Goal: Information Seeking & Learning: Learn about a topic

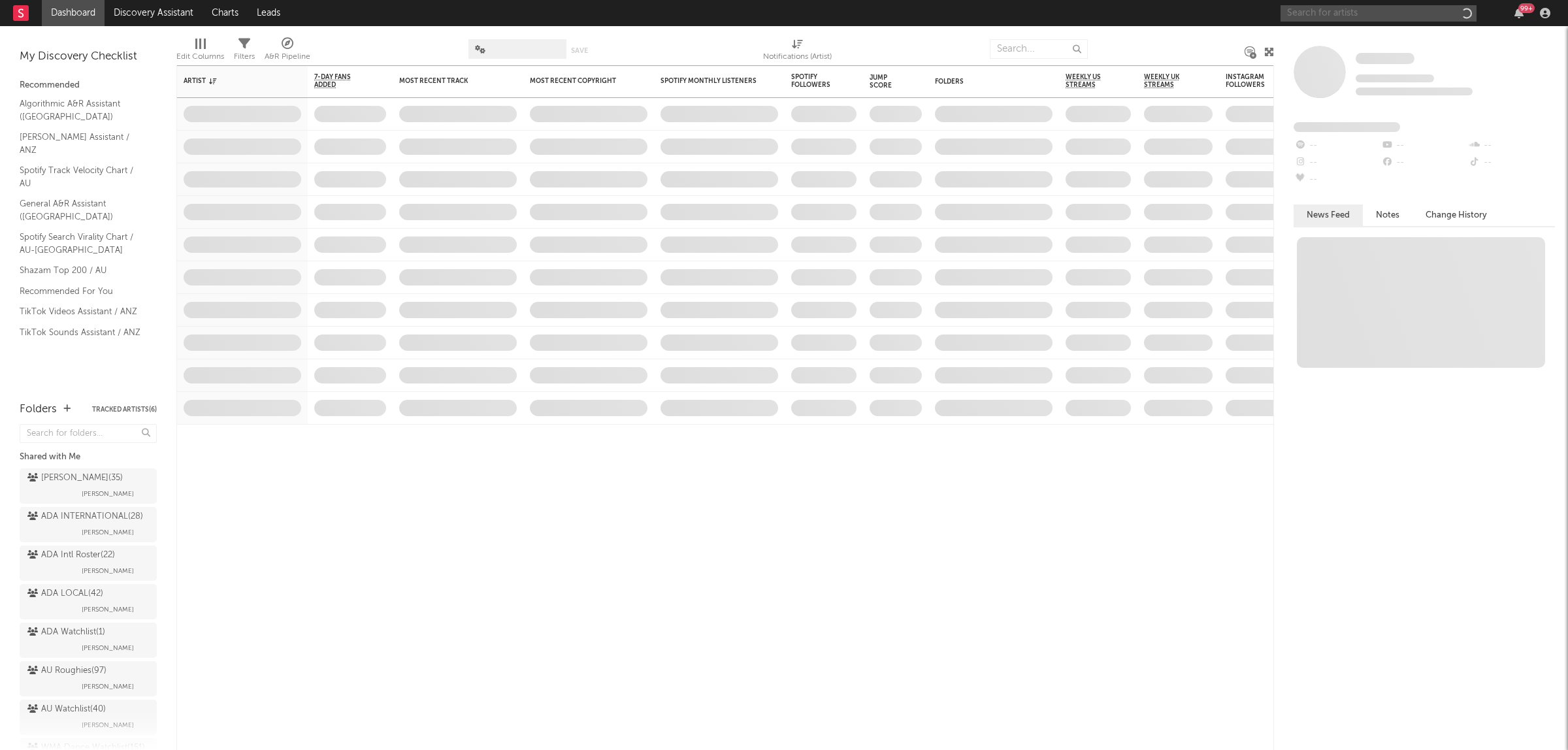
click at [1364, 9] on input "text" at bounding box center [1378, 13] width 196 height 16
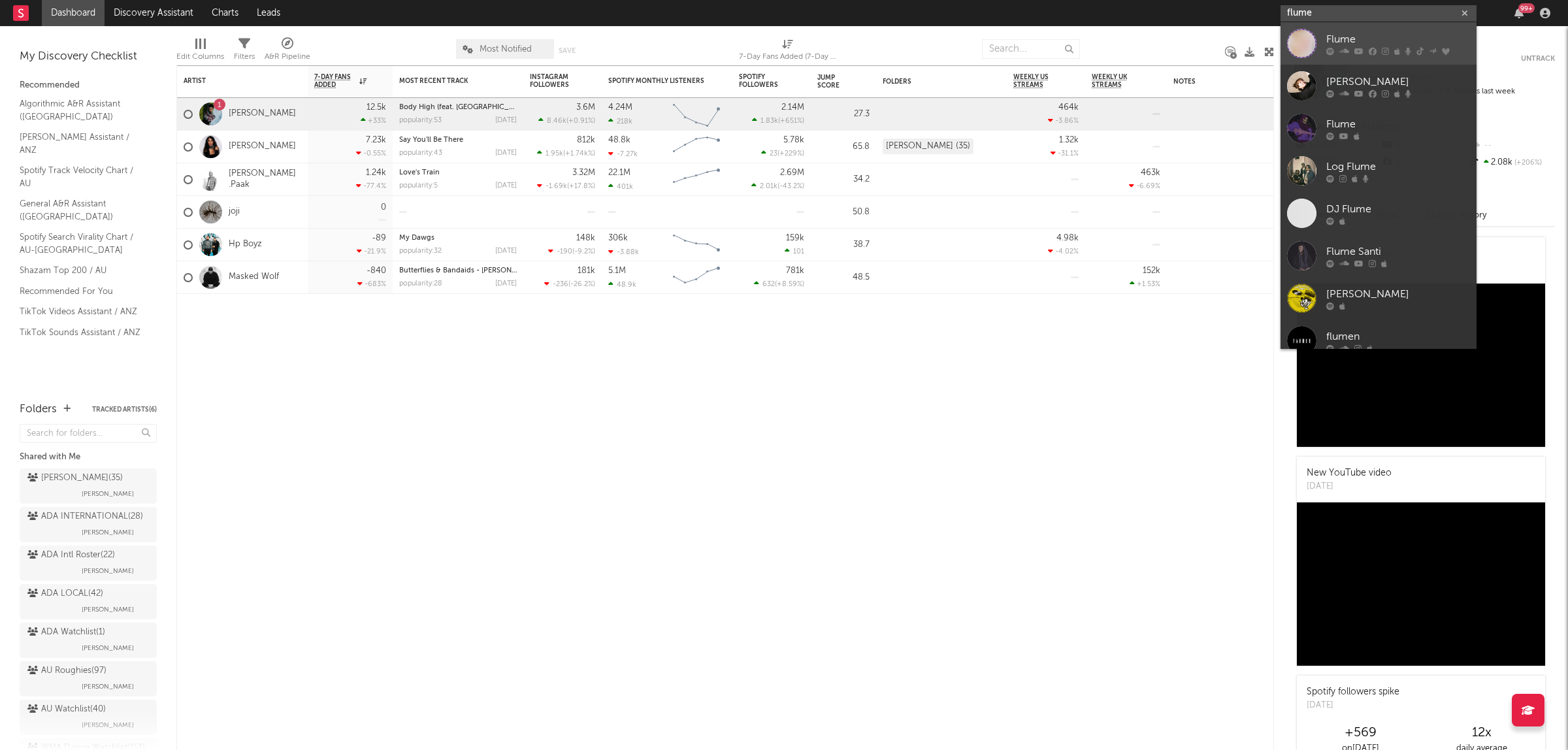
type input "flume"
click at [1366, 37] on div "Flume" at bounding box center [1398, 39] width 144 height 16
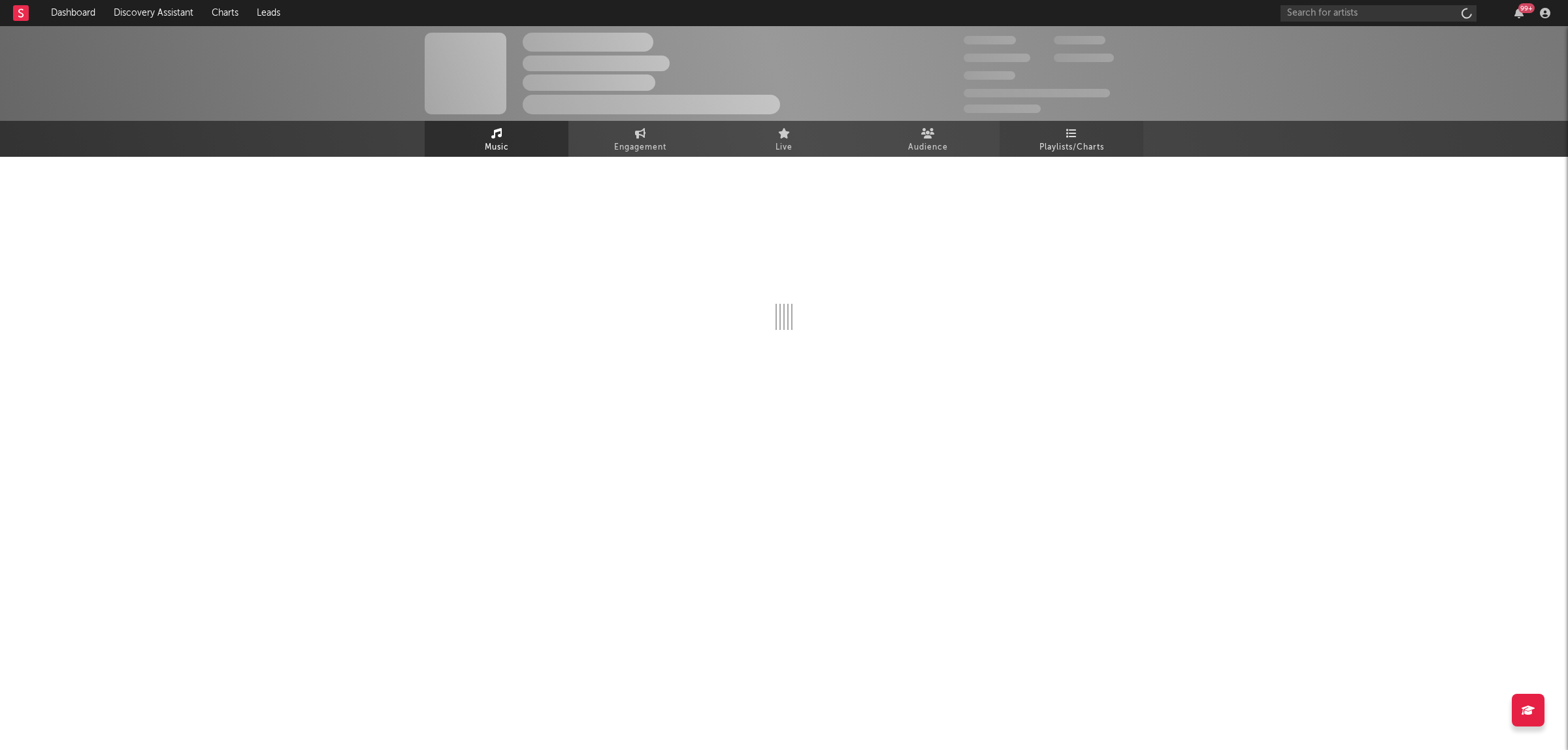
click at [1052, 151] on span "Playlists/Charts" at bounding box center [1072, 147] width 65 height 16
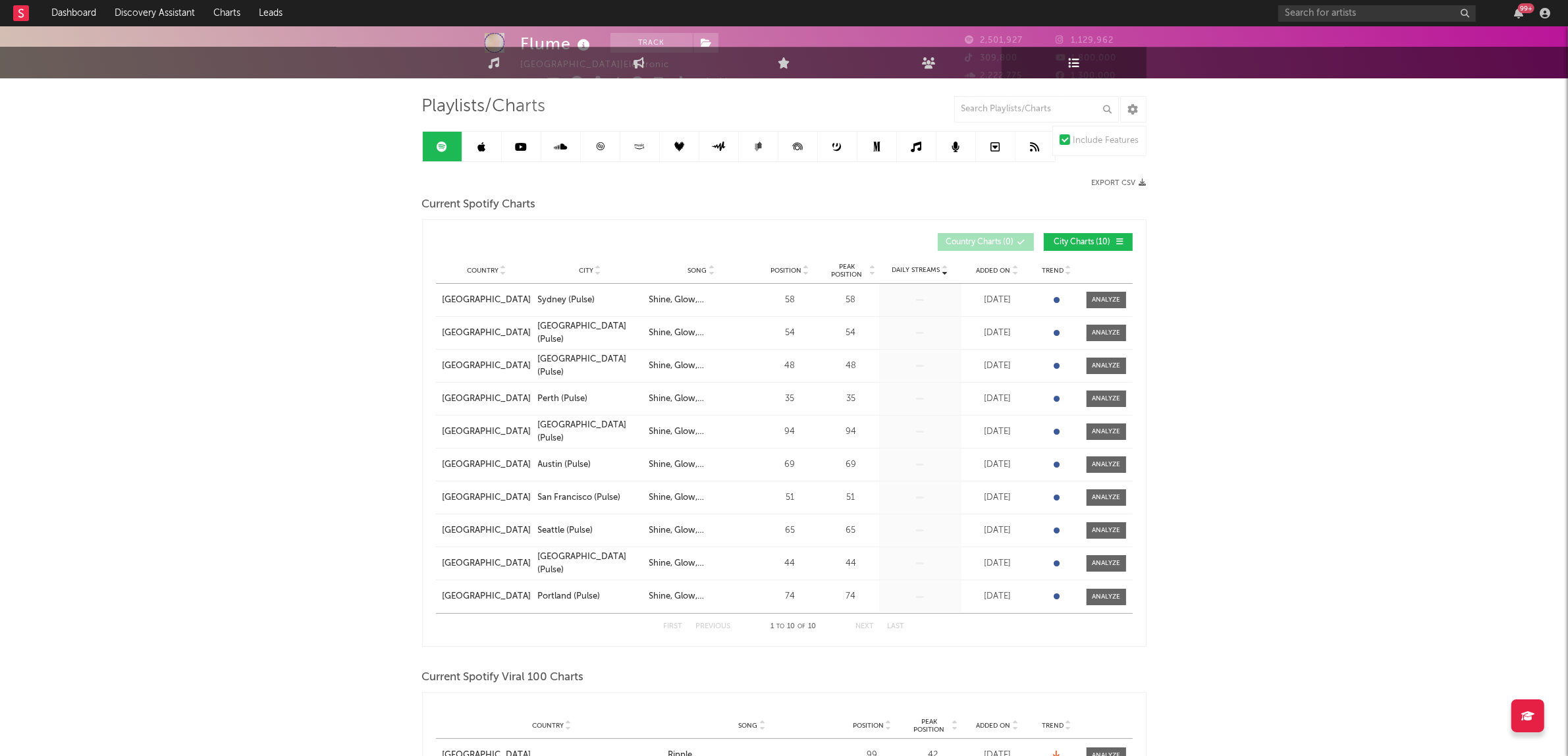
scroll to position [329, 0]
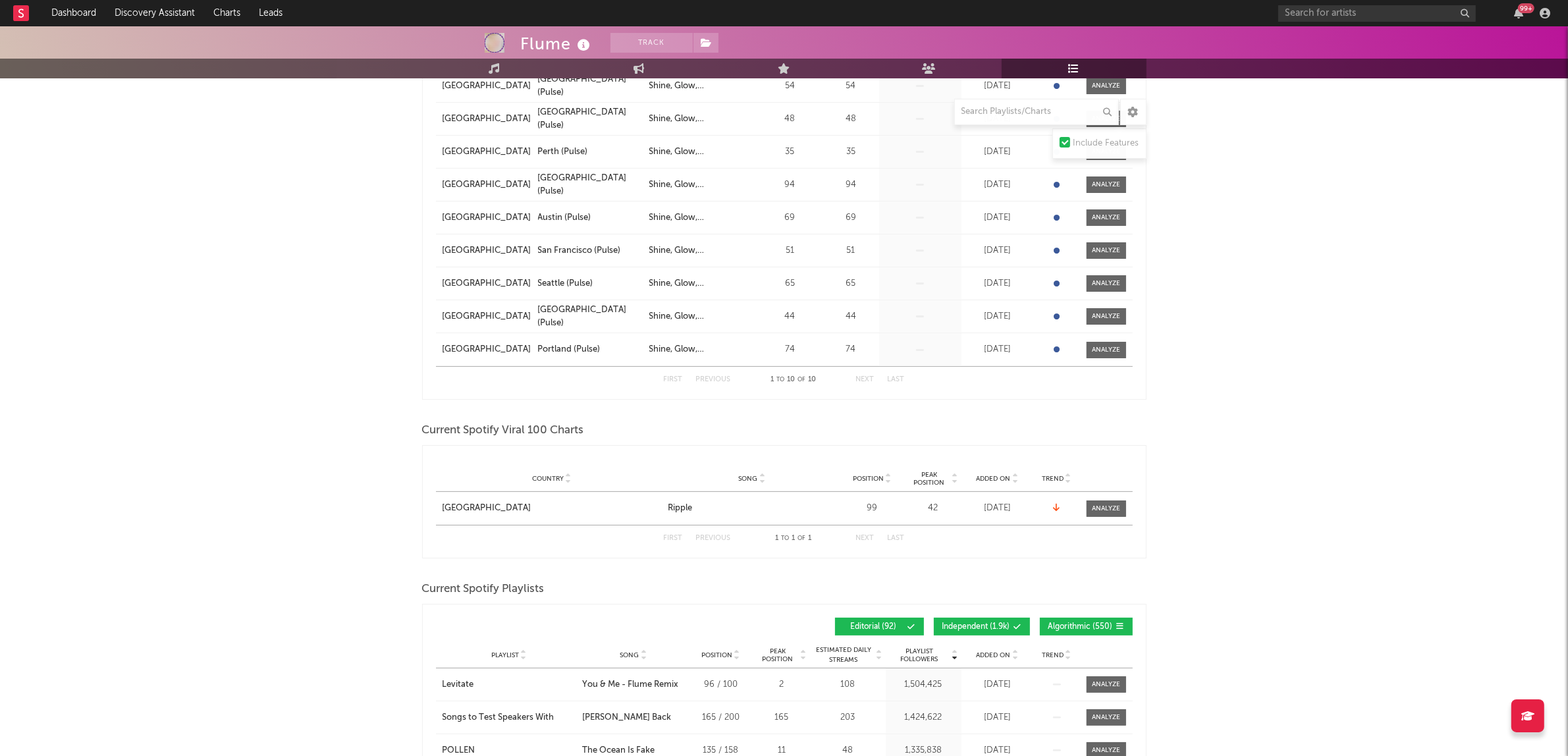
drag, startPoint x: 1071, startPoint y: 630, endPoint x: 1038, endPoint y: 630, distance: 33.0
click at [1071, 630] on span "Algorithmic ( 550 )" at bounding box center [1081, 627] width 65 height 8
click at [983, 632] on button "Independent ( 1.9k )" at bounding box center [982, 626] width 97 height 18
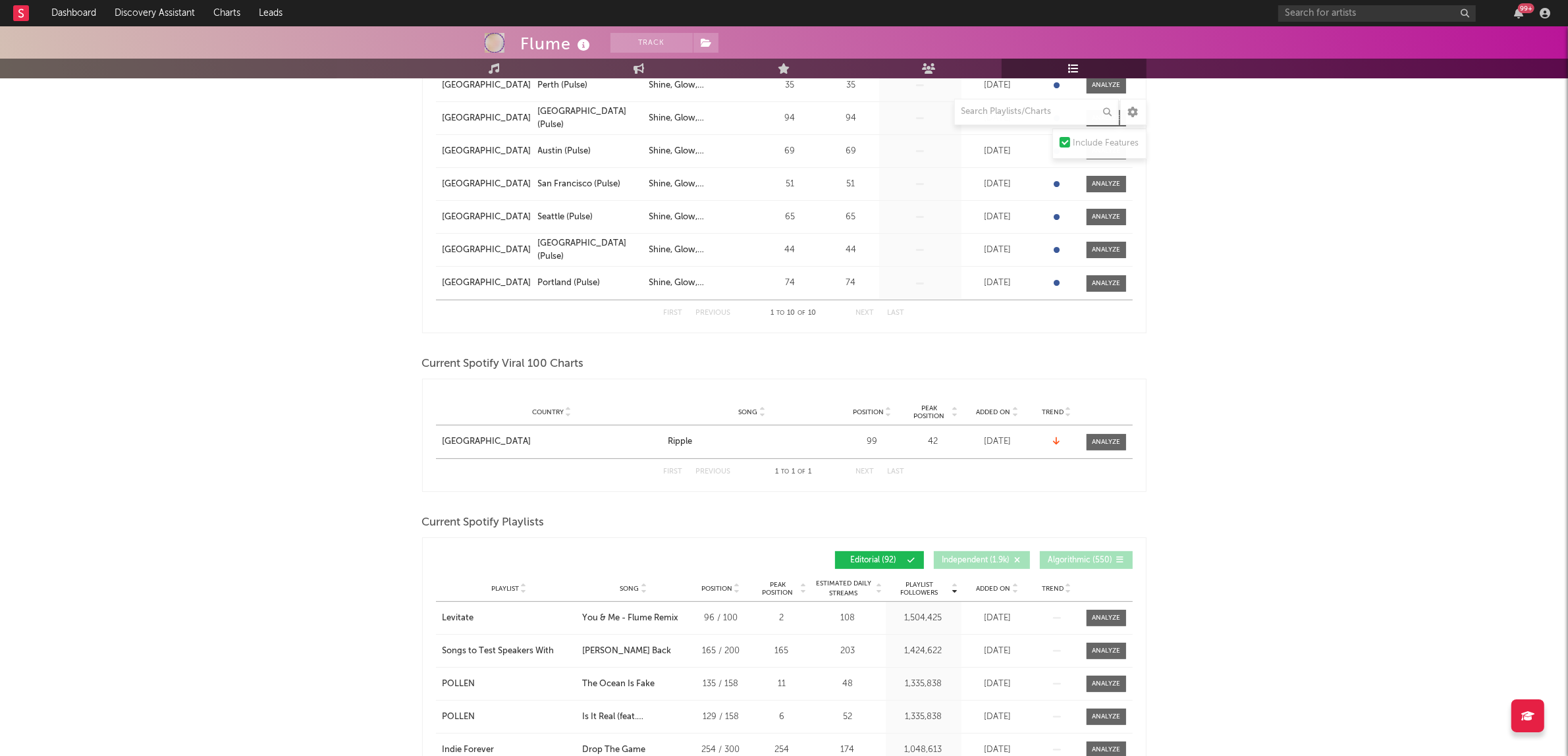
scroll to position [494, 0]
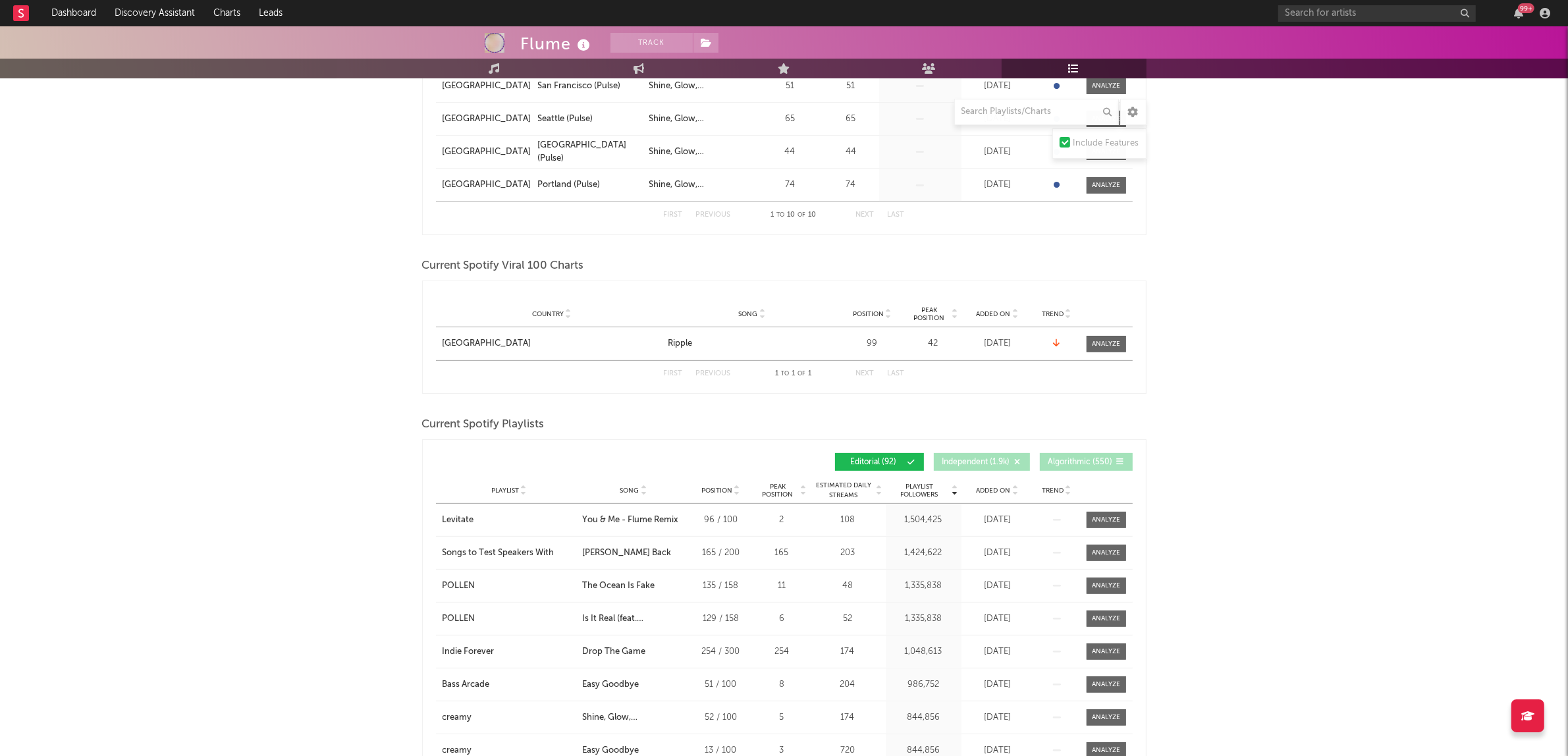
click at [998, 492] on span "Added On" at bounding box center [994, 490] width 34 height 8
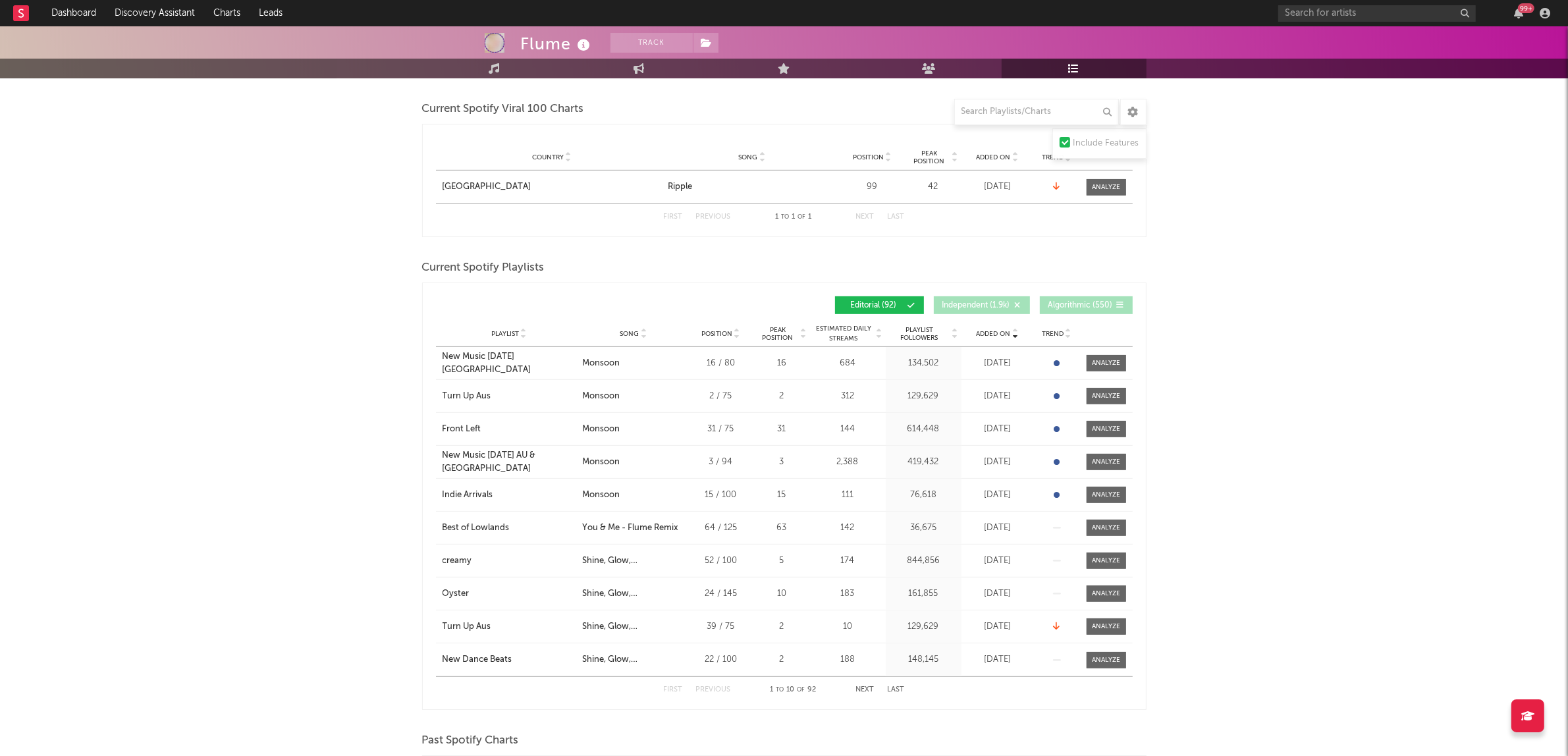
scroll to position [659, 0]
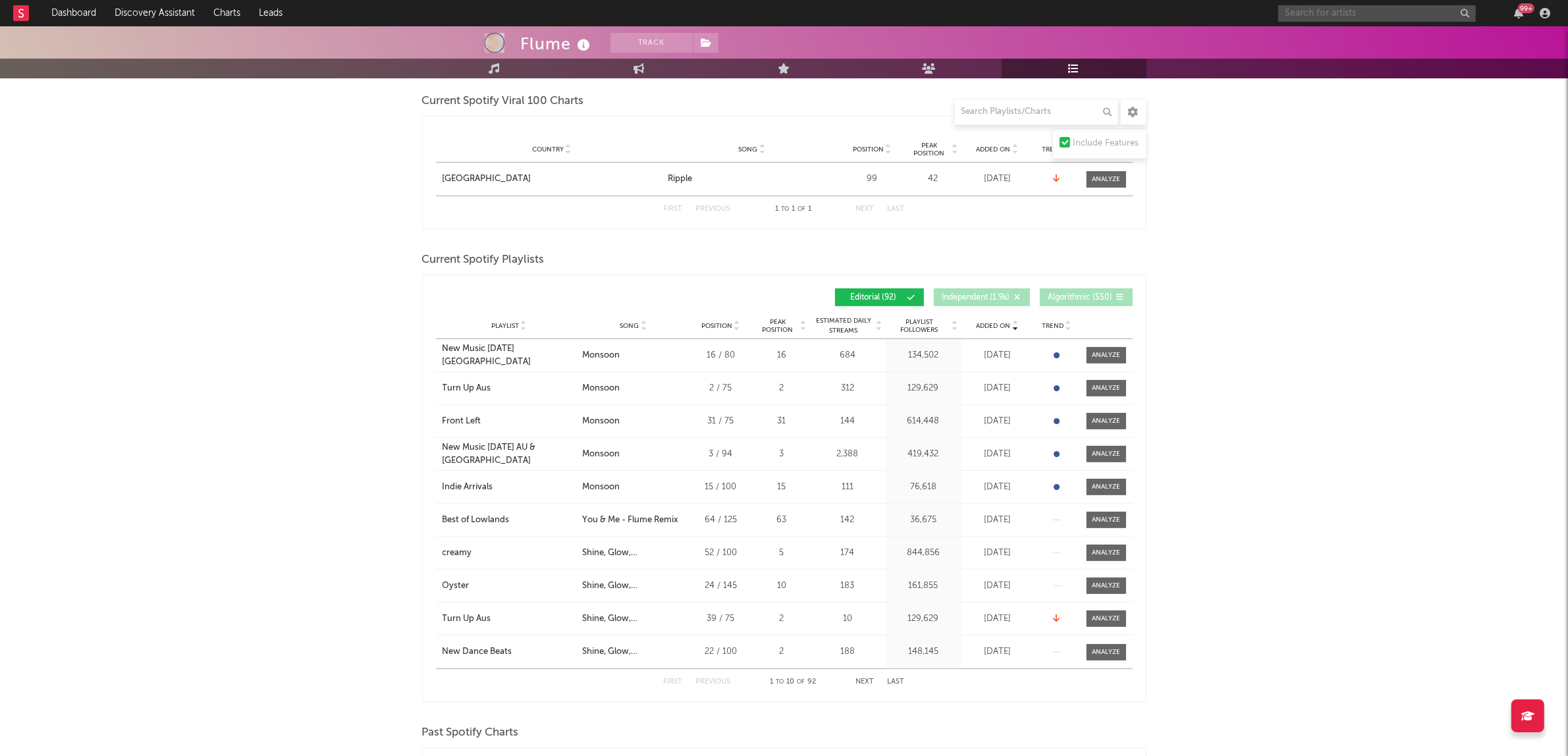
click at [1318, 10] on input "text" at bounding box center [1377, 13] width 198 height 16
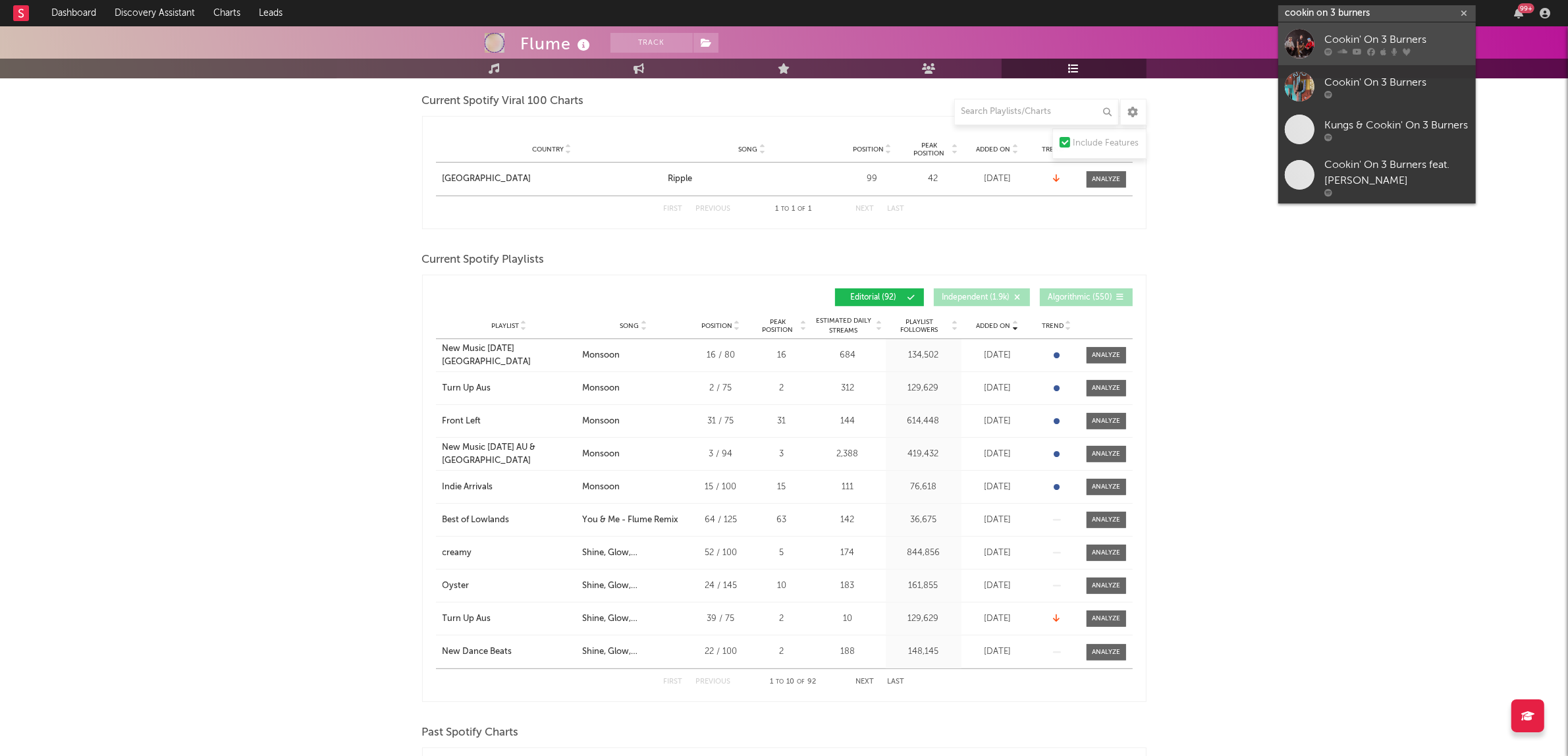
type input "cookin on 3 burners"
click at [1340, 41] on div "Cookin' On 3 Burners" at bounding box center [1397, 39] width 145 height 16
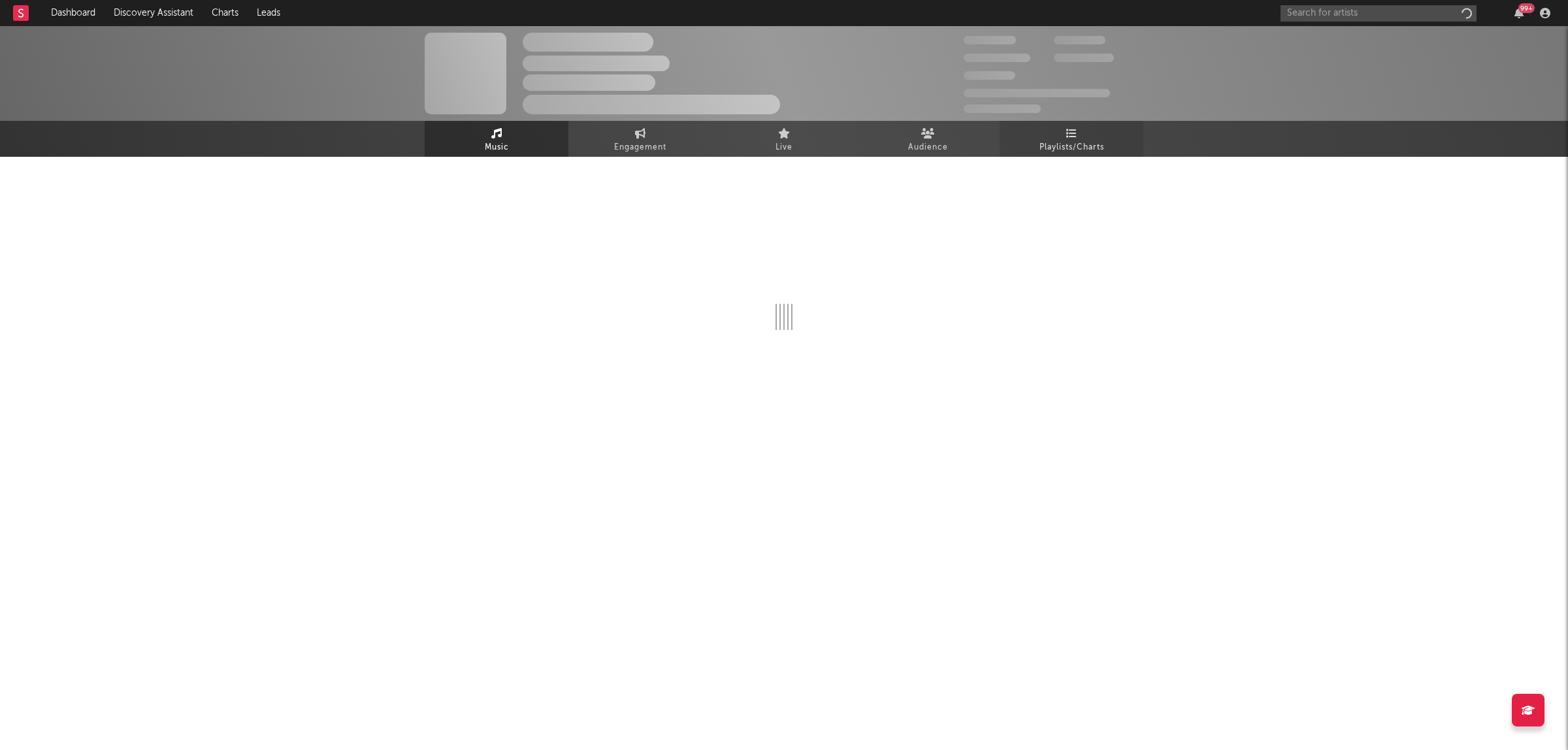
click at [1105, 131] on link "Playlists/Charts" at bounding box center [1072, 138] width 144 height 36
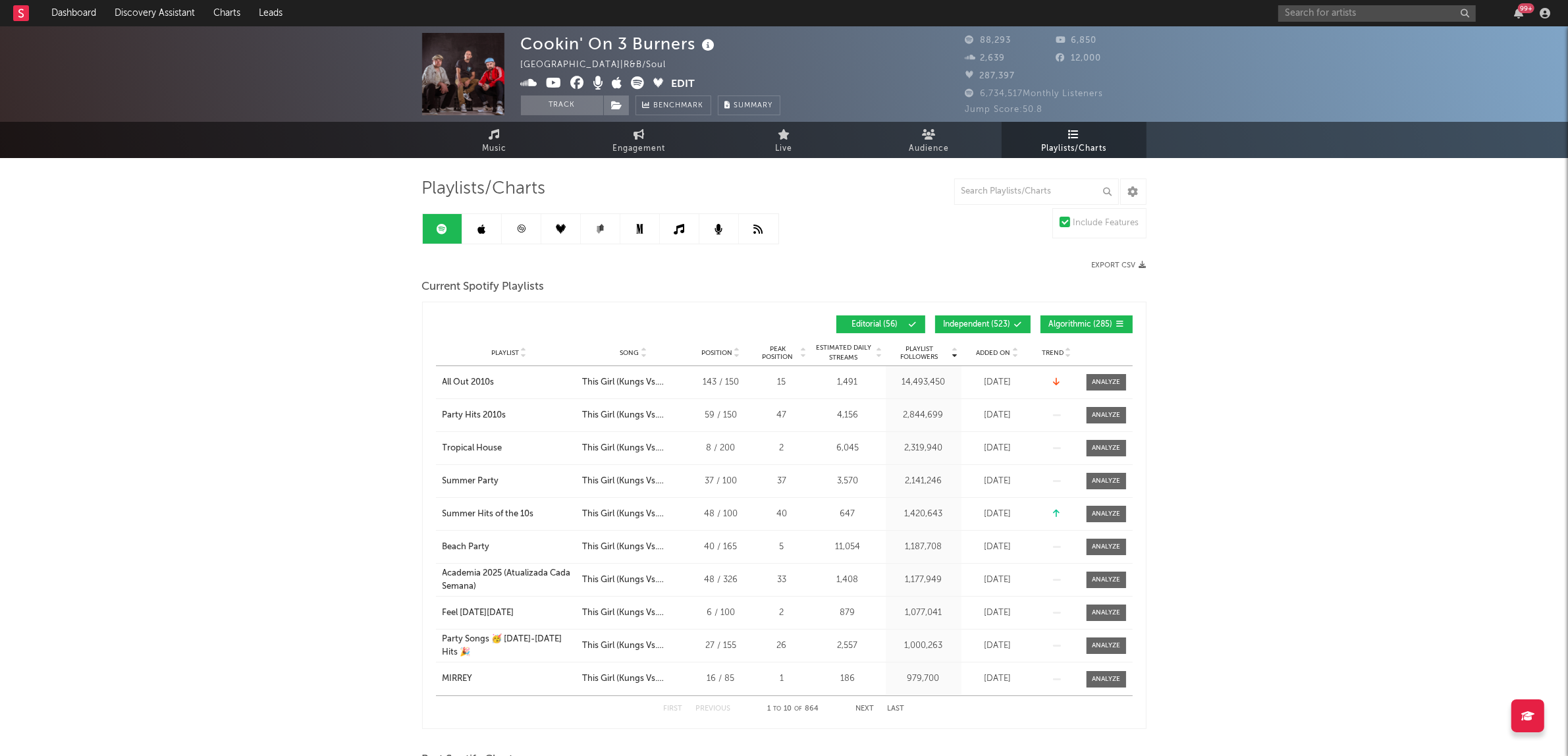
click at [1082, 325] on span "Algorithmic ( 285 )" at bounding box center [1080, 324] width 64 height 8
click at [983, 334] on div "Playlist Followers Playlist Song Position Peak Position Playlist Followers Adde…" at bounding box center [784, 324] width 697 height 31
click at [995, 312] on div "Playlist Followers Playlist Song Position Peak Position Playlist Followers Adde…" at bounding box center [784, 324] width 697 height 31
click at [994, 320] on span "Independent ( 523 )" at bounding box center [977, 324] width 67 height 8
click at [991, 349] on span "Added On" at bounding box center [994, 353] width 34 height 8
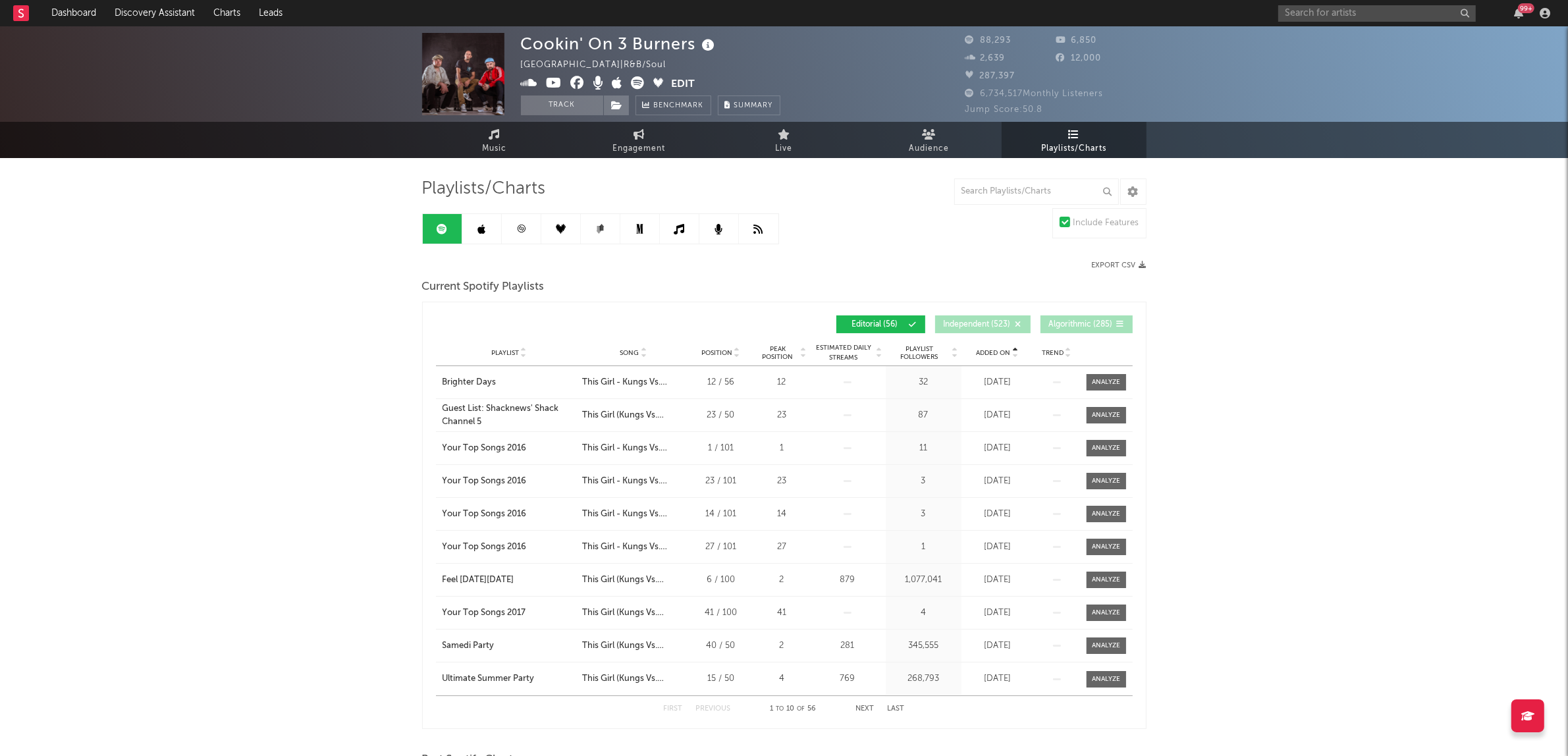
click at [991, 349] on span "Added On" at bounding box center [994, 353] width 34 height 8
click at [1320, 11] on input "text" at bounding box center [1377, 13] width 198 height 16
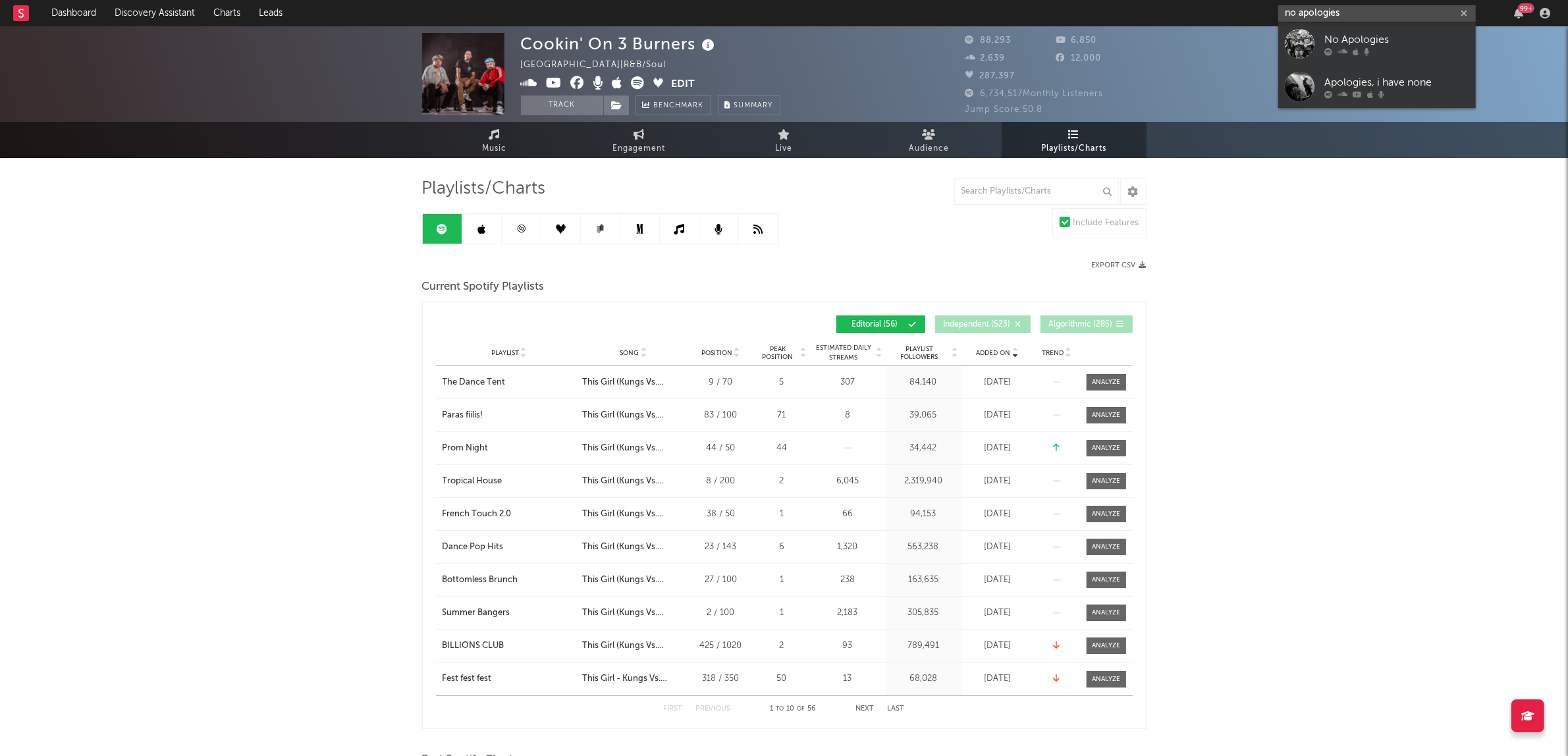
type input "no apologies"
click at [1352, 45] on div "No Apologies" at bounding box center [1397, 39] width 145 height 16
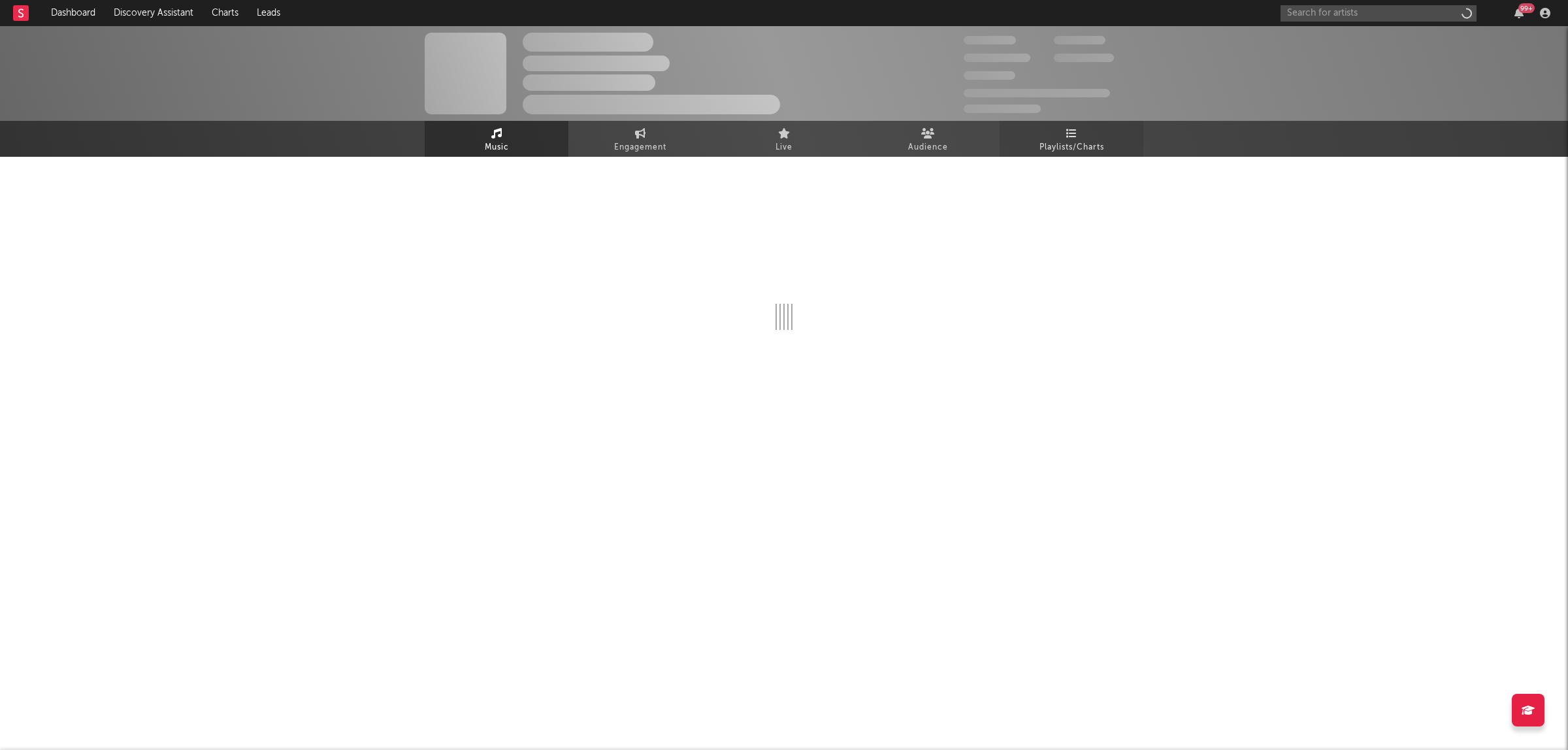
click at [1109, 142] on link "Playlists/Charts" at bounding box center [1072, 138] width 144 height 36
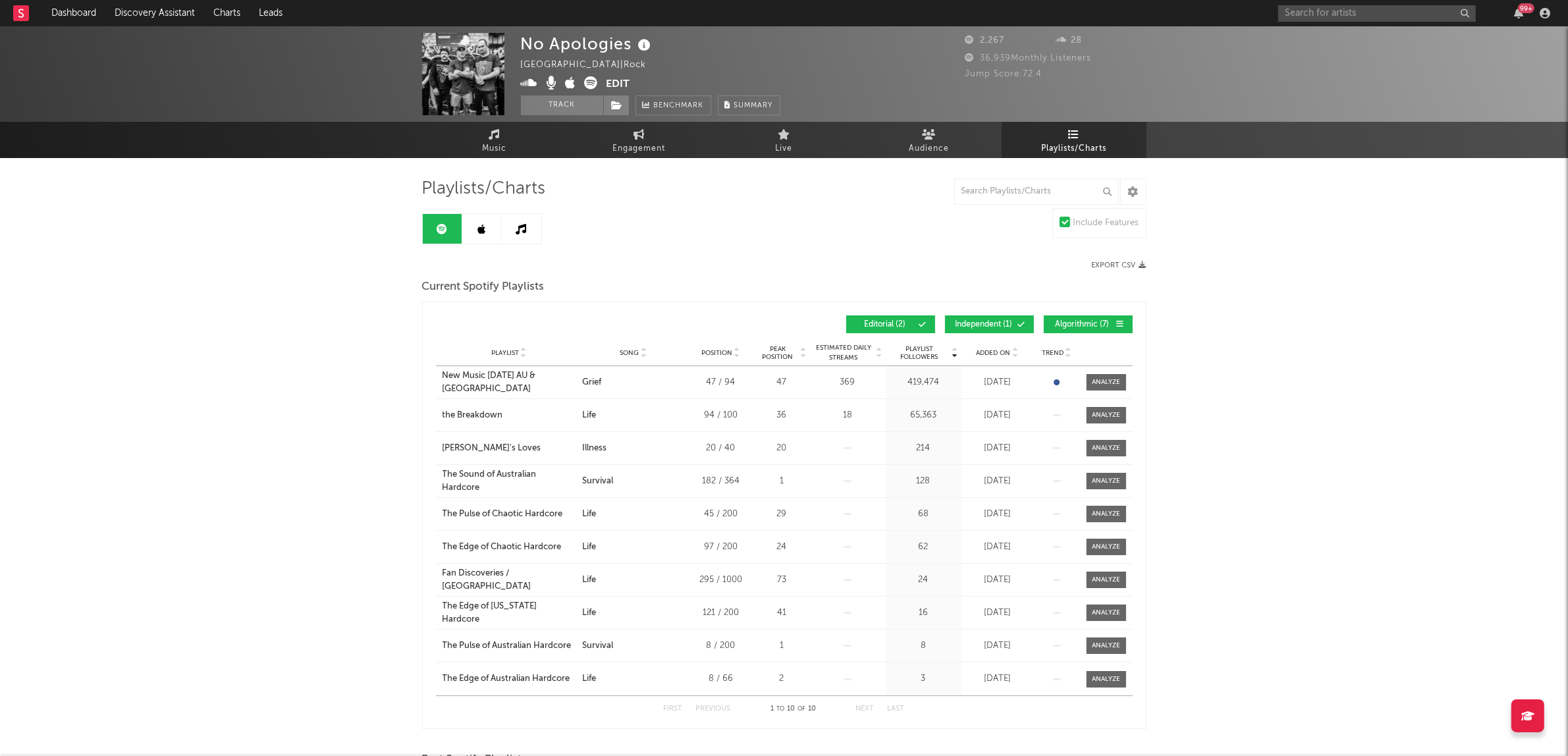
click at [1080, 323] on span "Algorithmic ( 7 )" at bounding box center [1082, 324] width 60 height 8
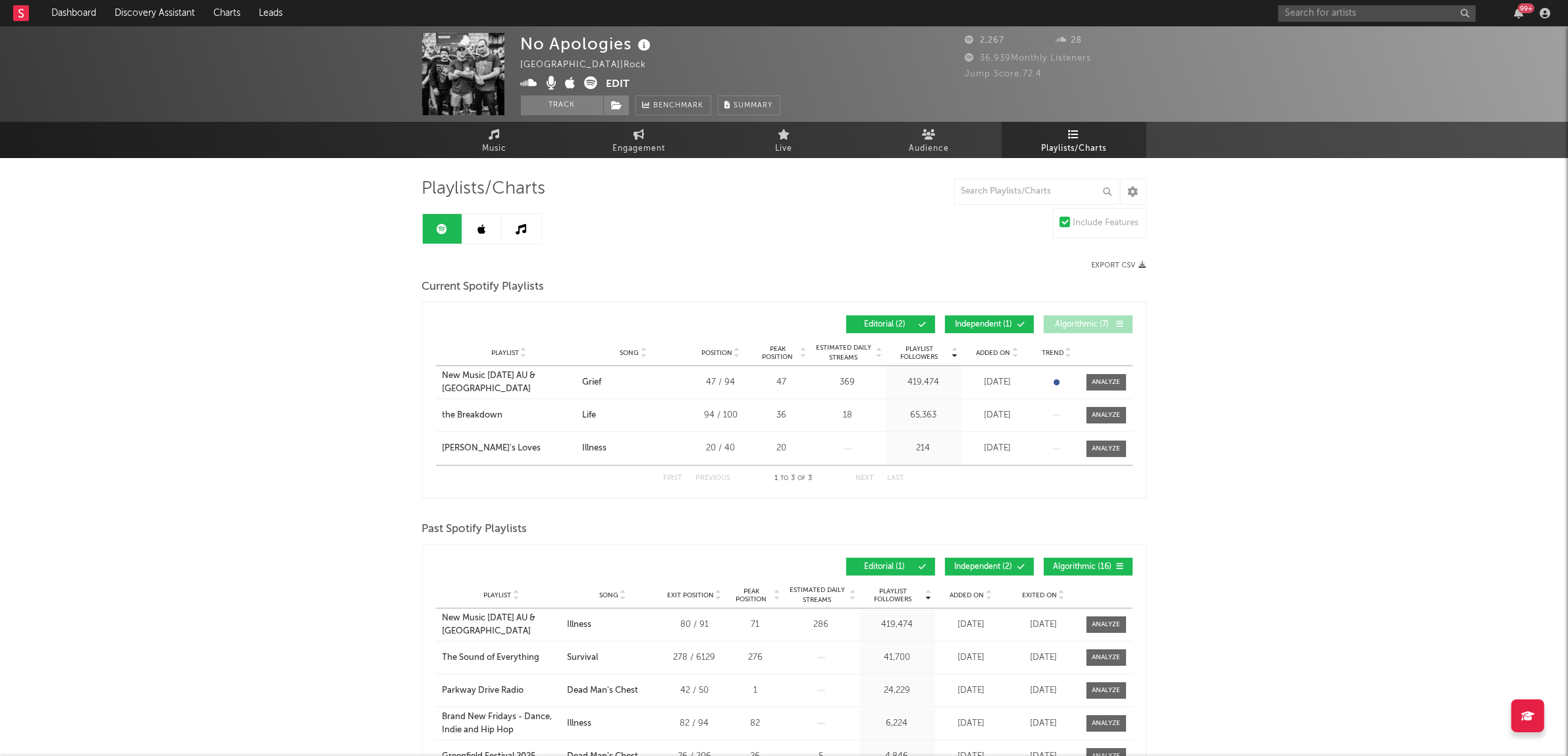
click at [1003, 325] on span "Independent ( 1 )" at bounding box center [983, 324] width 60 height 8
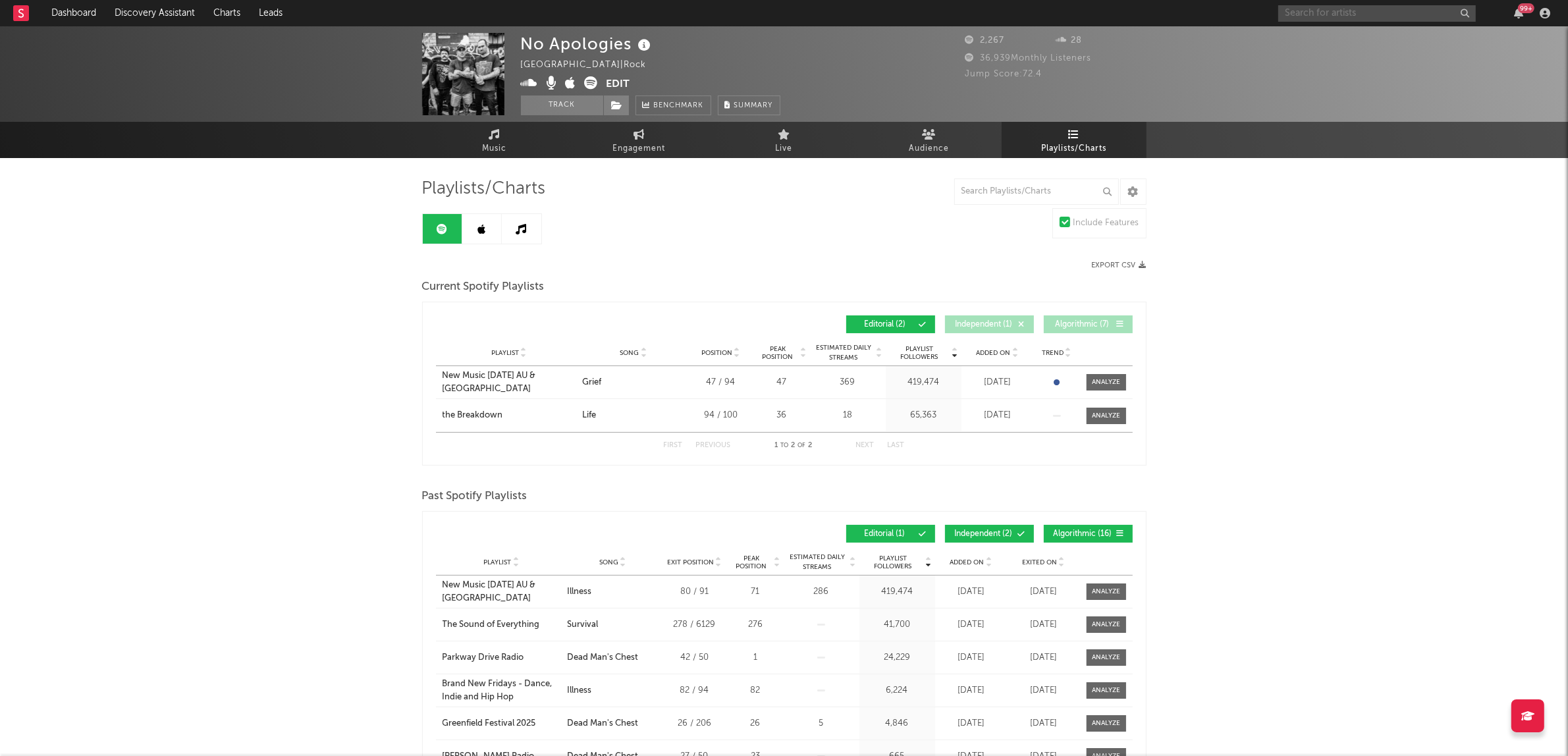
click at [1335, 10] on input "text" at bounding box center [1377, 13] width 198 height 16
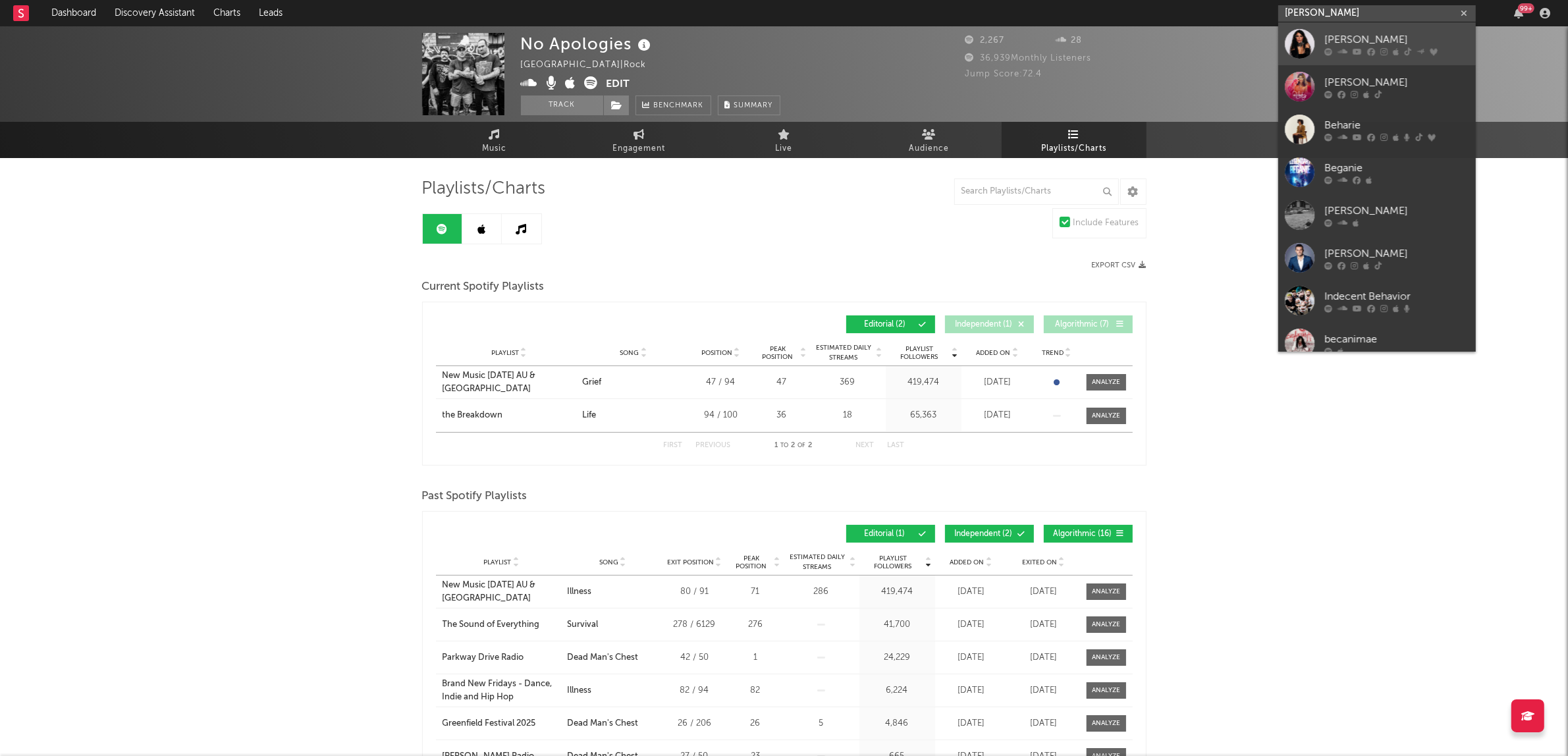
type input "[PERSON_NAME]"
click at [1340, 29] on link "[PERSON_NAME]" at bounding box center [1377, 43] width 198 height 43
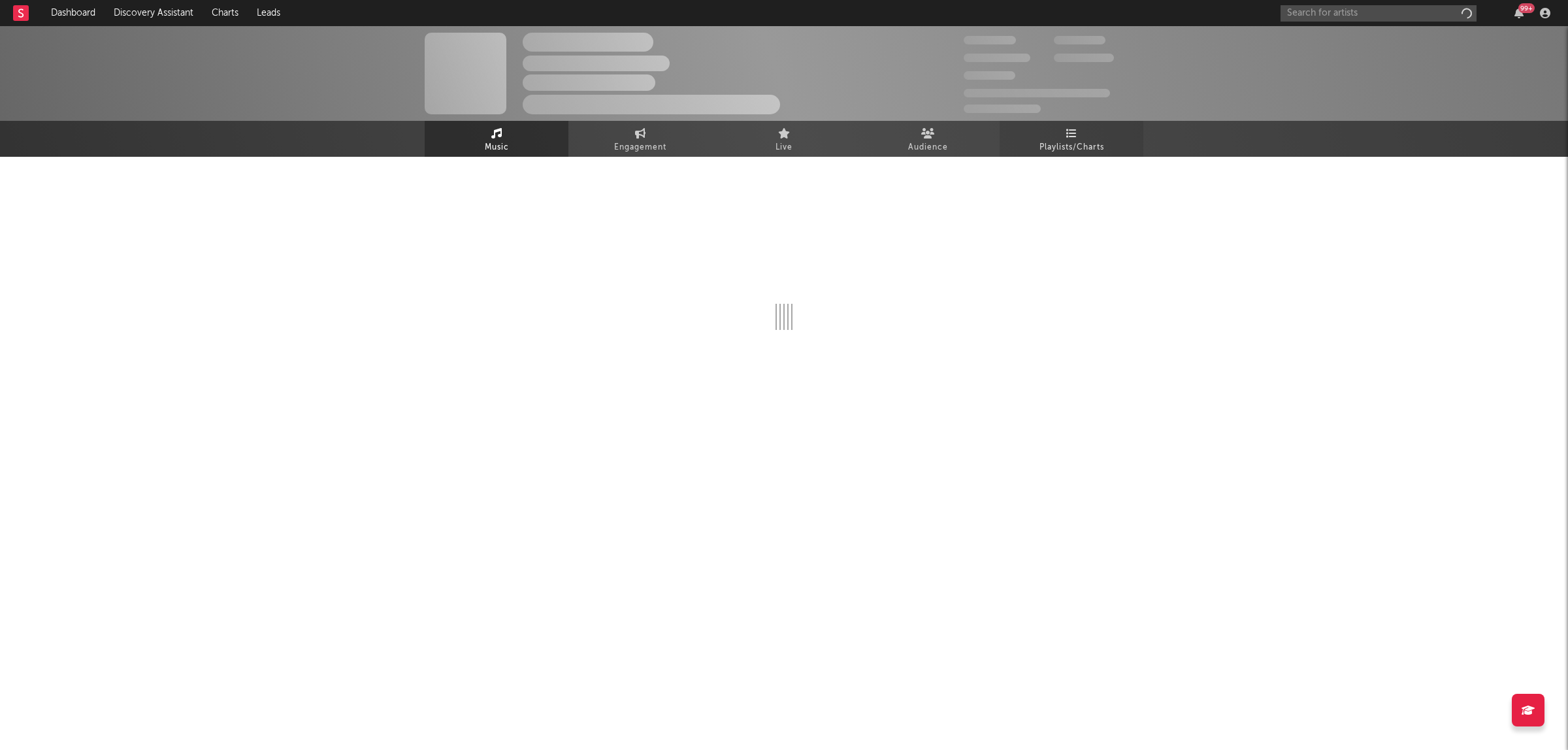
click at [1093, 137] on link "Playlists/Charts" at bounding box center [1072, 138] width 144 height 36
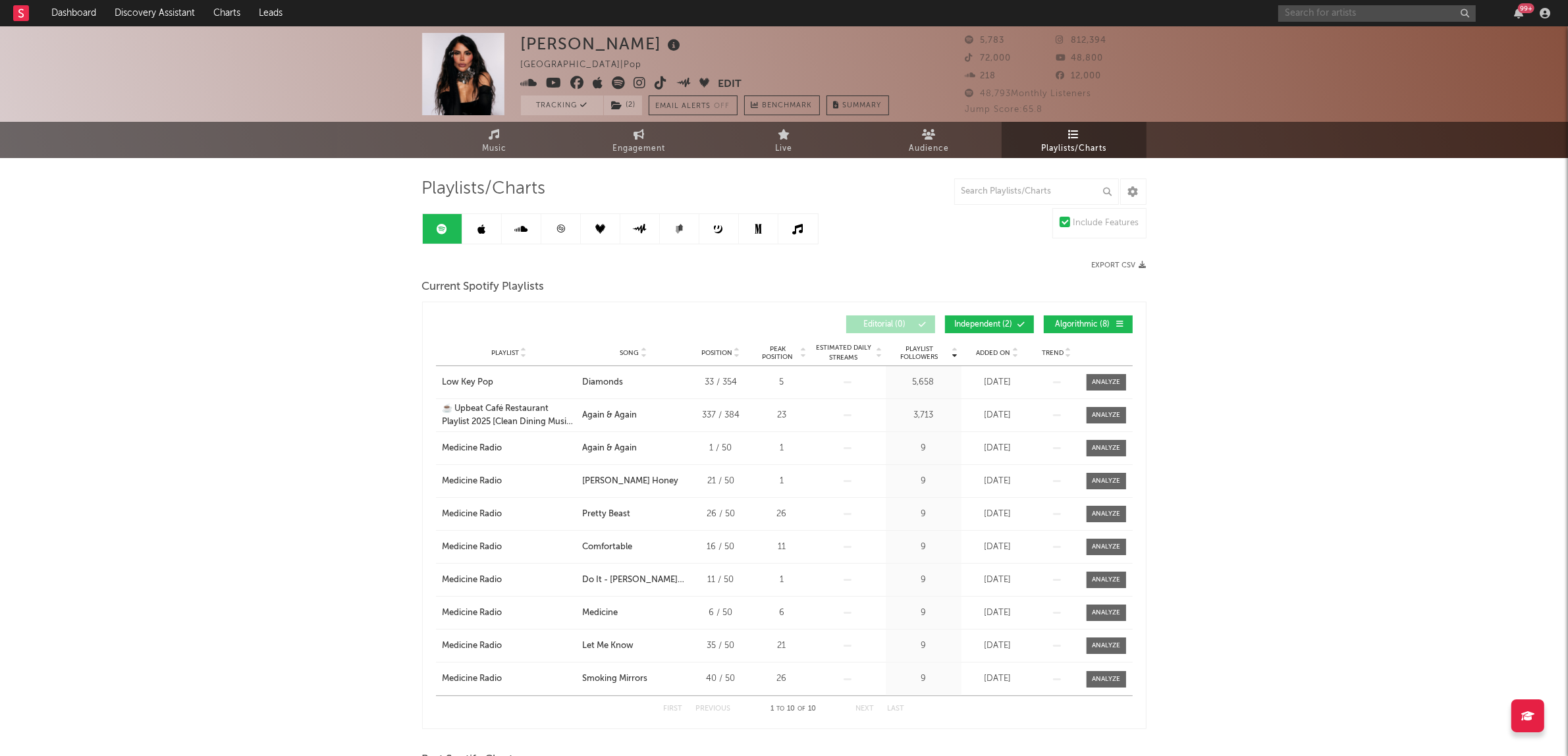
click at [1345, 15] on input "text" at bounding box center [1377, 13] width 198 height 16
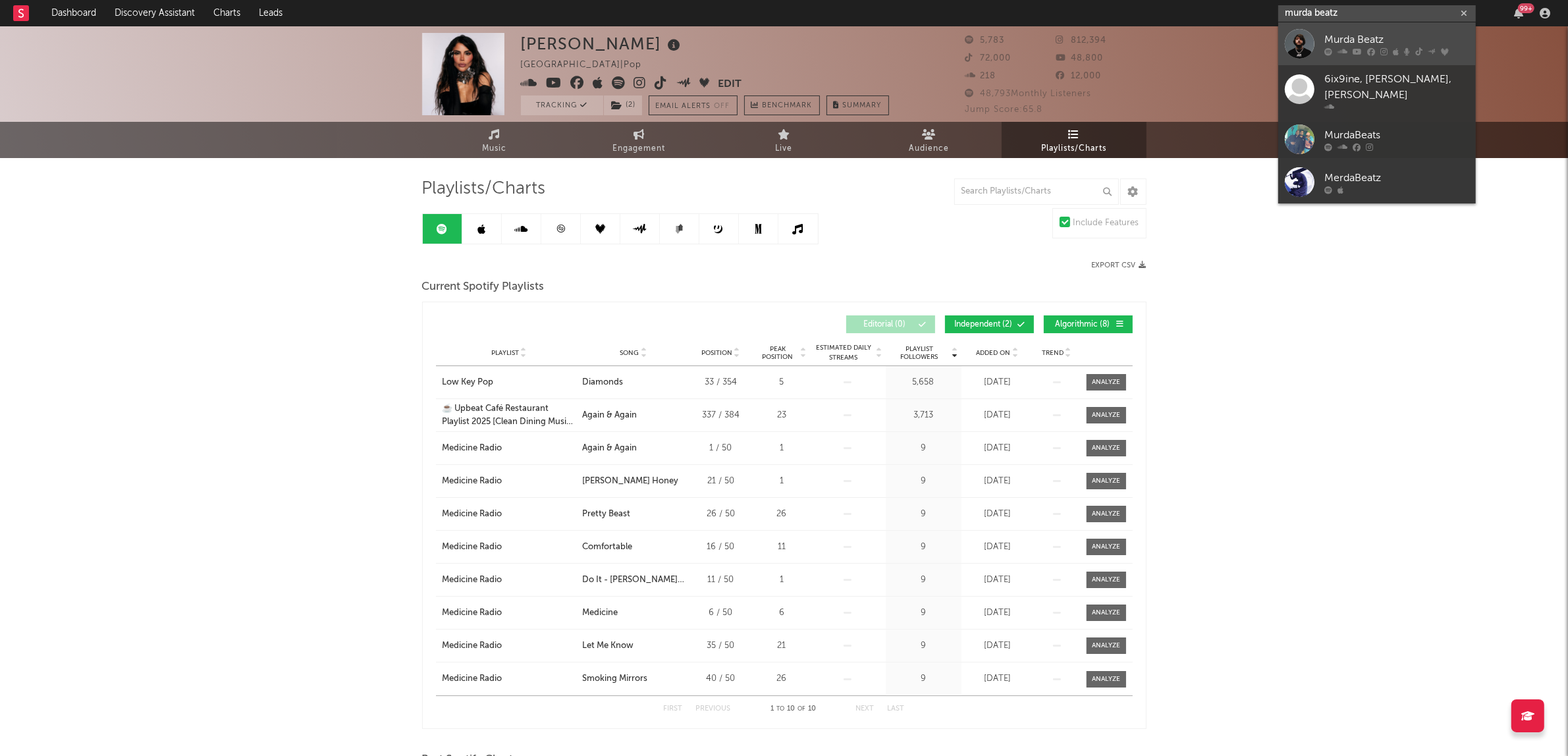
type input "murda beatz"
click at [1350, 46] on div "Murda Beatz" at bounding box center [1397, 39] width 145 height 16
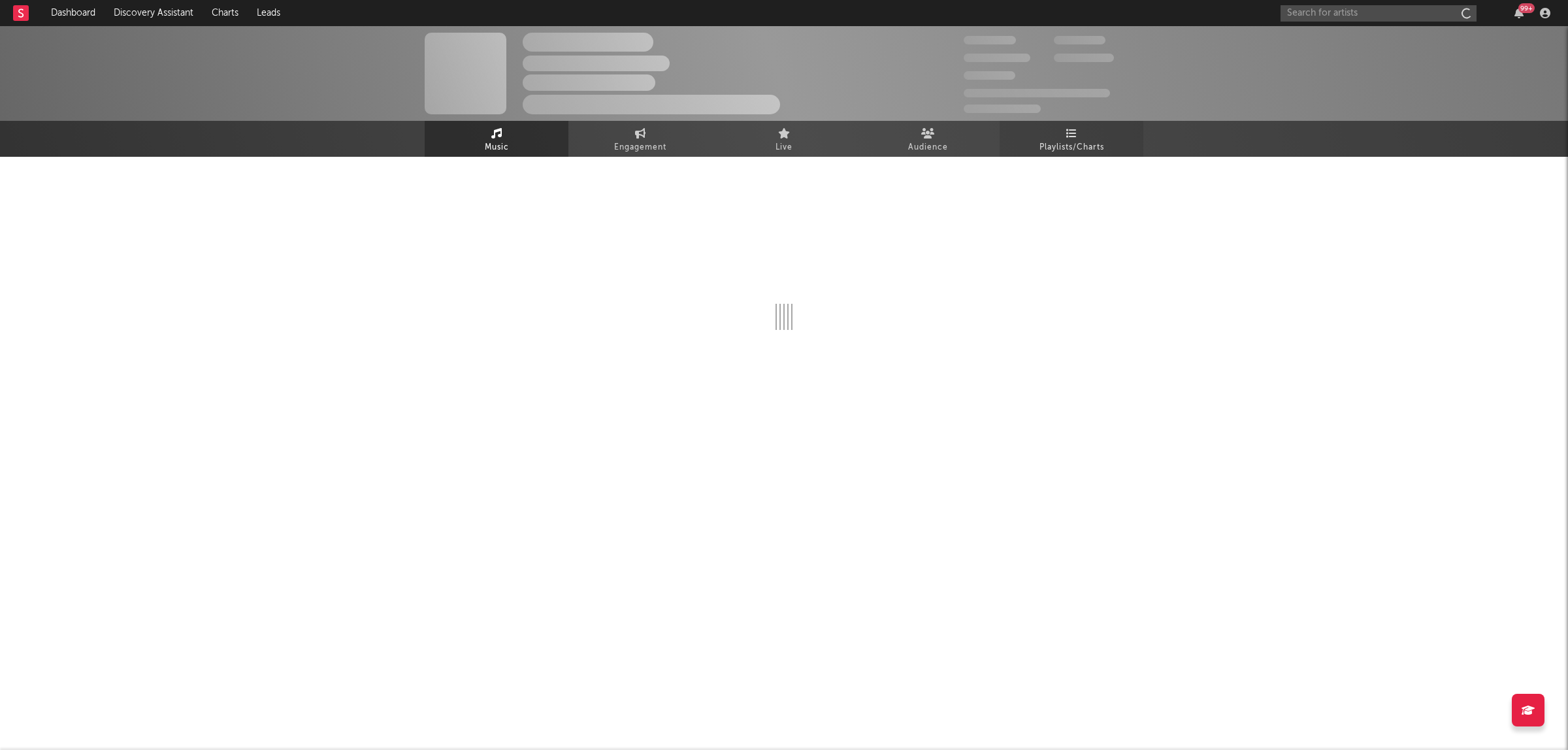
click at [1088, 131] on link "Playlists/Charts" at bounding box center [1072, 138] width 144 height 36
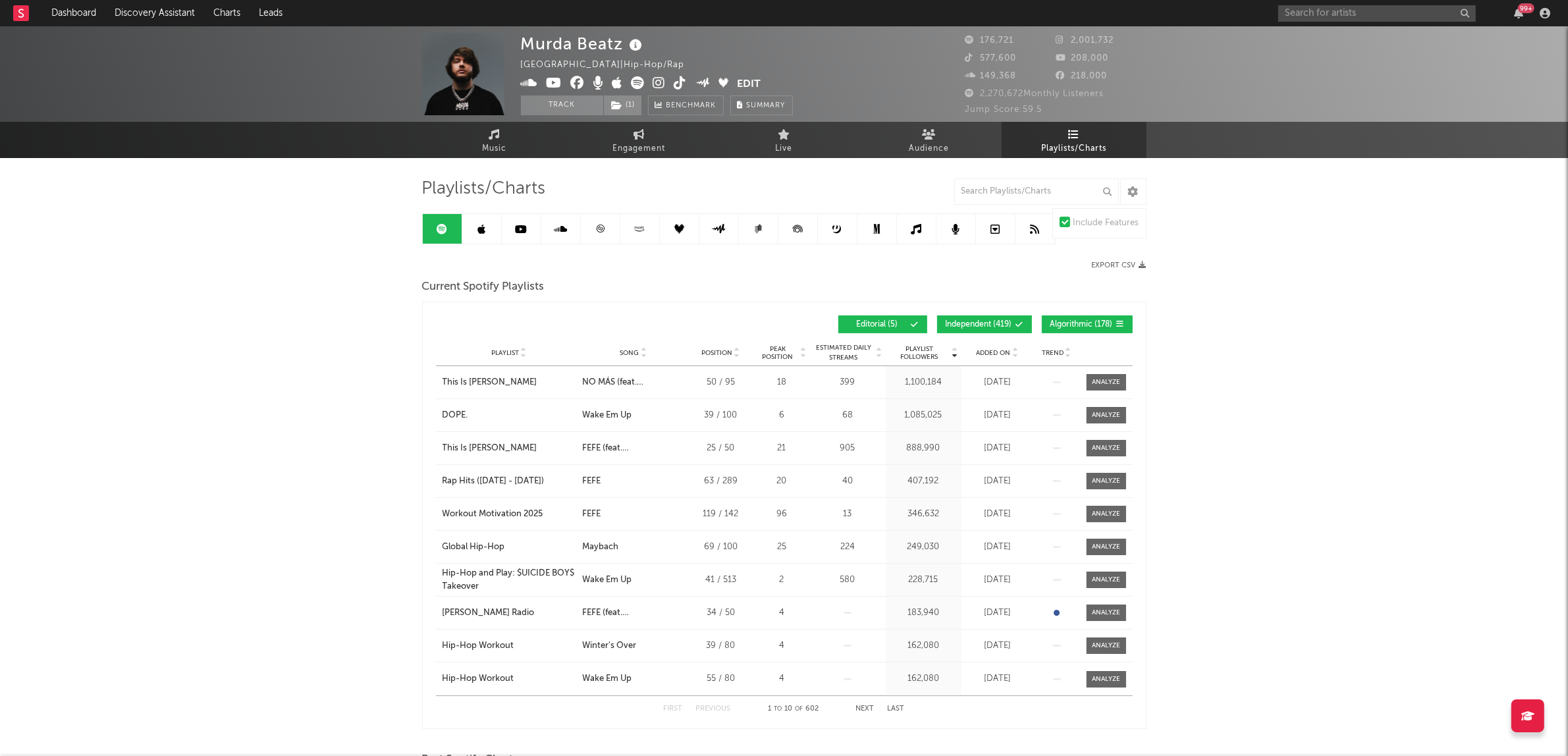
click at [1080, 314] on div "Playlist Followers Playlist Song Position Peak Position Playlist Followers Adde…" at bounding box center [784, 324] width 697 height 31
click at [1053, 320] on span "Algorithmic ( 178 )" at bounding box center [1081, 324] width 62 height 8
click at [986, 331] on button "Independent ( 419 )" at bounding box center [984, 324] width 95 height 18
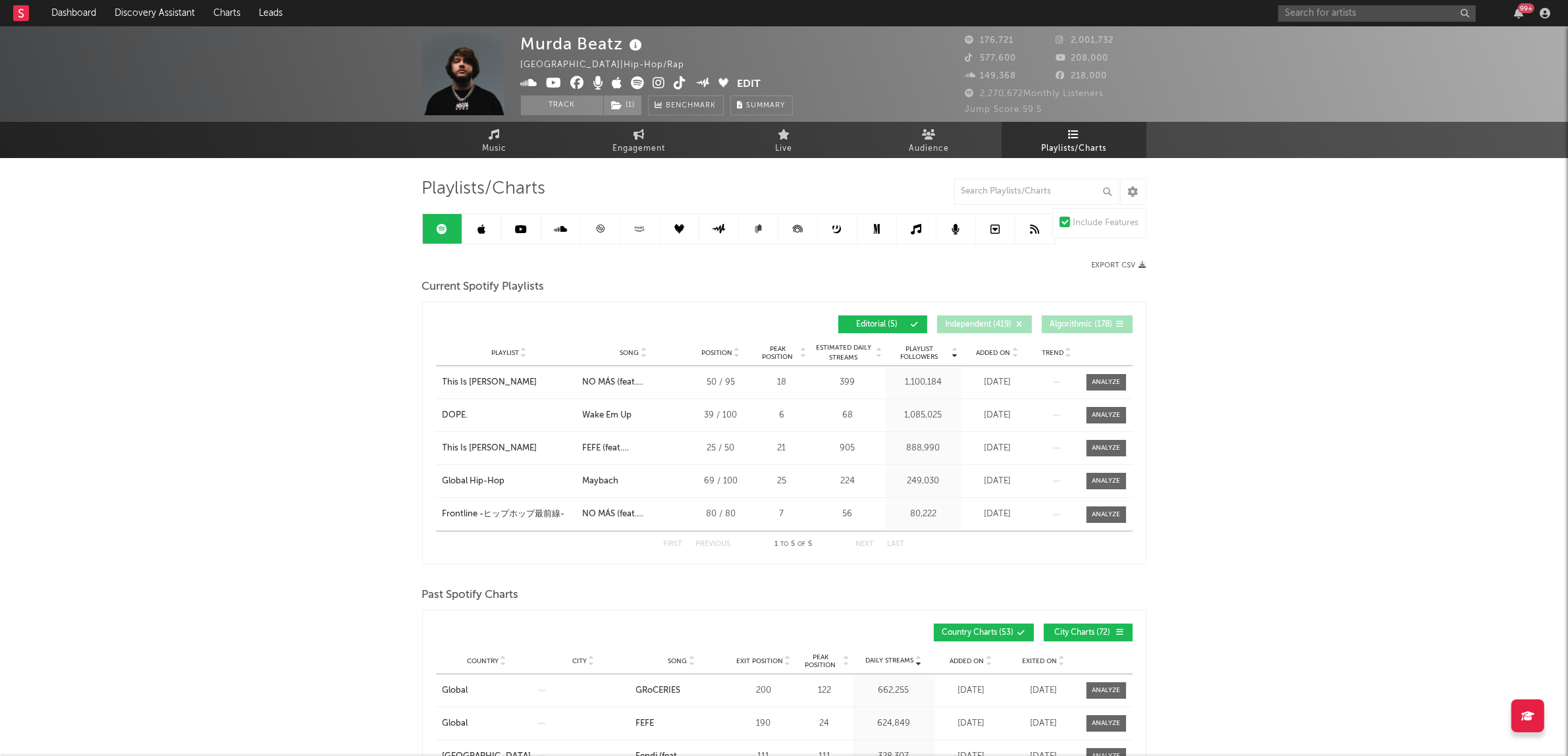
click at [986, 344] on div "Playlist City Song Position Peak Position Estimated Daily Streams Playlist Foll…" at bounding box center [784, 353] width 697 height 27
click at [986, 350] on span "Added On" at bounding box center [994, 353] width 34 height 8
click at [987, 350] on span "Added On" at bounding box center [994, 353] width 34 height 8
click at [1363, 11] on input "text" at bounding box center [1377, 13] width 198 height 16
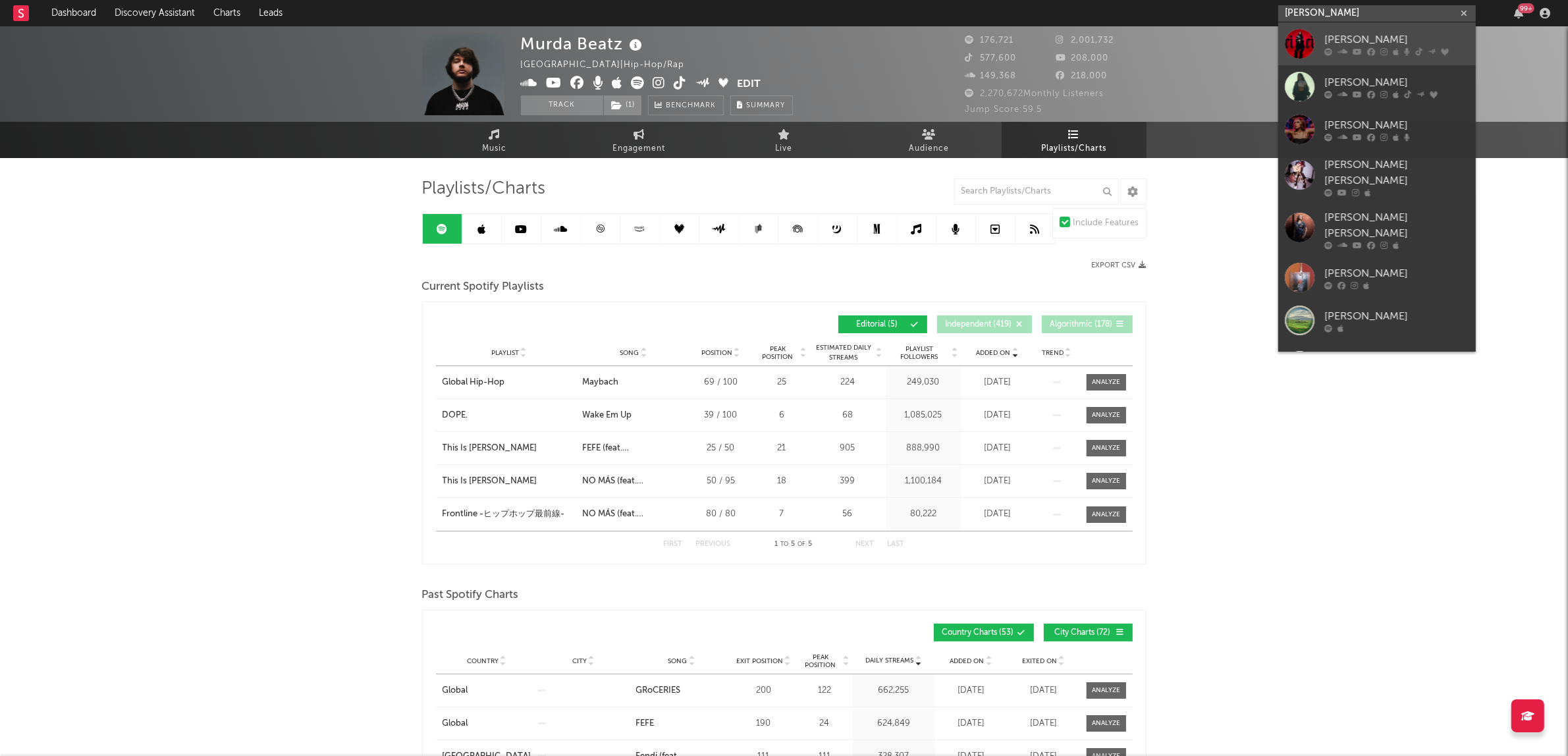
type input "[PERSON_NAME]"
click at [1373, 35] on div "[PERSON_NAME]" at bounding box center [1397, 39] width 145 height 16
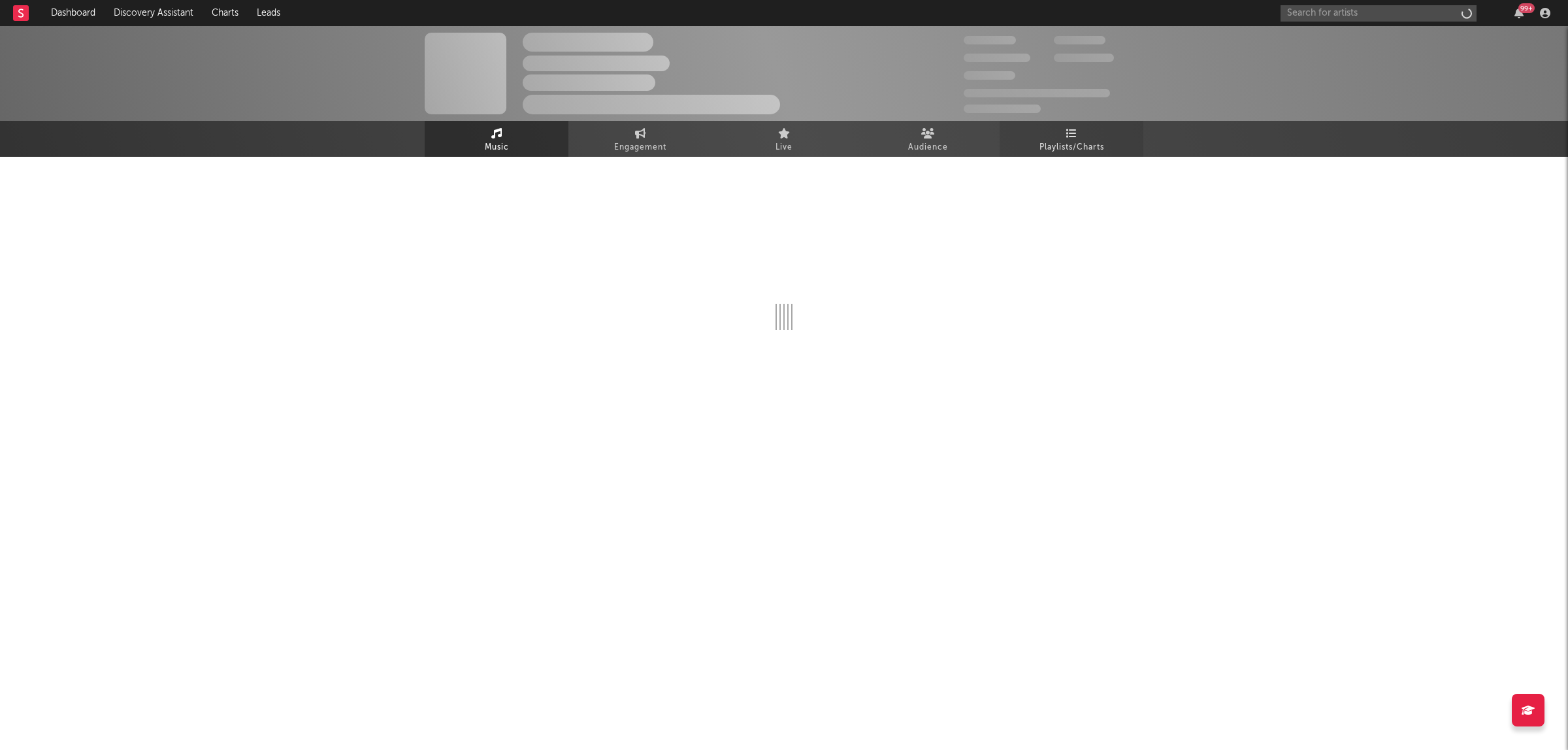
click at [1125, 146] on link "Playlists/Charts" at bounding box center [1072, 138] width 144 height 36
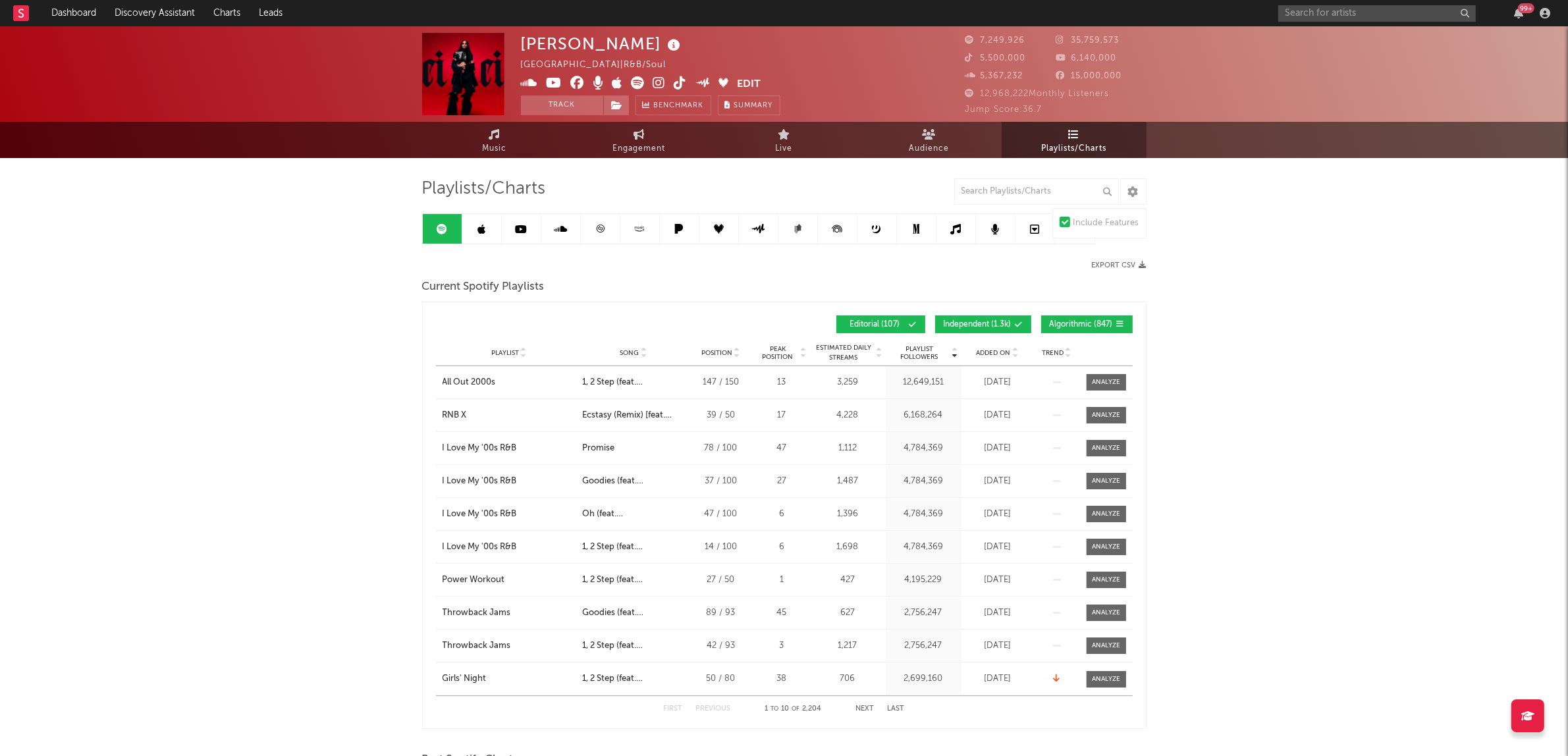
click at [1056, 323] on span "Algorithmic ( 847 )" at bounding box center [1081, 324] width 63 height 8
click at [985, 321] on span "Independent ( 1.3k )" at bounding box center [977, 324] width 68 height 8
click at [990, 350] on span "Added On" at bounding box center [994, 353] width 34 height 8
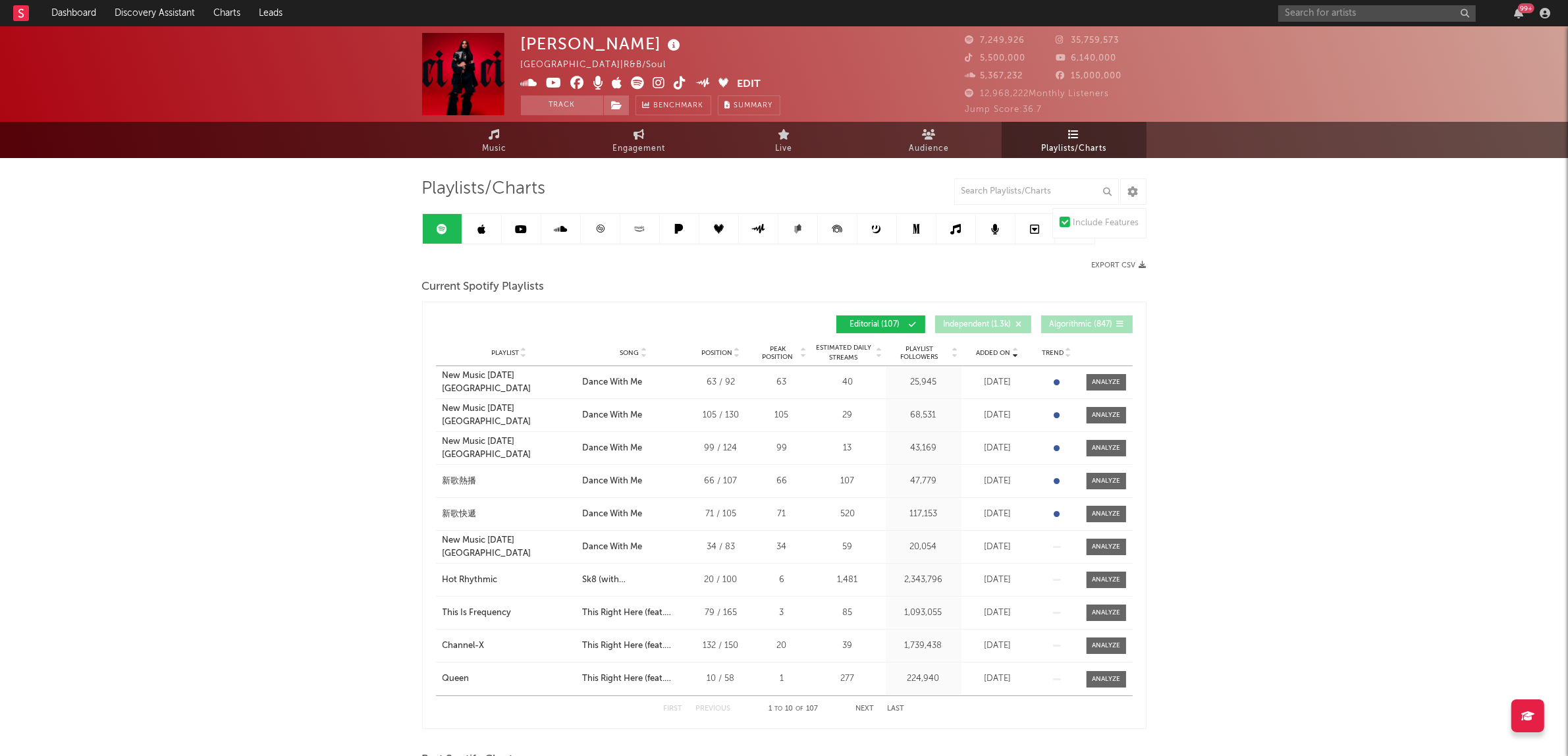
click at [1336, 22] on div "99 +" at bounding box center [1416, 13] width 276 height 27
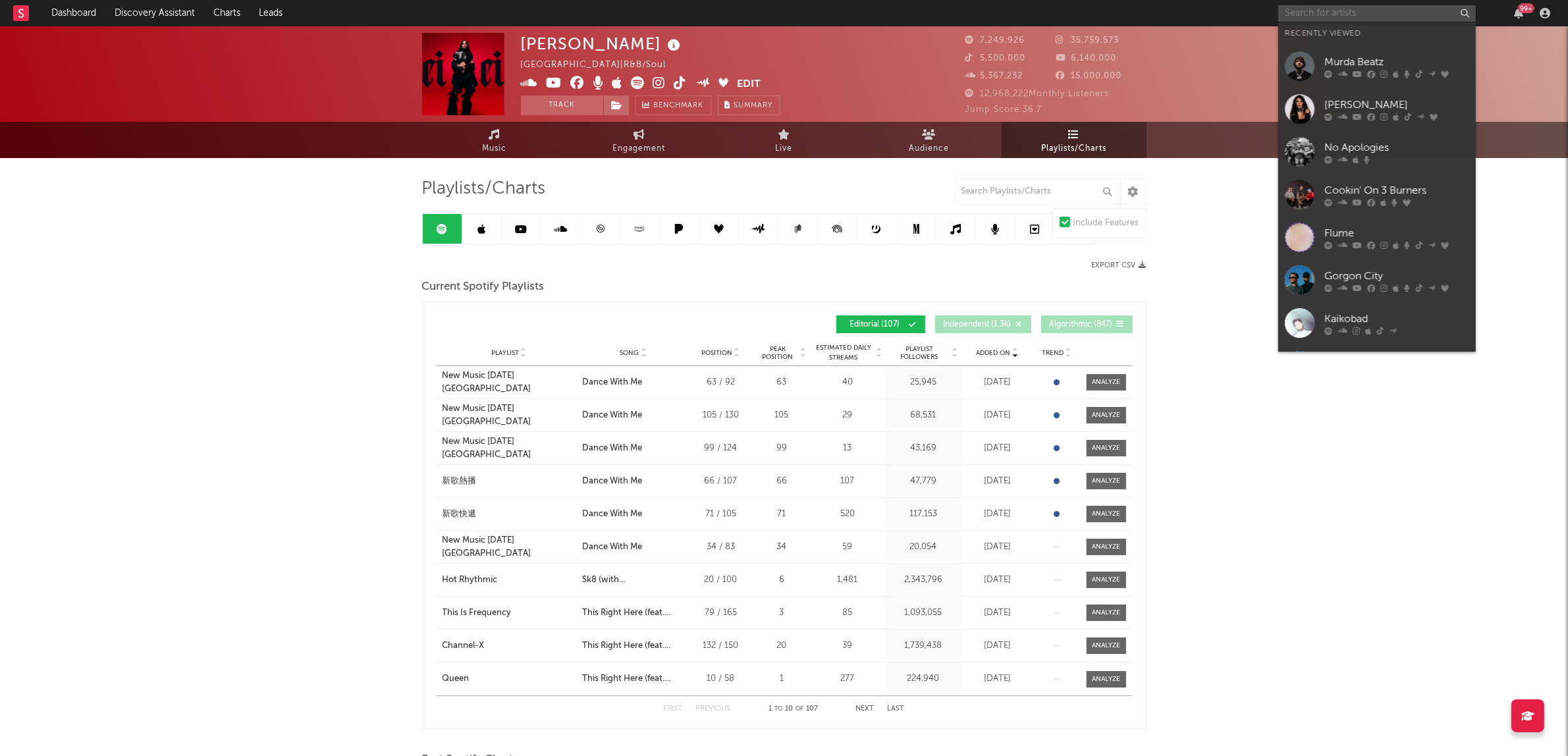
click at [1333, 11] on input "text" at bounding box center [1377, 13] width 198 height 16
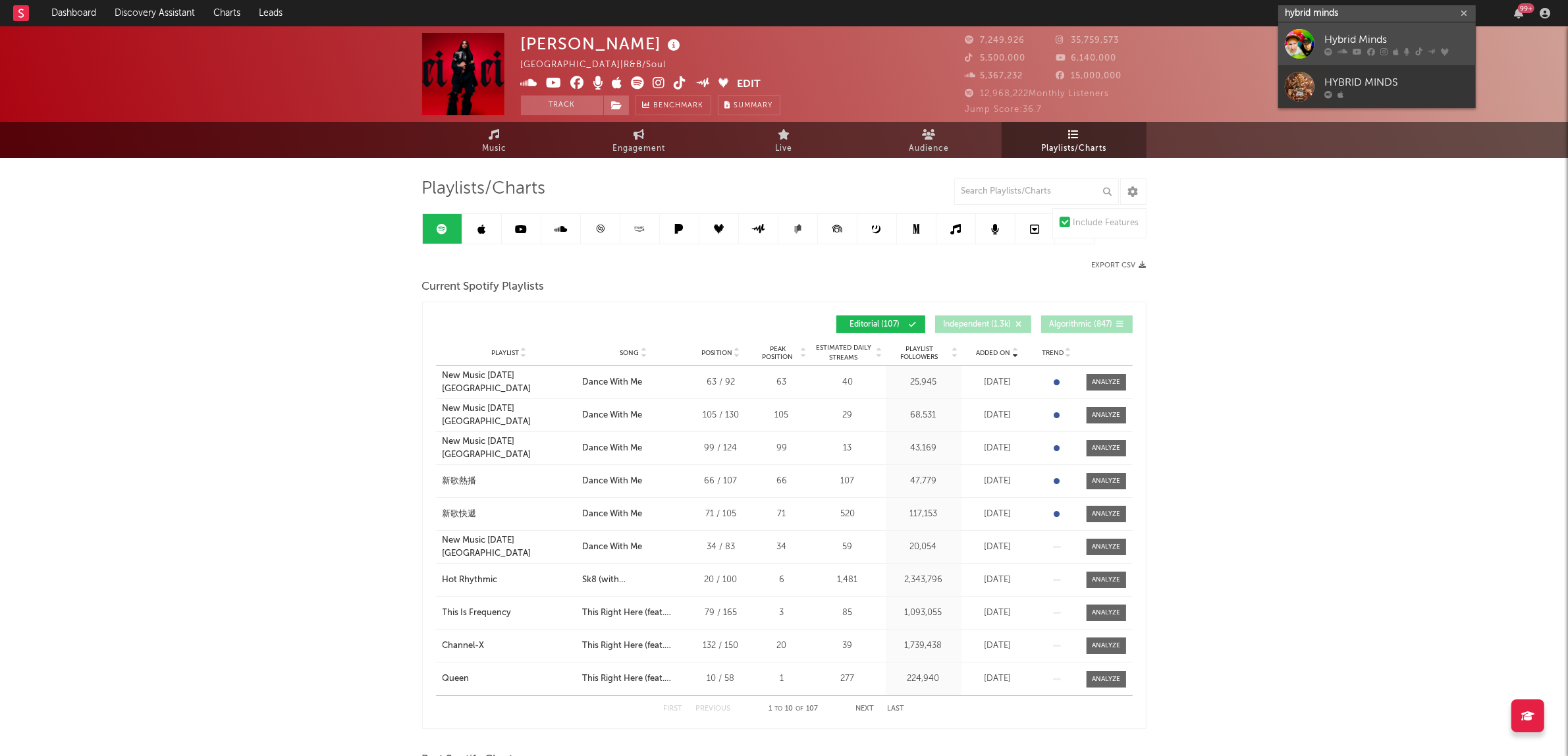
type input "hybrid minds"
click at [1380, 27] on link "Hybrid Minds" at bounding box center [1377, 43] width 198 height 43
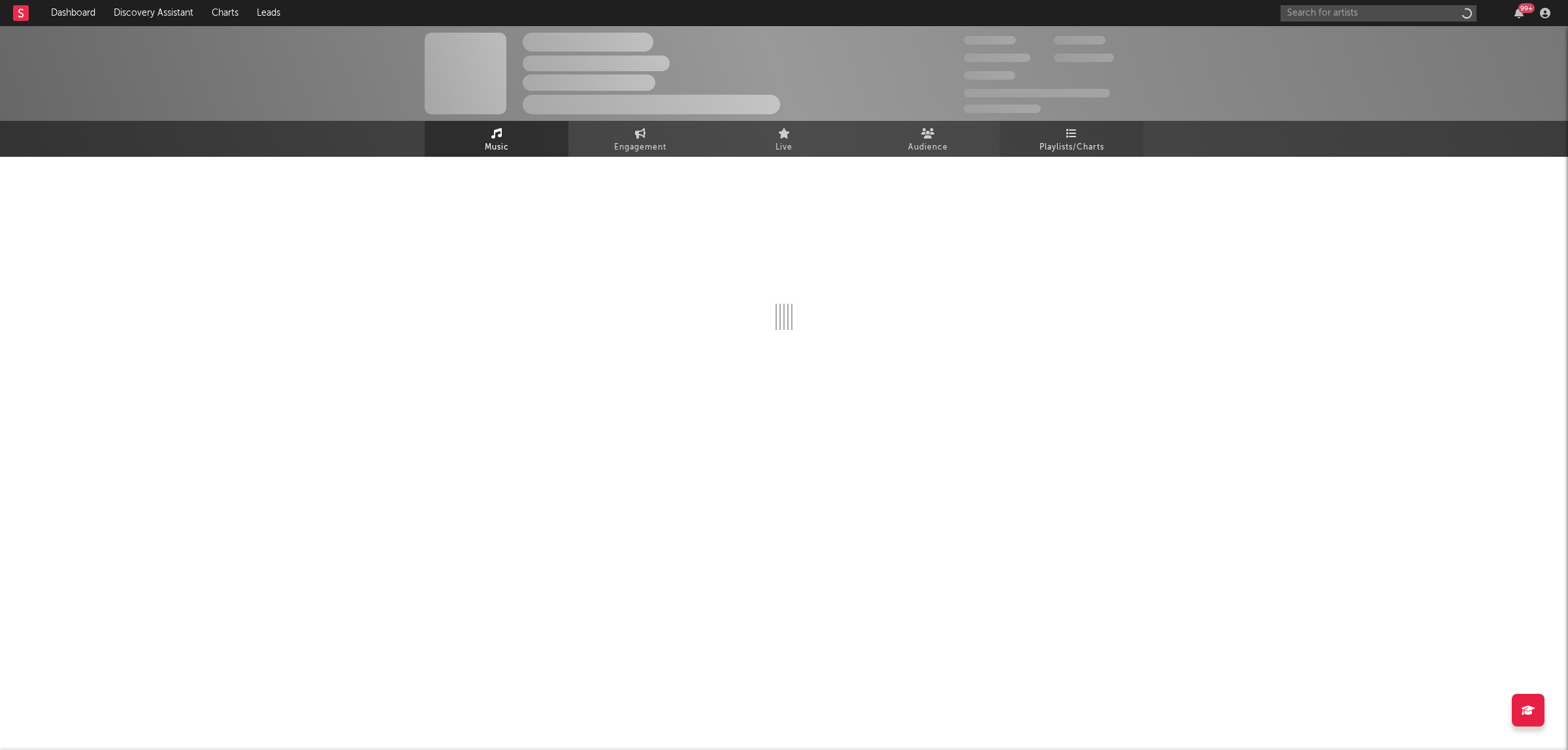
click at [1120, 135] on link "Playlists/Charts" at bounding box center [1072, 138] width 144 height 36
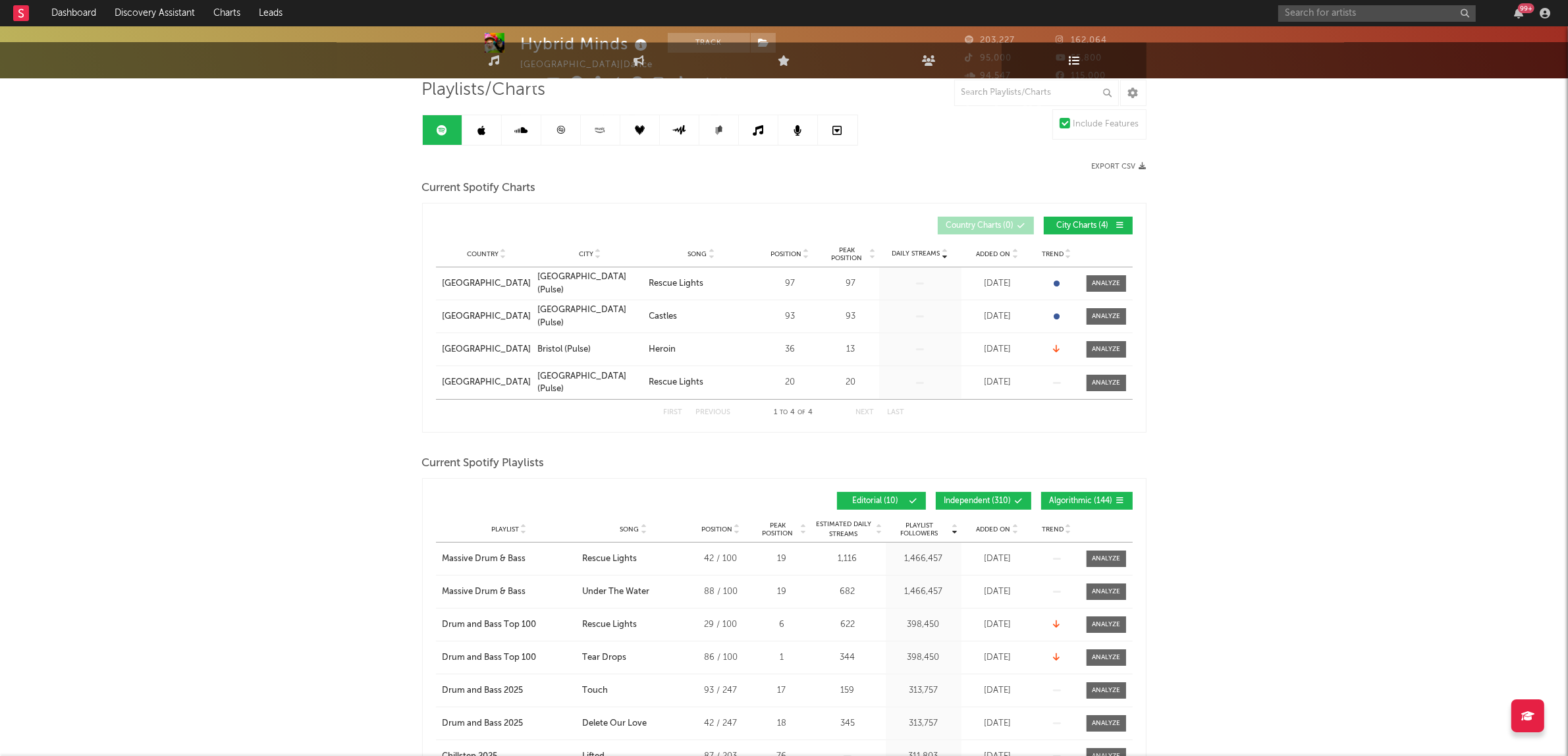
scroll to position [247, 0]
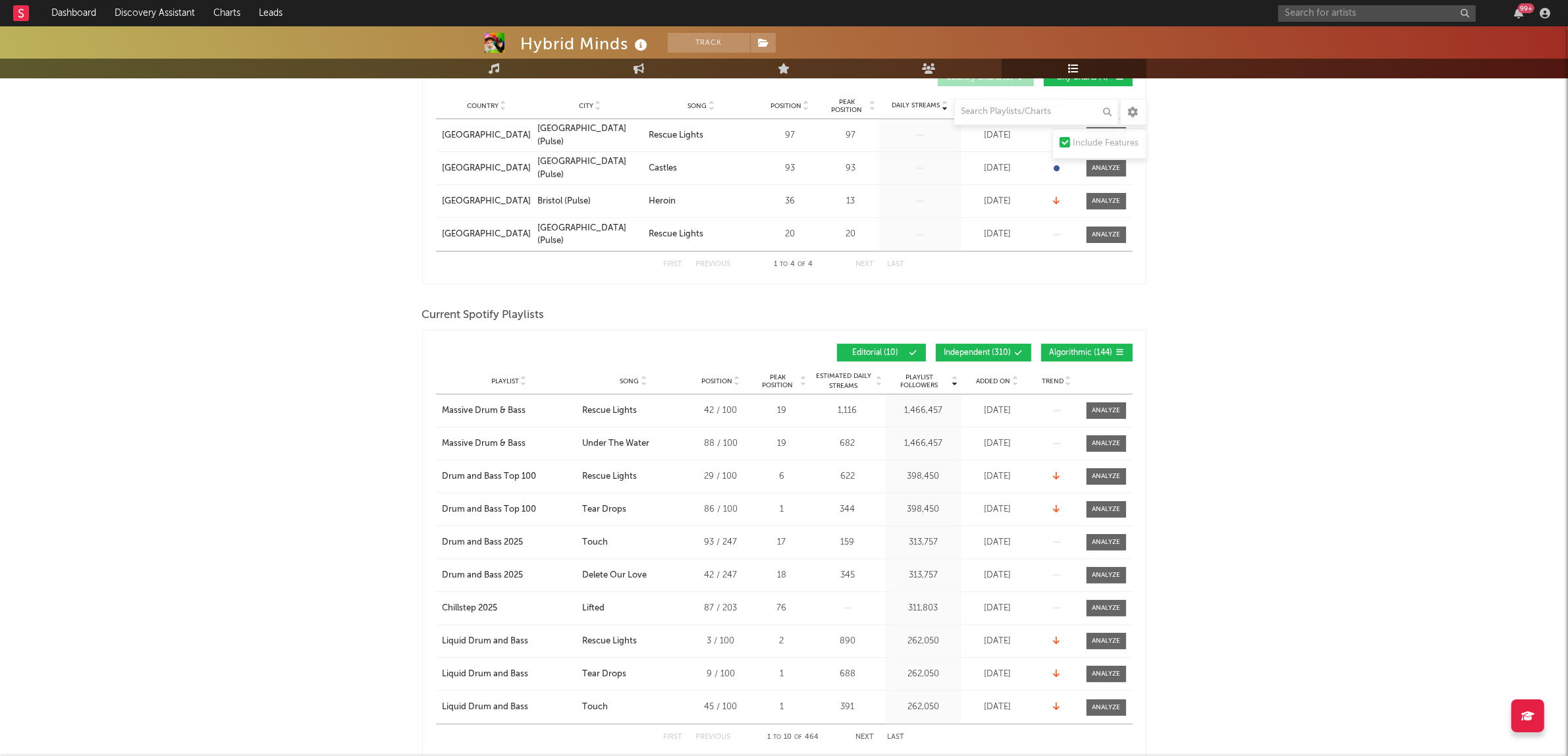
click at [1080, 346] on button "Algorithmic ( 144 )" at bounding box center [1087, 353] width 92 height 18
click at [1002, 356] on button "Independent ( 310 )" at bounding box center [984, 353] width 96 height 18
click at [996, 378] on span "Added On" at bounding box center [994, 381] width 34 height 8
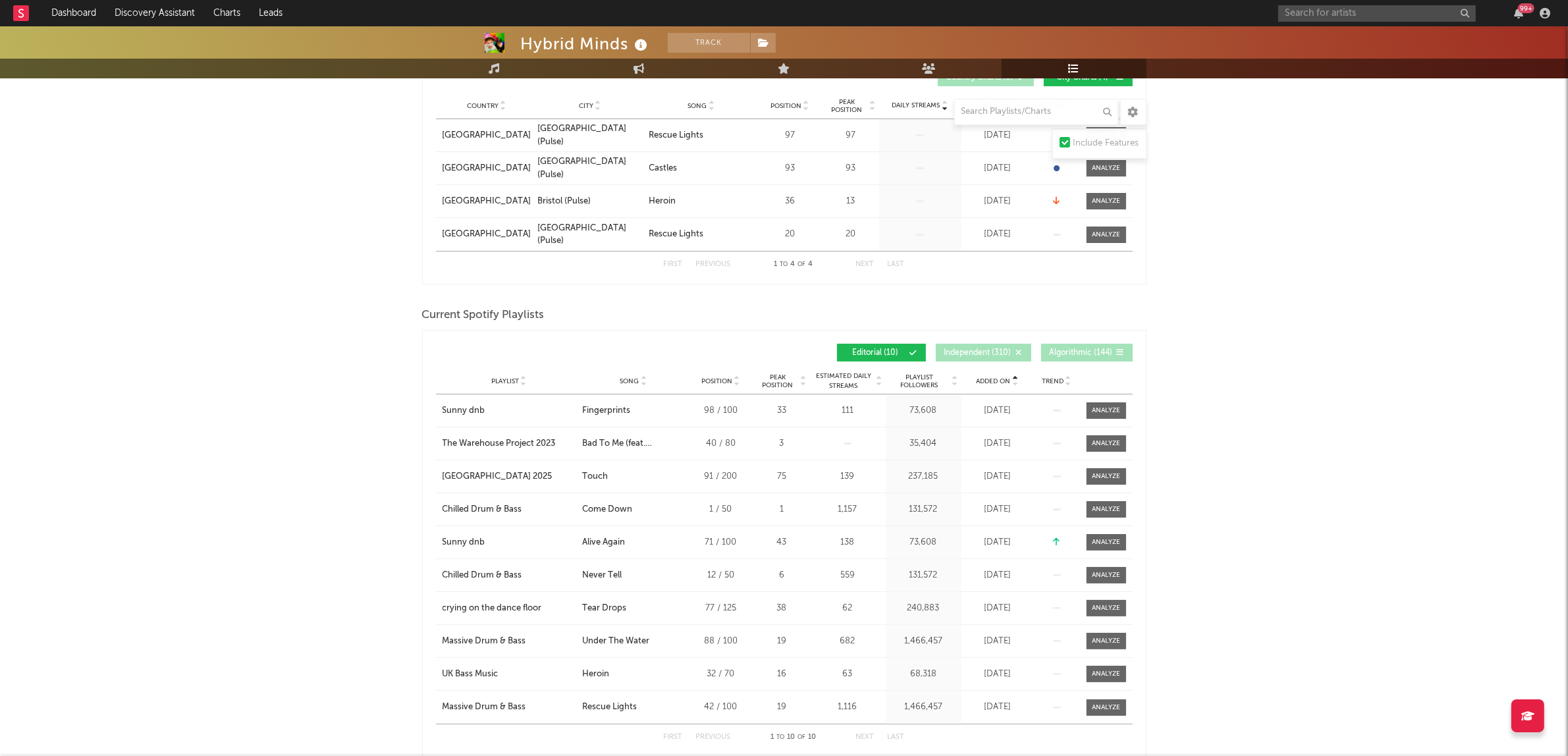
click at [996, 378] on span "Added On" at bounding box center [994, 381] width 34 height 8
click at [1318, 10] on input "text" at bounding box center [1377, 13] width 198 height 16
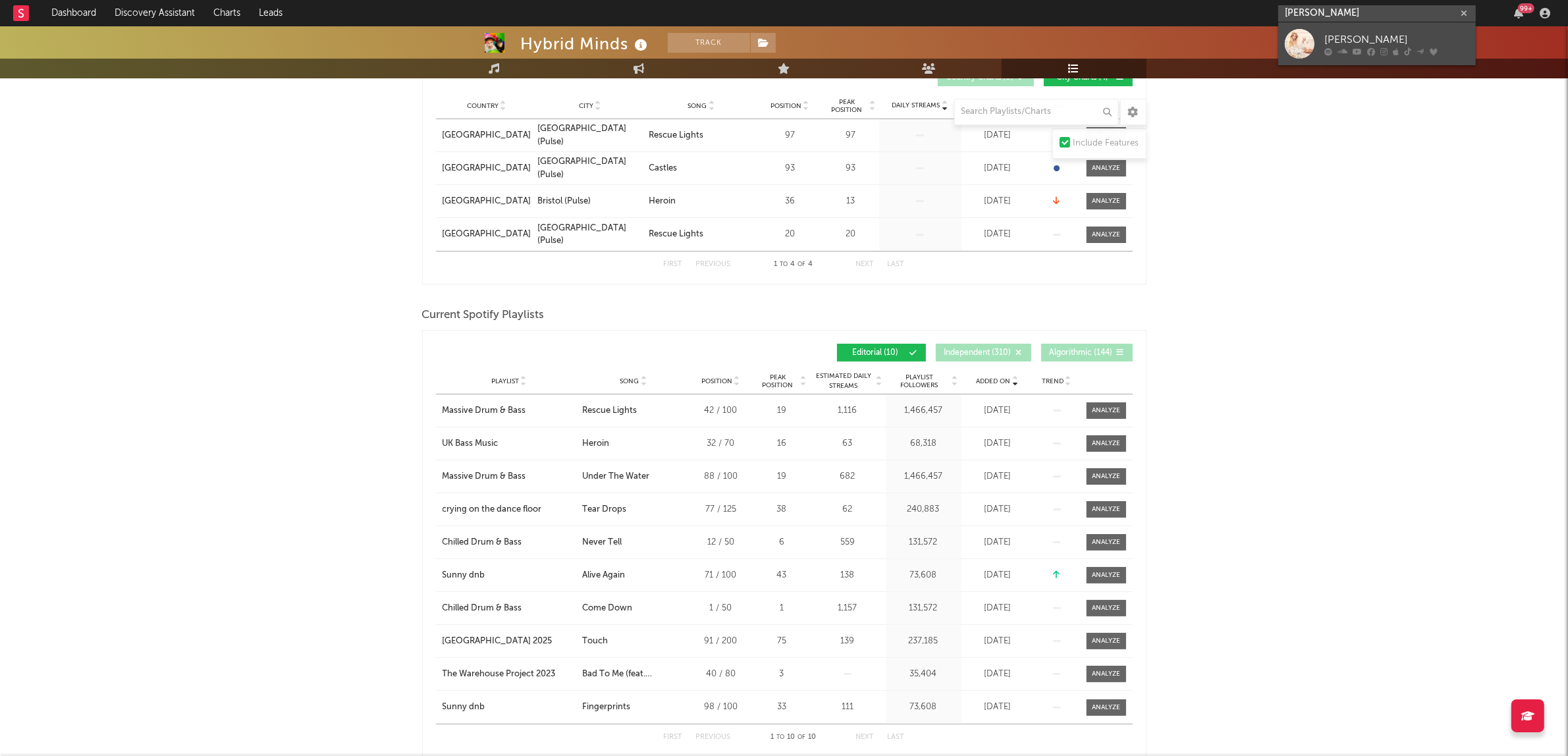
type input "[PERSON_NAME]"
click at [1335, 33] on div "[PERSON_NAME]" at bounding box center [1397, 39] width 145 height 16
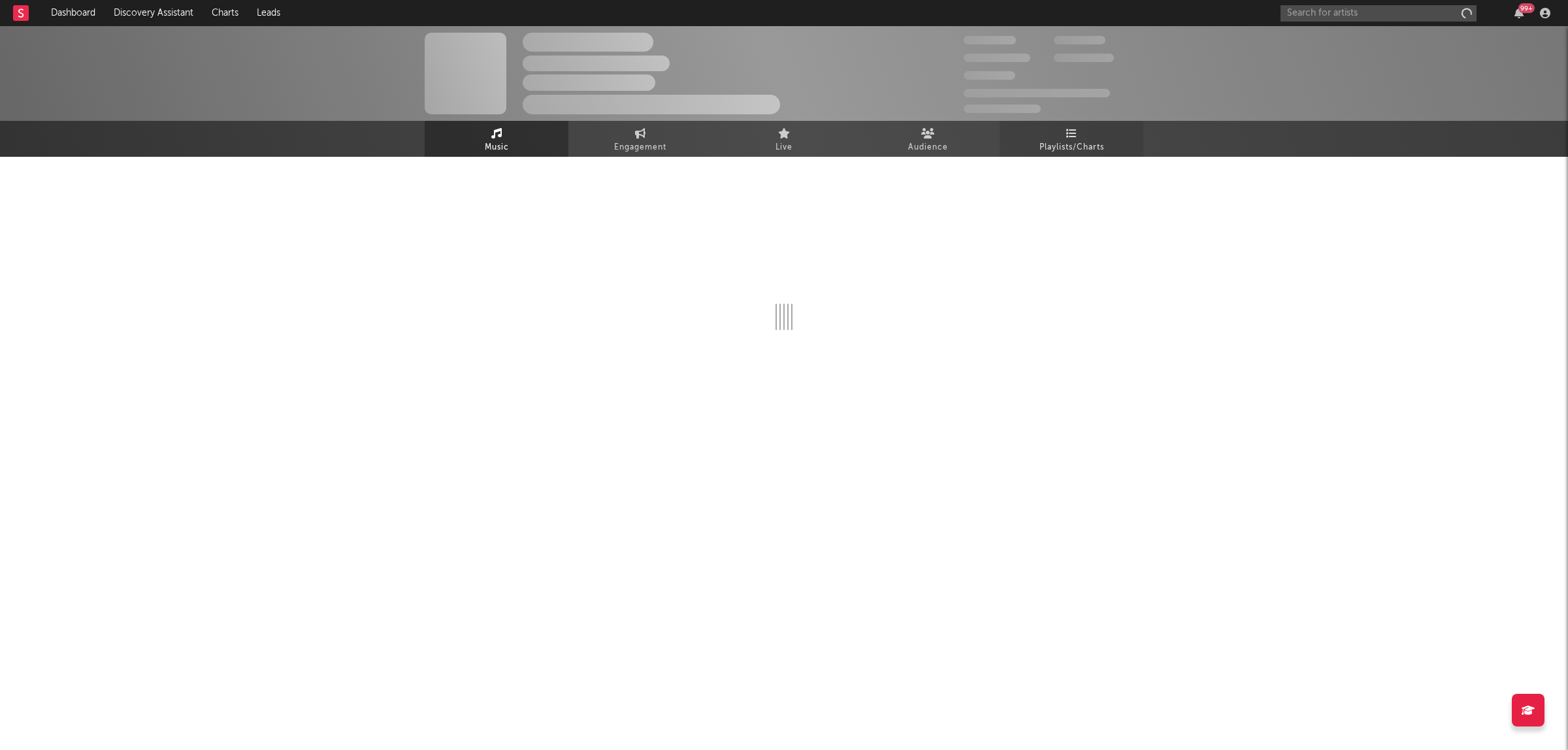
click at [1096, 133] on link "Playlists/Charts" at bounding box center [1072, 138] width 144 height 36
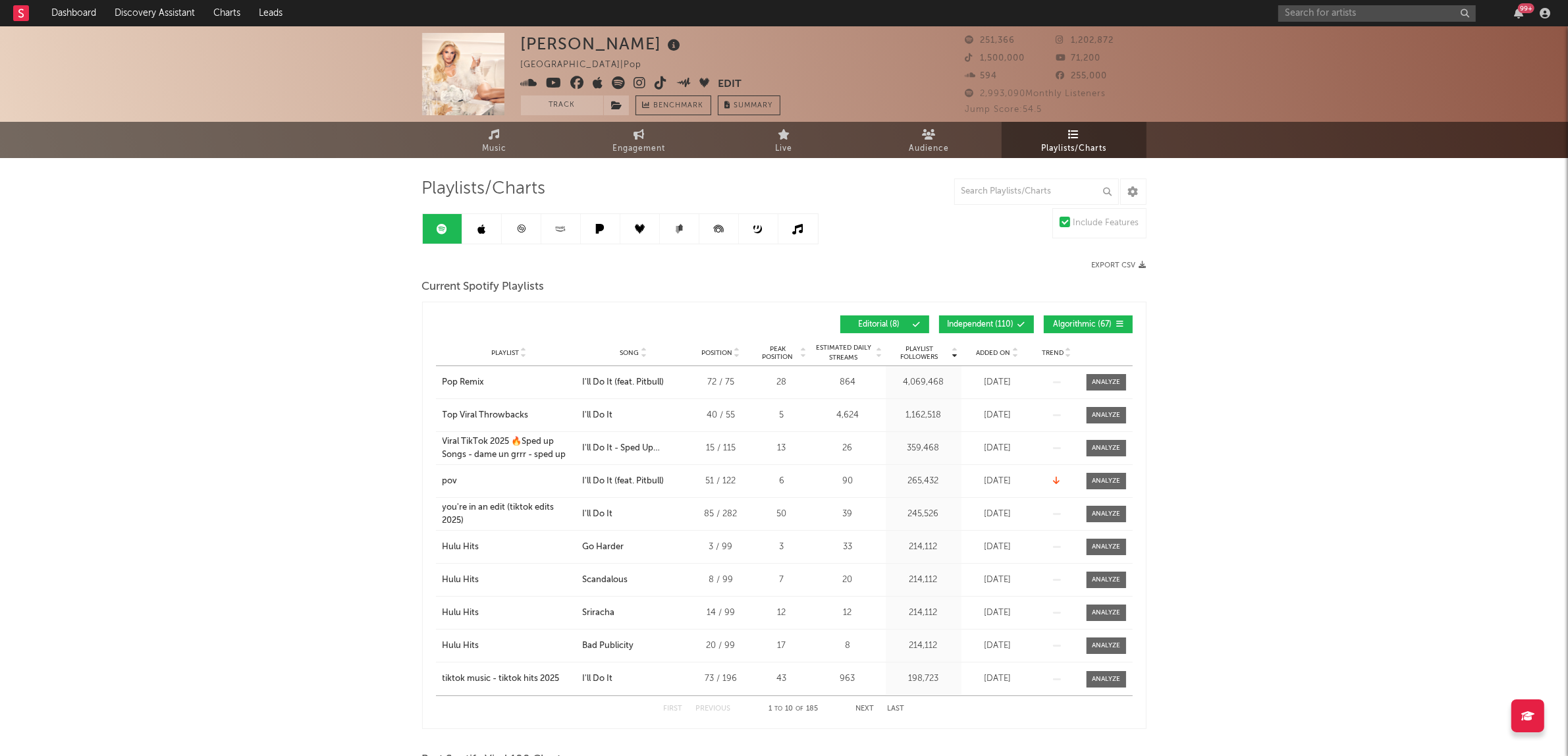
click at [1092, 316] on button "Algorithmic ( 67 )" at bounding box center [1088, 324] width 89 height 18
click at [991, 320] on span "Independent ( 110 )" at bounding box center [981, 324] width 67 height 8
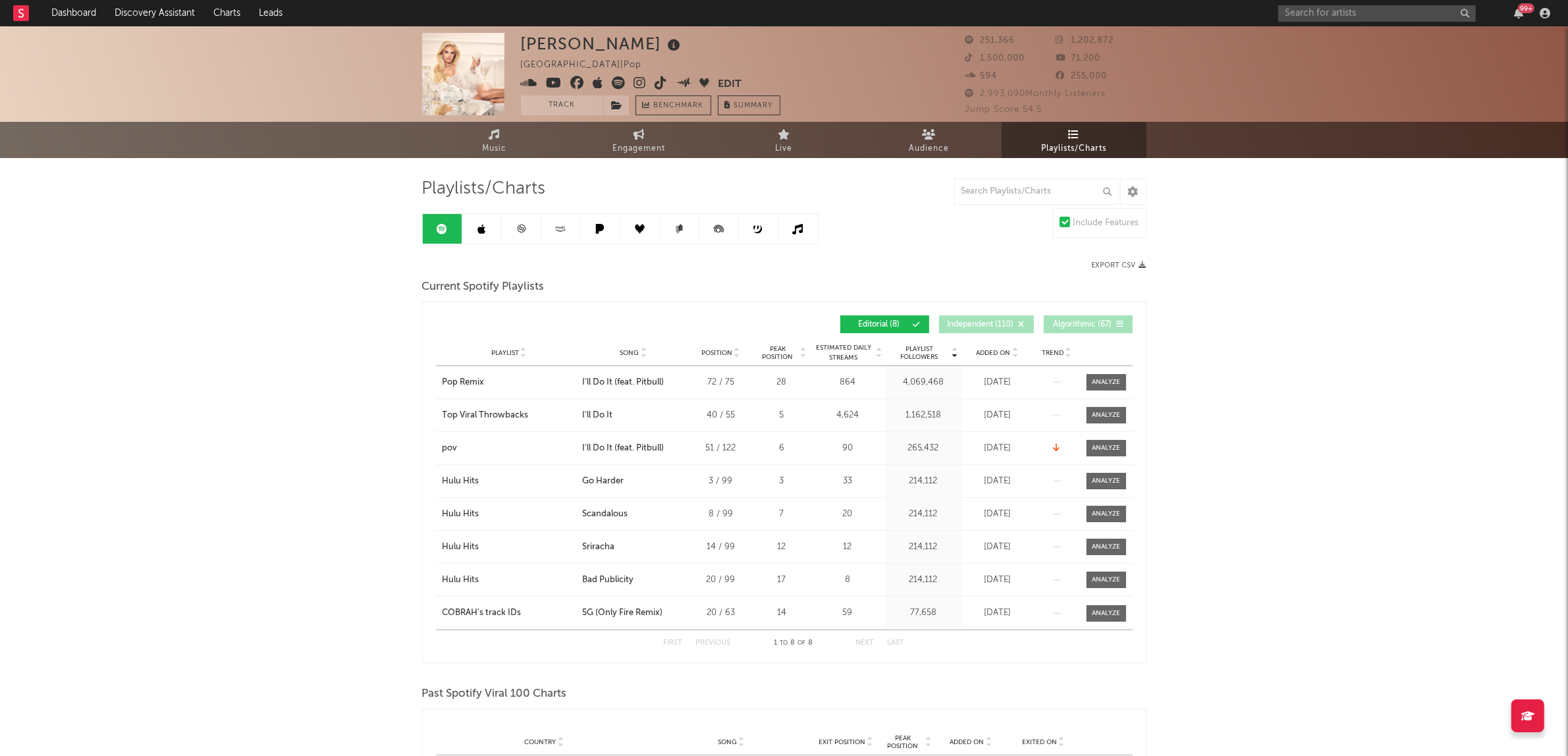
click at [992, 350] on span "Added On" at bounding box center [994, 353] width 34 height 8
click at [1355, 7] on input "text" at bounding box center [1377, 13] width 198 height 16
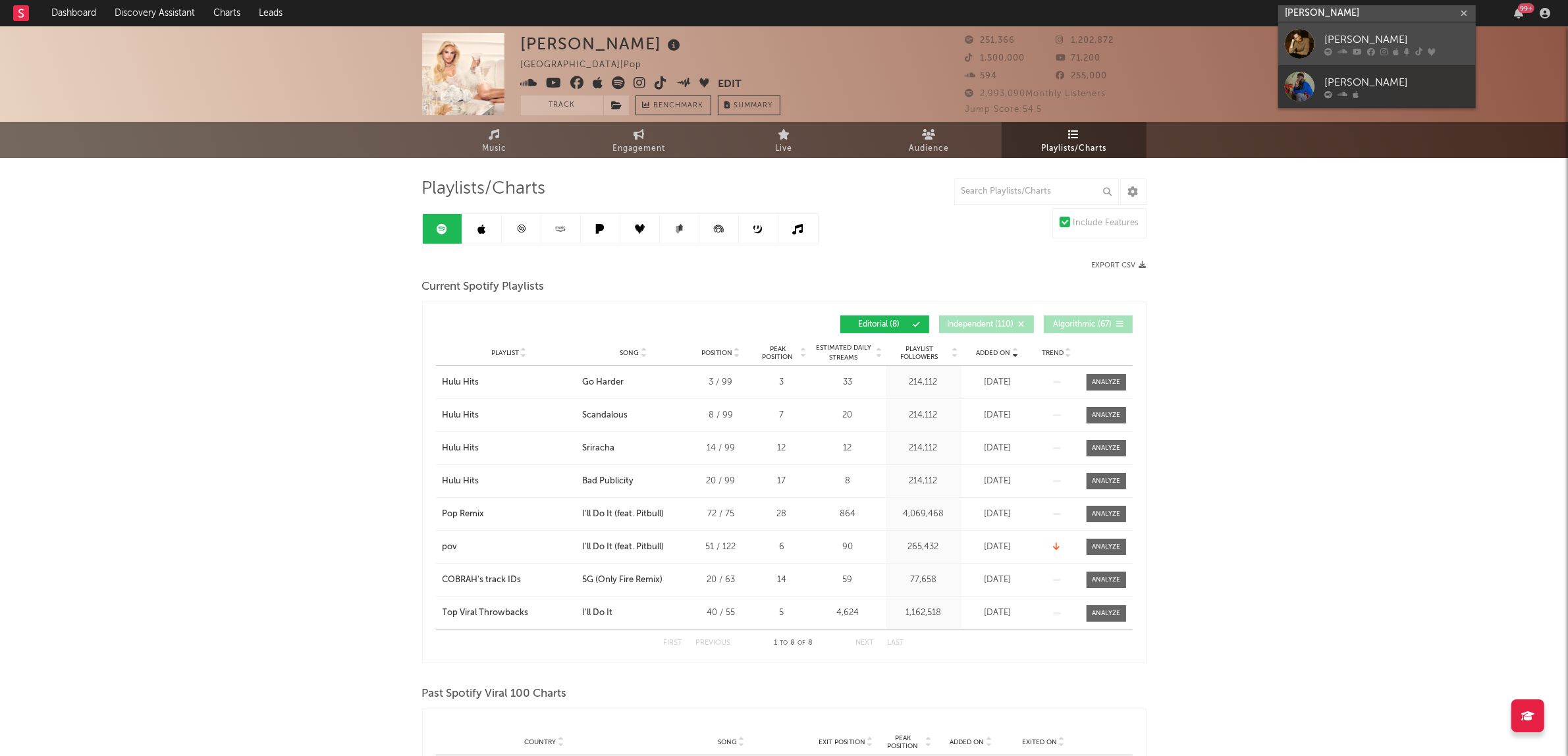
type input "[PERSON_NAME]"
click at [1364, 32] on div "[PERSON_NAME]" at bounding box center [1397, 39] width 145 height 16
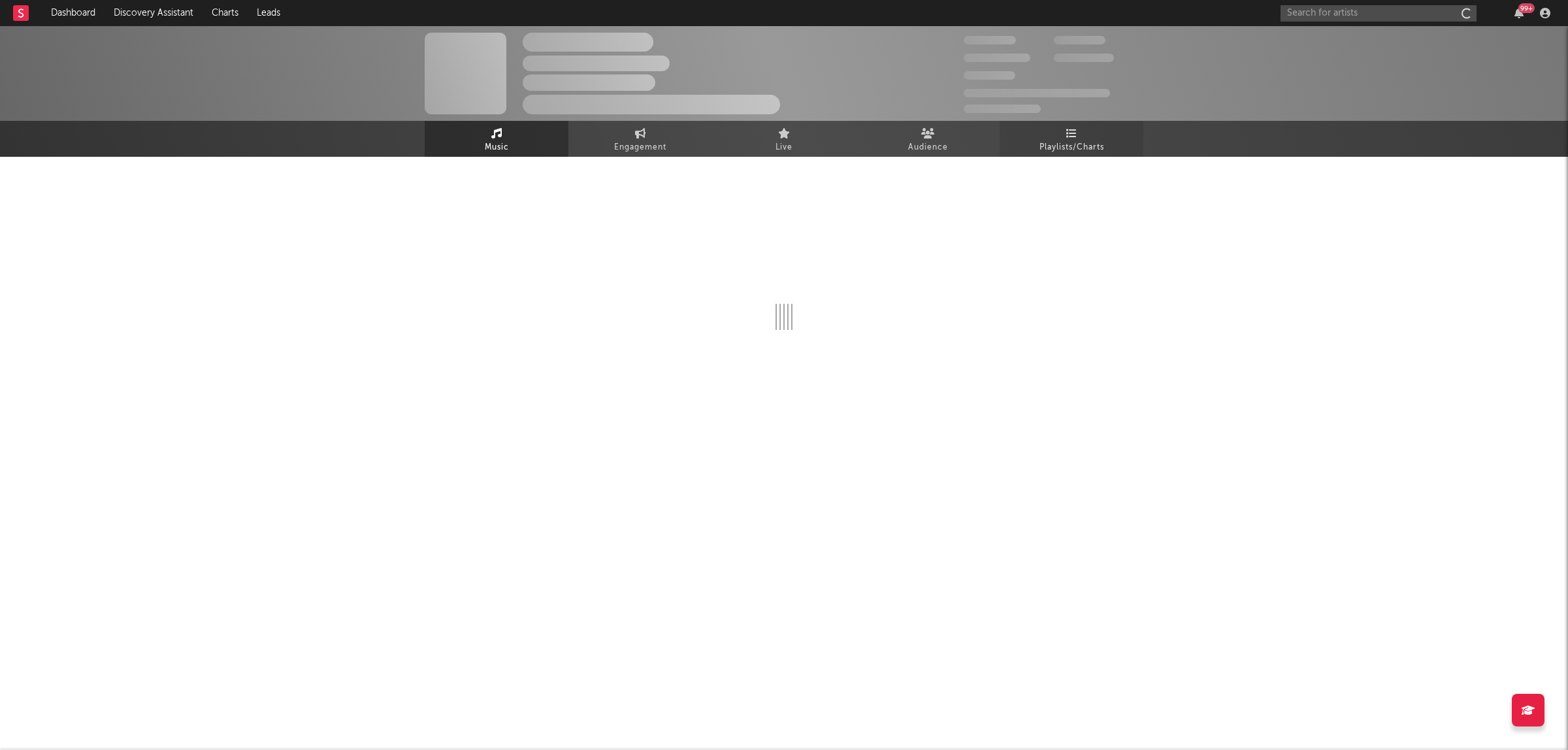
click at [1125, 136] on link "Playlists/Charts" at bounding box center [1072, 138] width 144 height 36
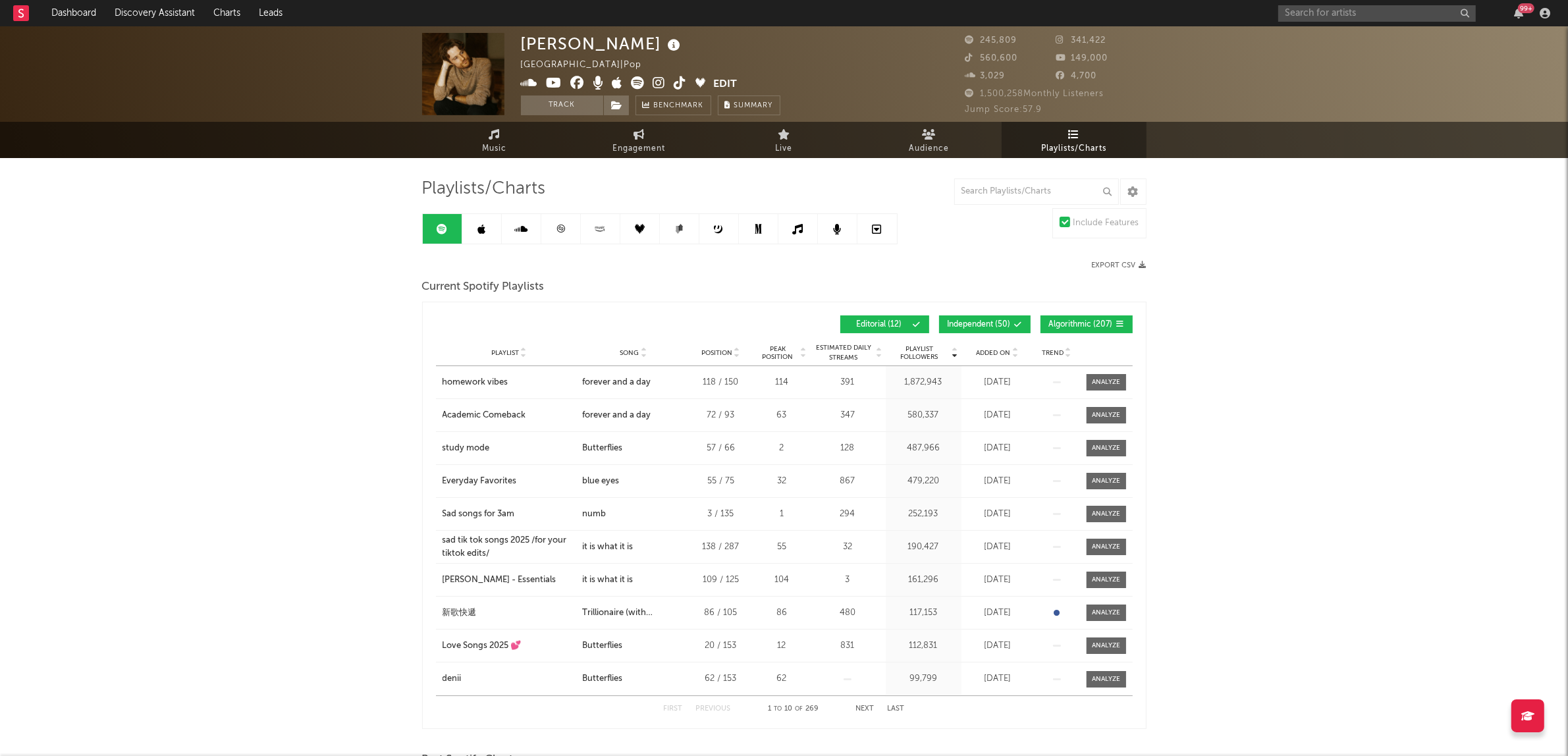
click at [1080, 323] on span "Algorithmic ( 207 )" at bounding box center [1080, 324] width 64 height 8
click at [991, 334] on div "Playlist Followers Playlist Song Position Peak Position Playlist Followers Adde…" at bounding box center [784, 324] width 697 height 31
click at [991, 327] on span "Independent ( 50 )" at bounding box center [979, 324] width 63 height 8
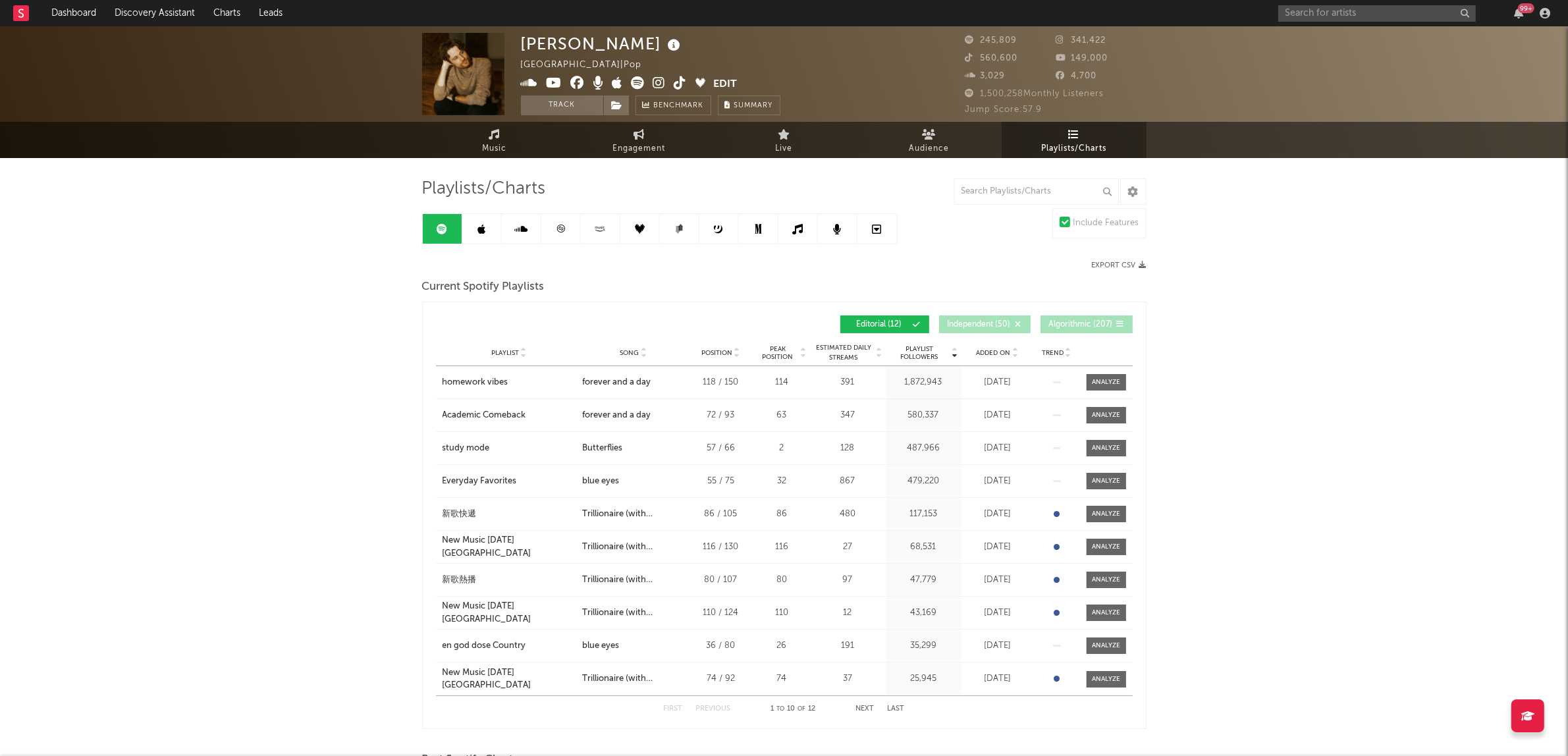
click at [986, 355] on span "Added On" at bounding box center [994, 353] width 34 height 8
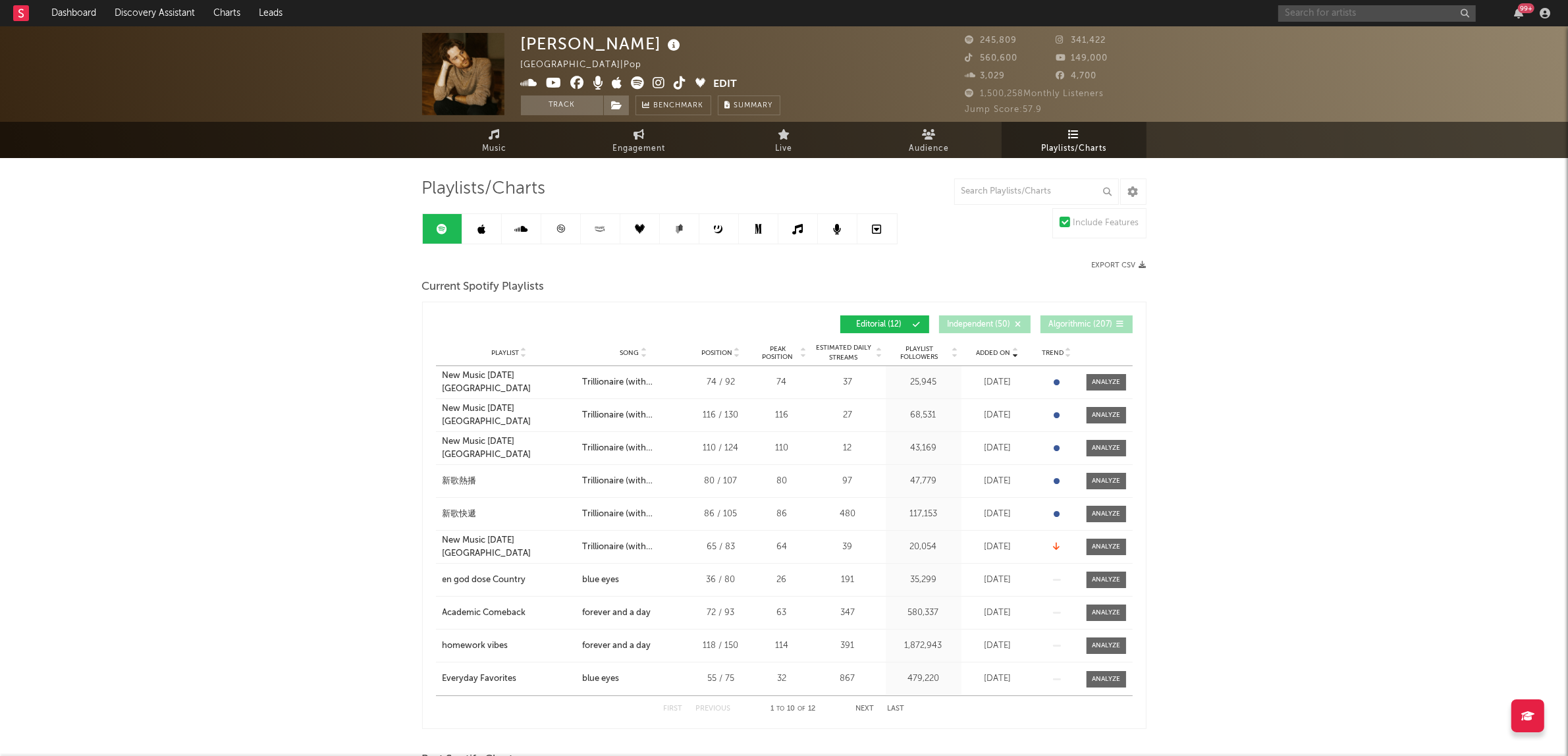
click at [1378, 17] on input "text" at bounding box center [1377, 13] width 198 height 16
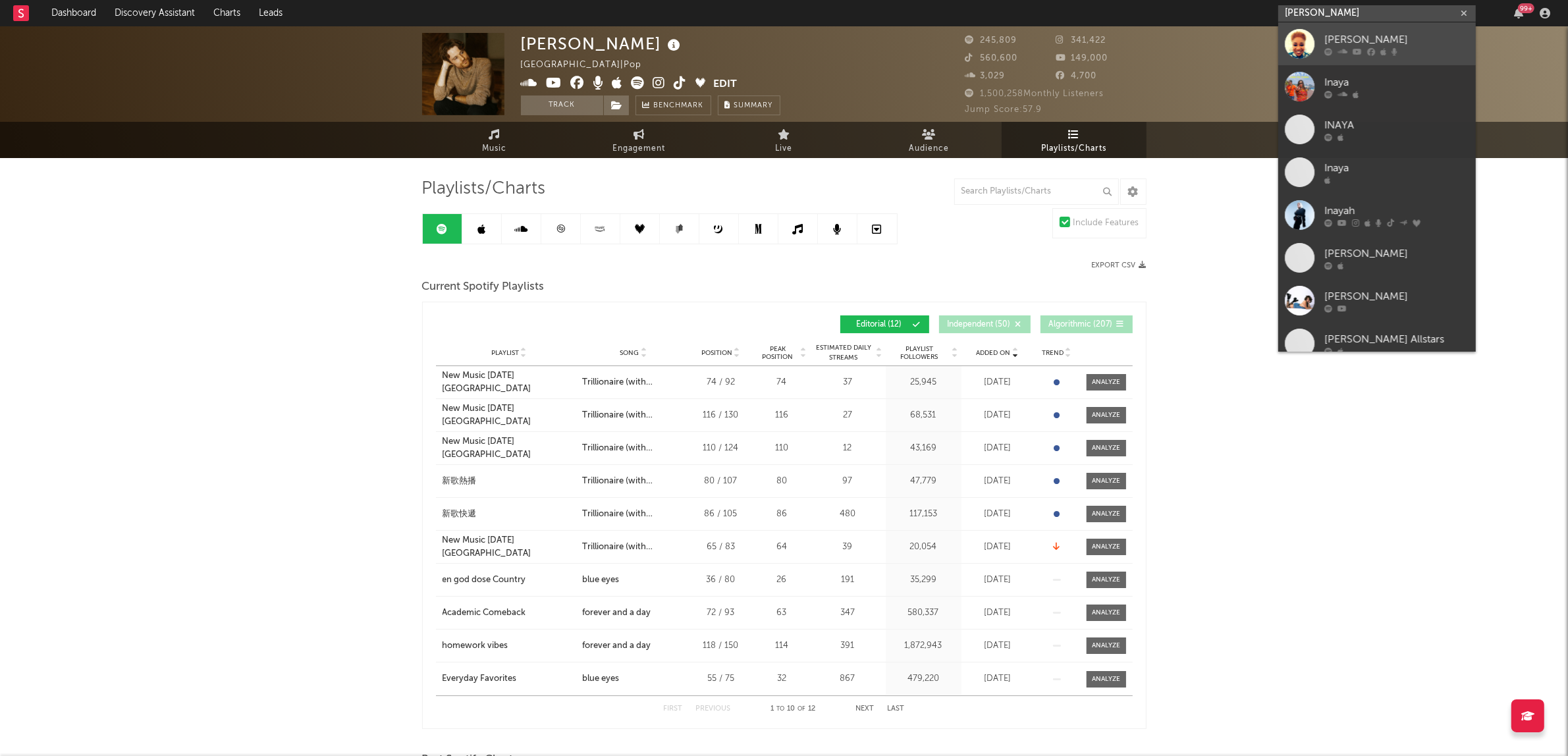
type input "[PERSON_NAME]"
click at [1415, 30] on link "[PERSON_NAME]" at bounding box center [1377, 43] width 198 height 43
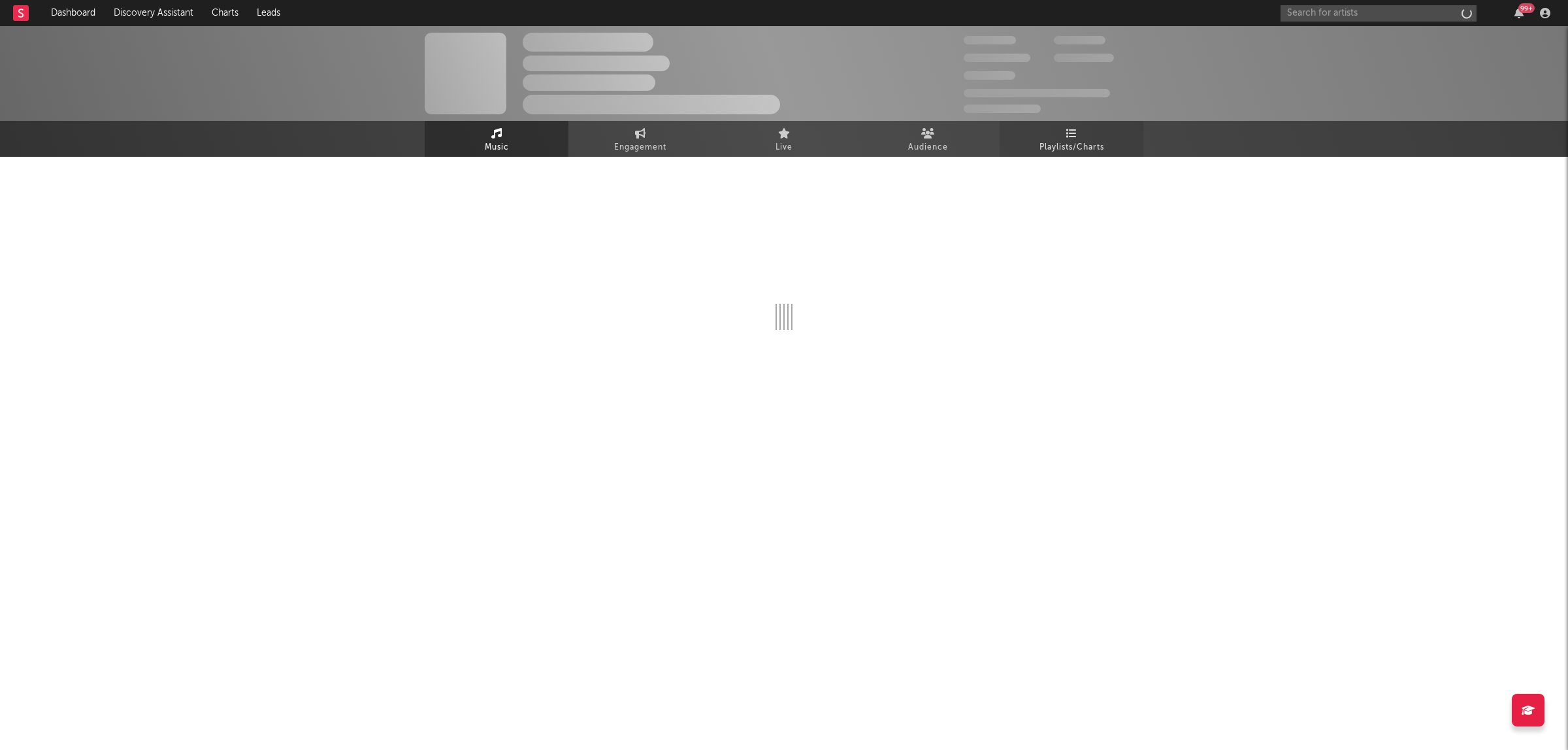
click at [1087, 137] on link "Playlists/Charts" at bounding box center [1072, 138] width 144 height 36
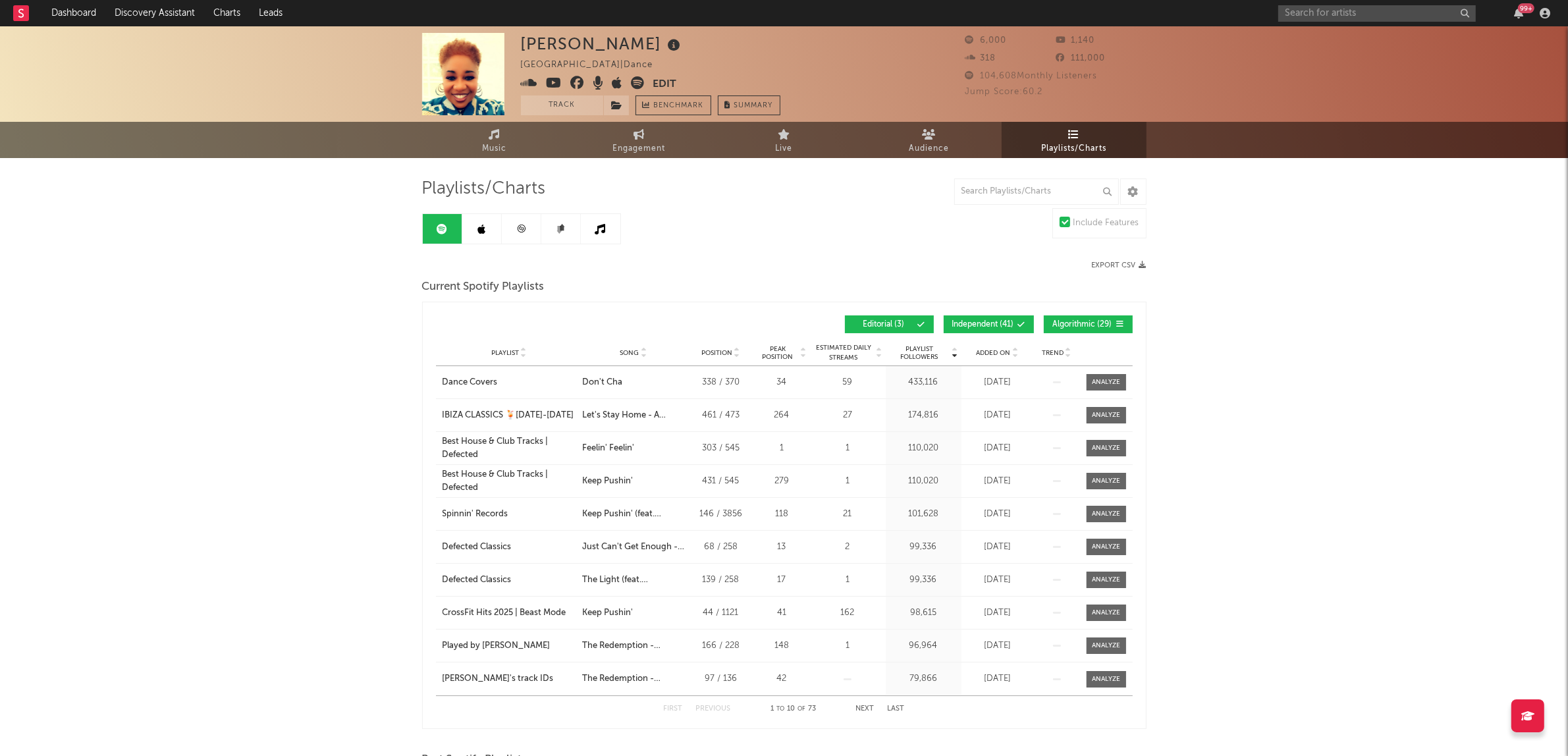
click at [1078, 326] on span "Algorithmic ( 29 )" at bounding box center [1082, 324] width 60 height 8
click at [987, 331] on button "Independent ( 41 )" at bounding box center [989, 324] width 90 height 18
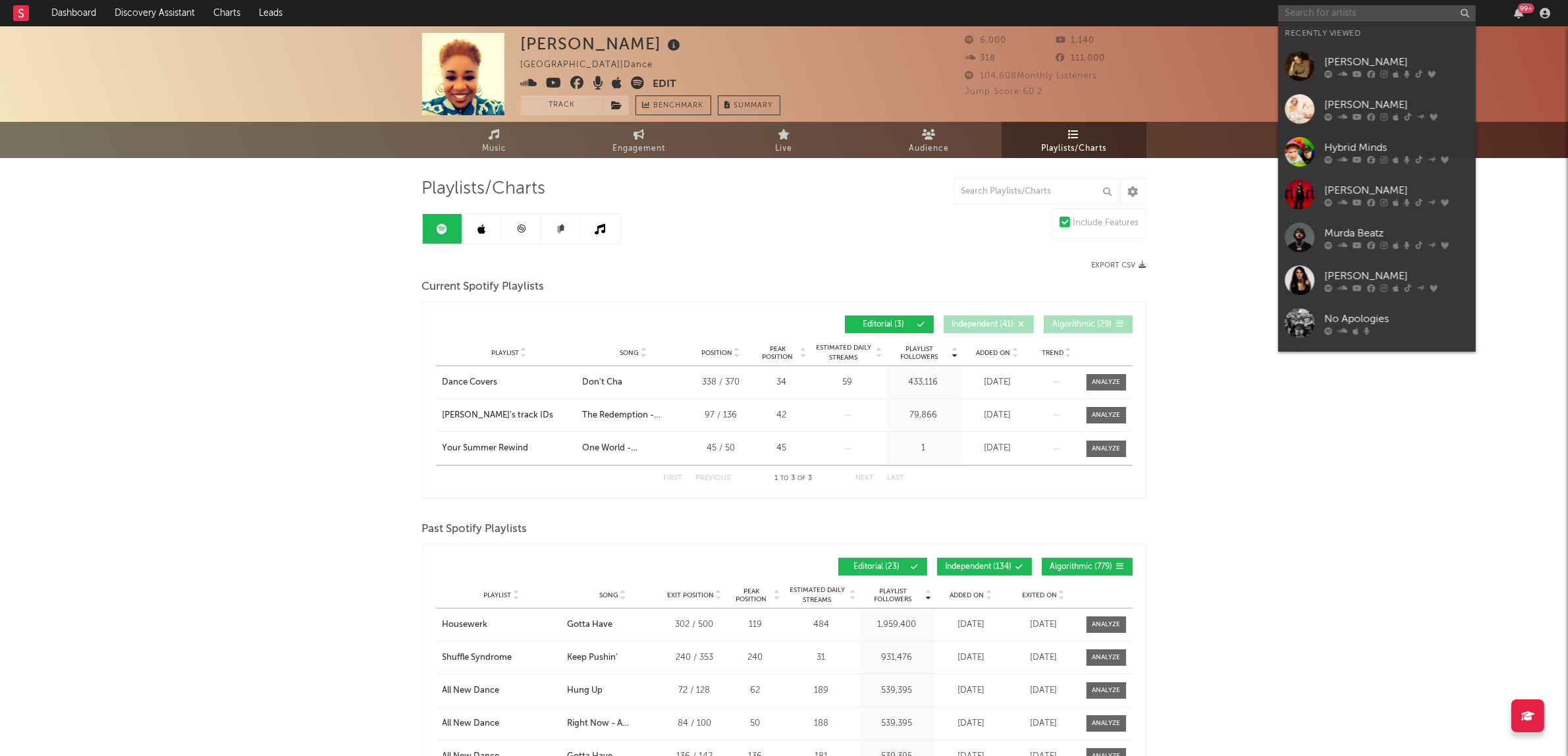
click at [1382, 18] on input "text" at bounding box center [1377, 13] width 198 height 16
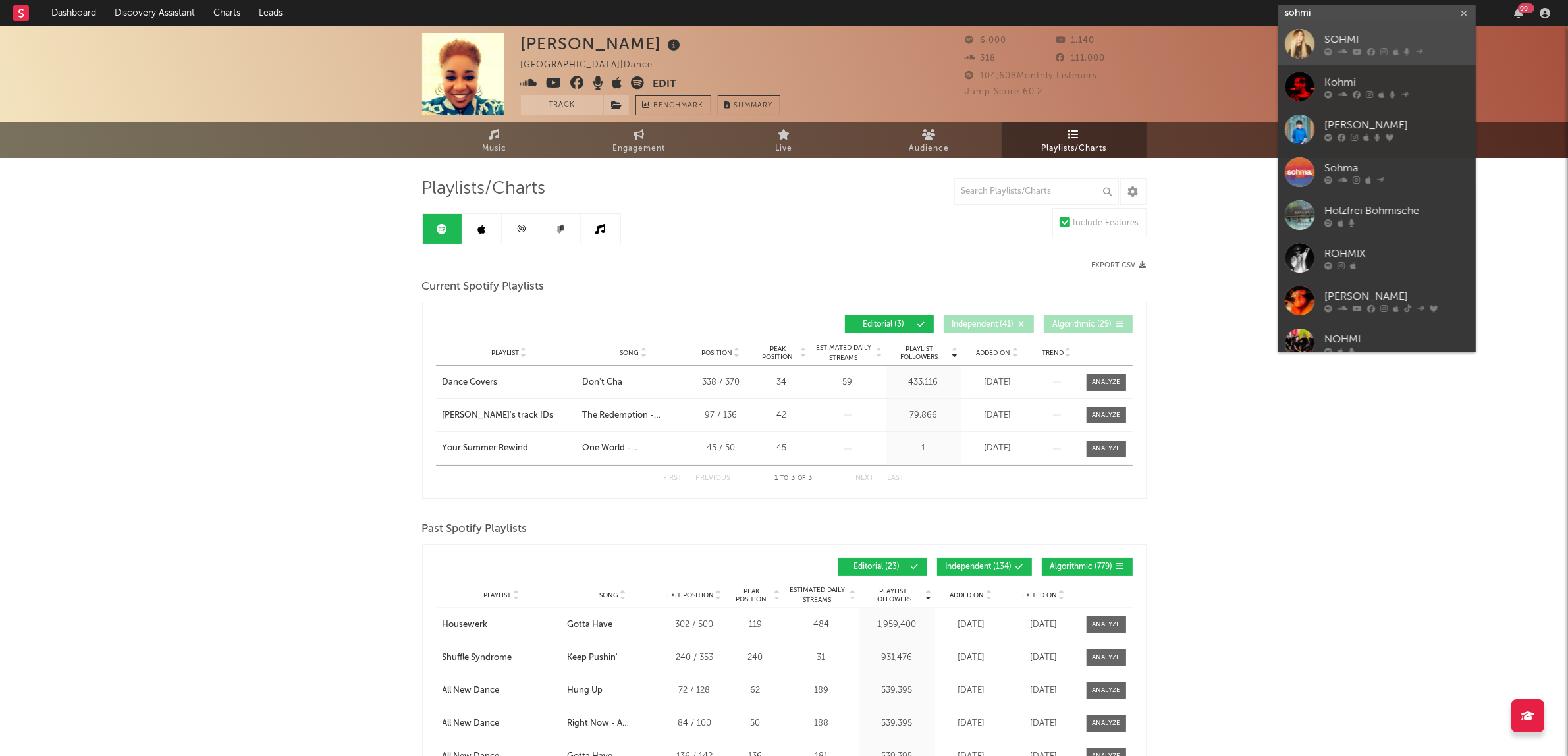
type input "sohmi"
click at [1388, 32] on div "SOHMI" at bounding box center [1397, 39] width 145 height 16
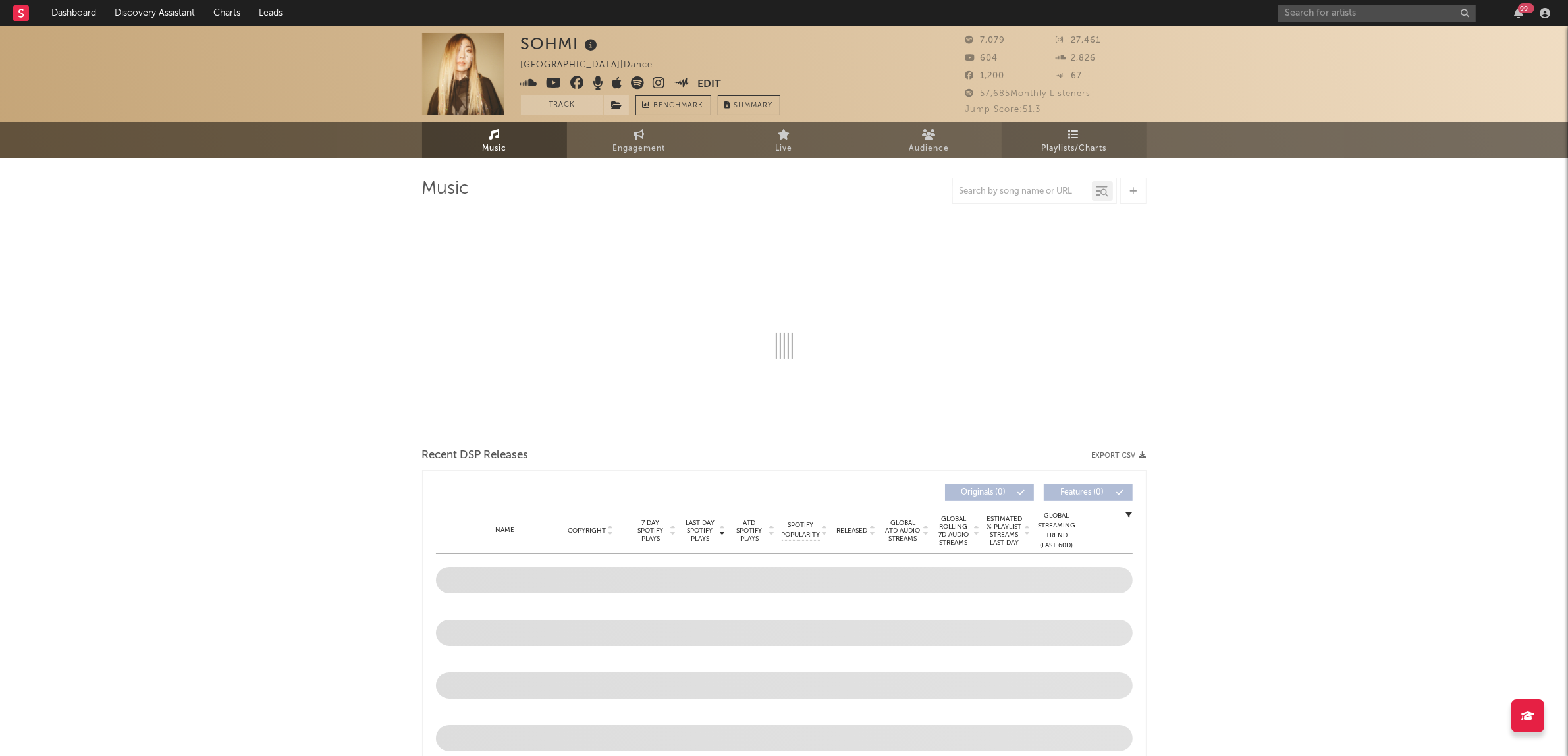
click at [1068, 145] on span "Playlists/Charts" at bounding box center [1074, 148] width 65 height 16
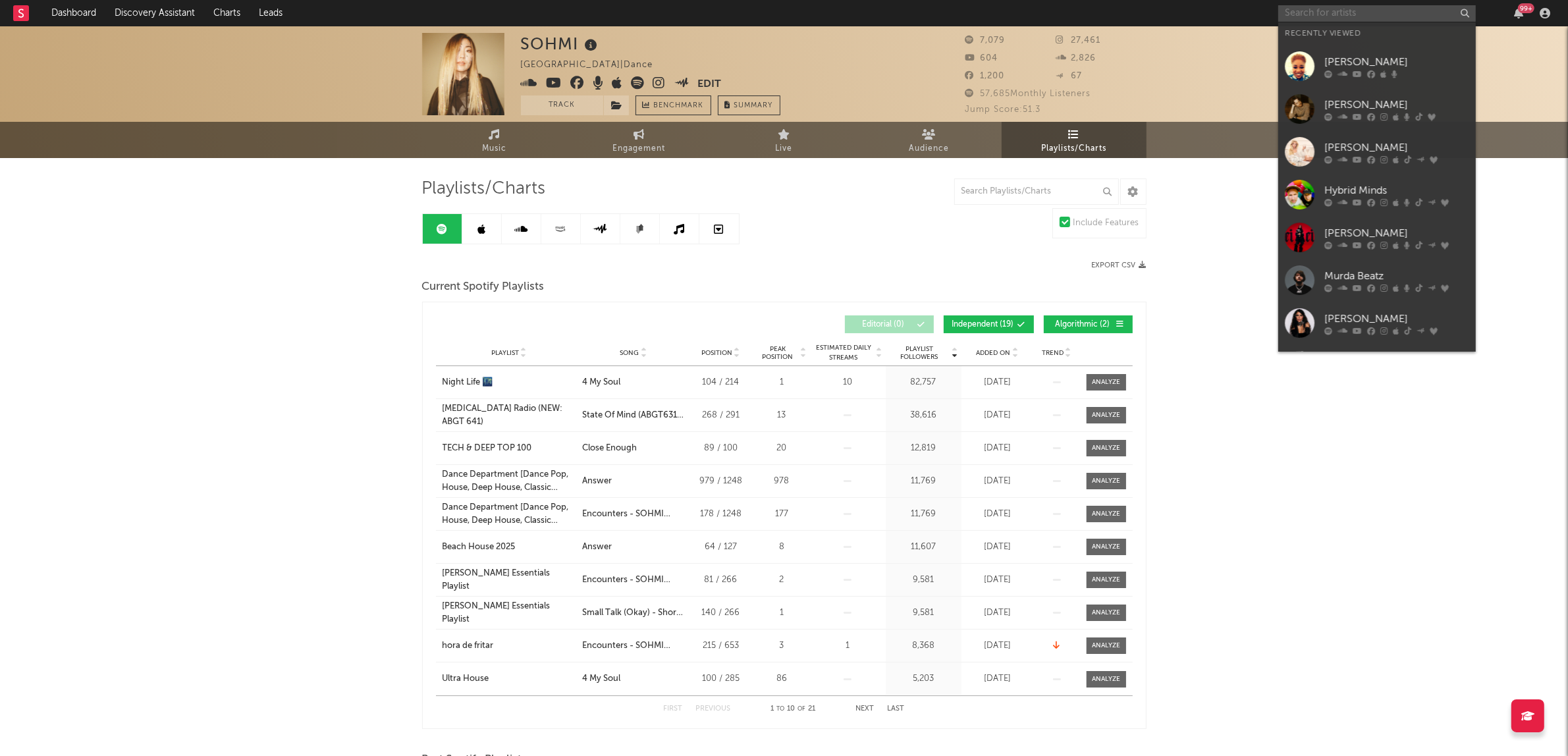
click at [1336, 11] on input "text" at bounding box center [1377, 13] width 198 height 16
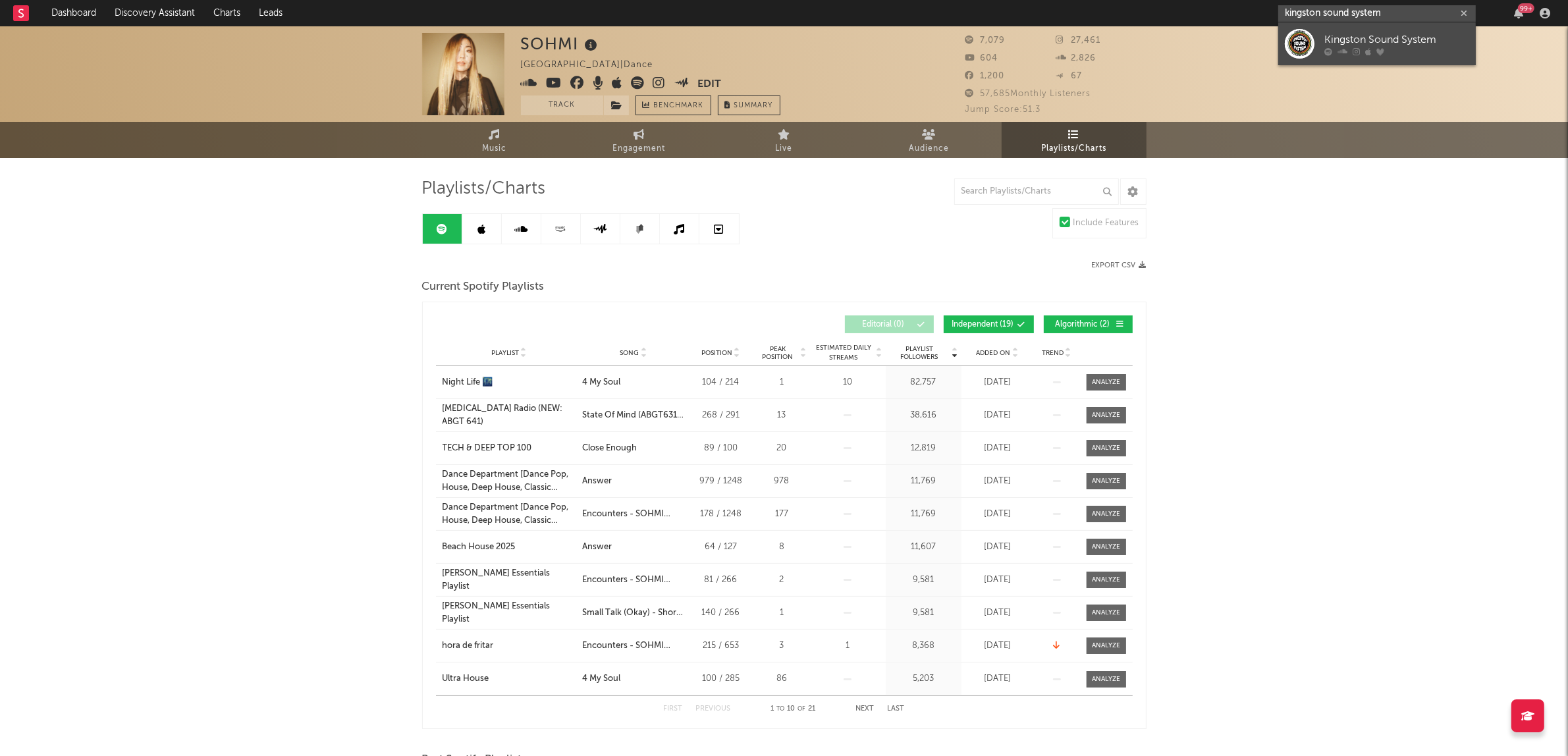
type input "kingston sound system"
click at [1354, 30] on link "Kingston Sound System" at bounding box center [1377, 43] width 198 height 43
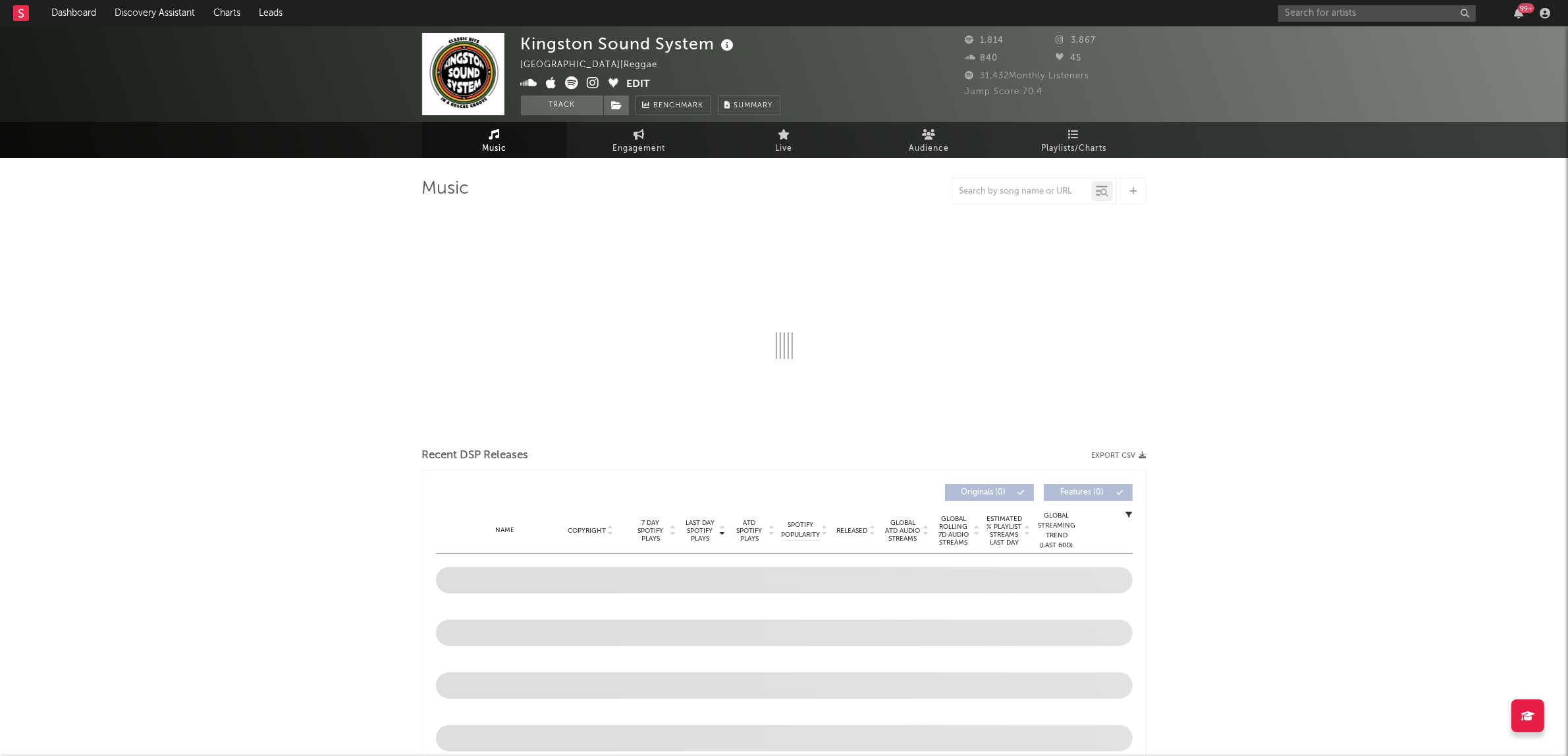
select select "6m"
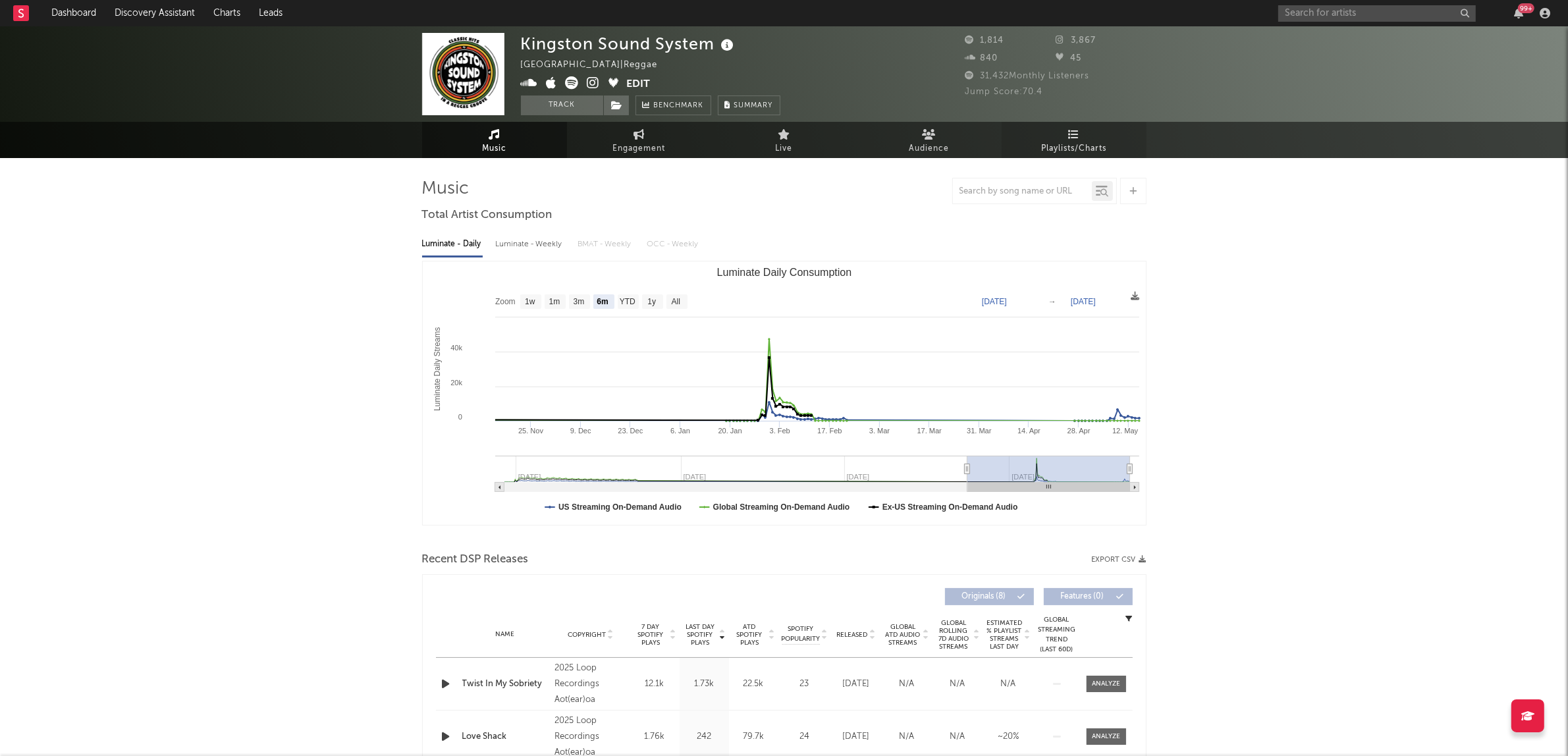
click at [1098, 136] on link "Playlists/Charts" at bounding box center [1075, 140] width 145 height 36
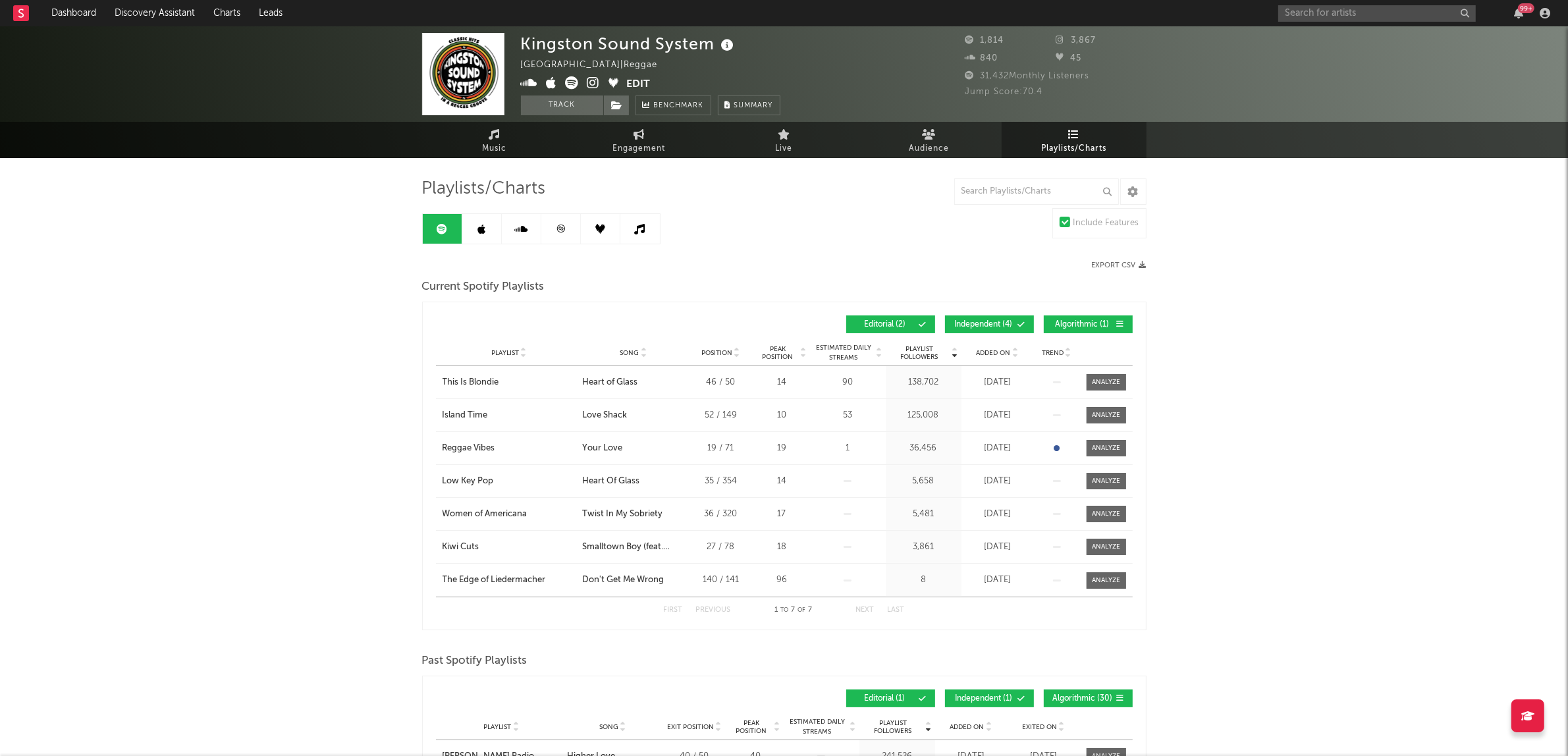
click at [1074, 324] on span "Algorithmic ( 1 )" at bounding box center [1082, 324] width 60 height 8
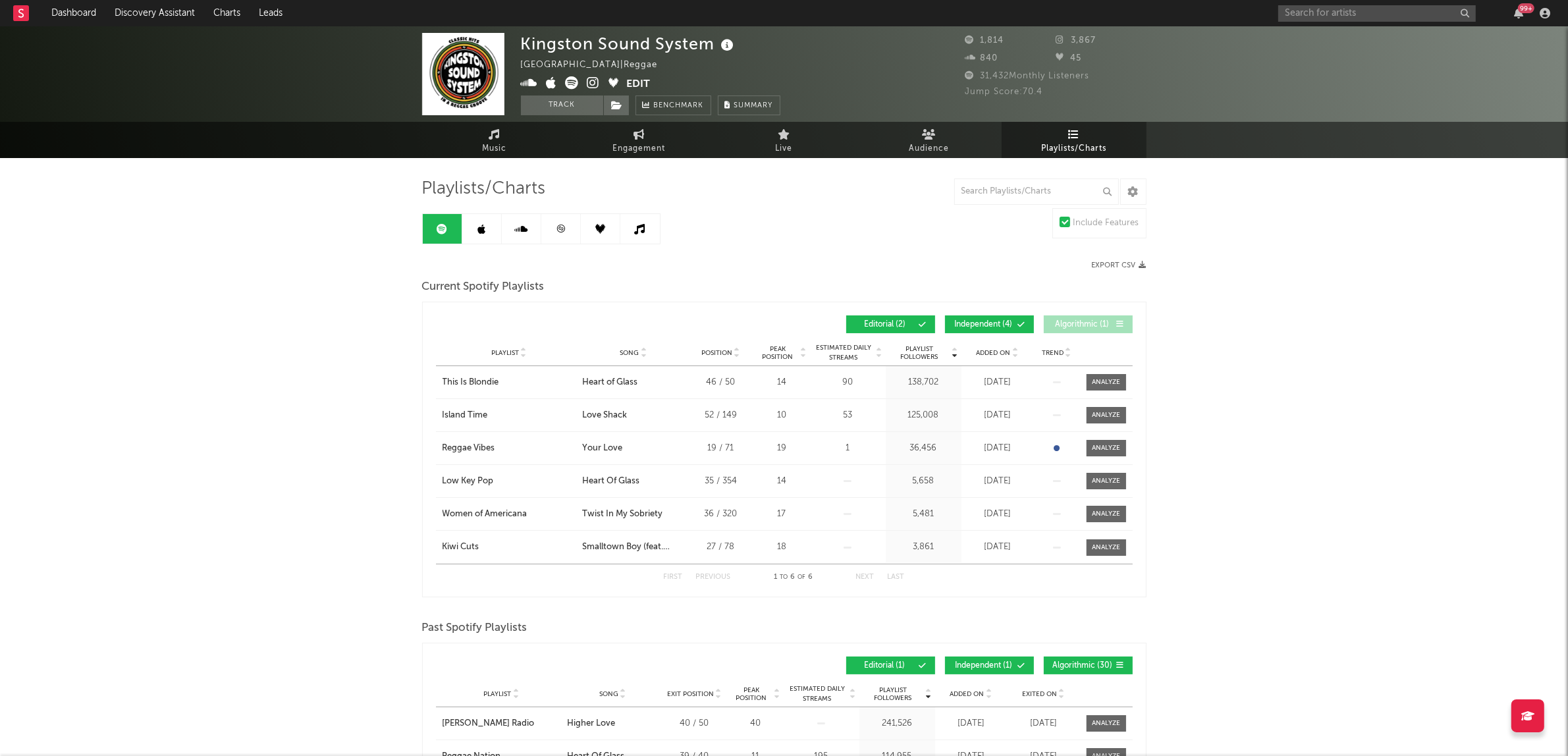
click at [962, 329] on button "Independent ( 4 )" at bounding box center [989, 324] width 89 height 18
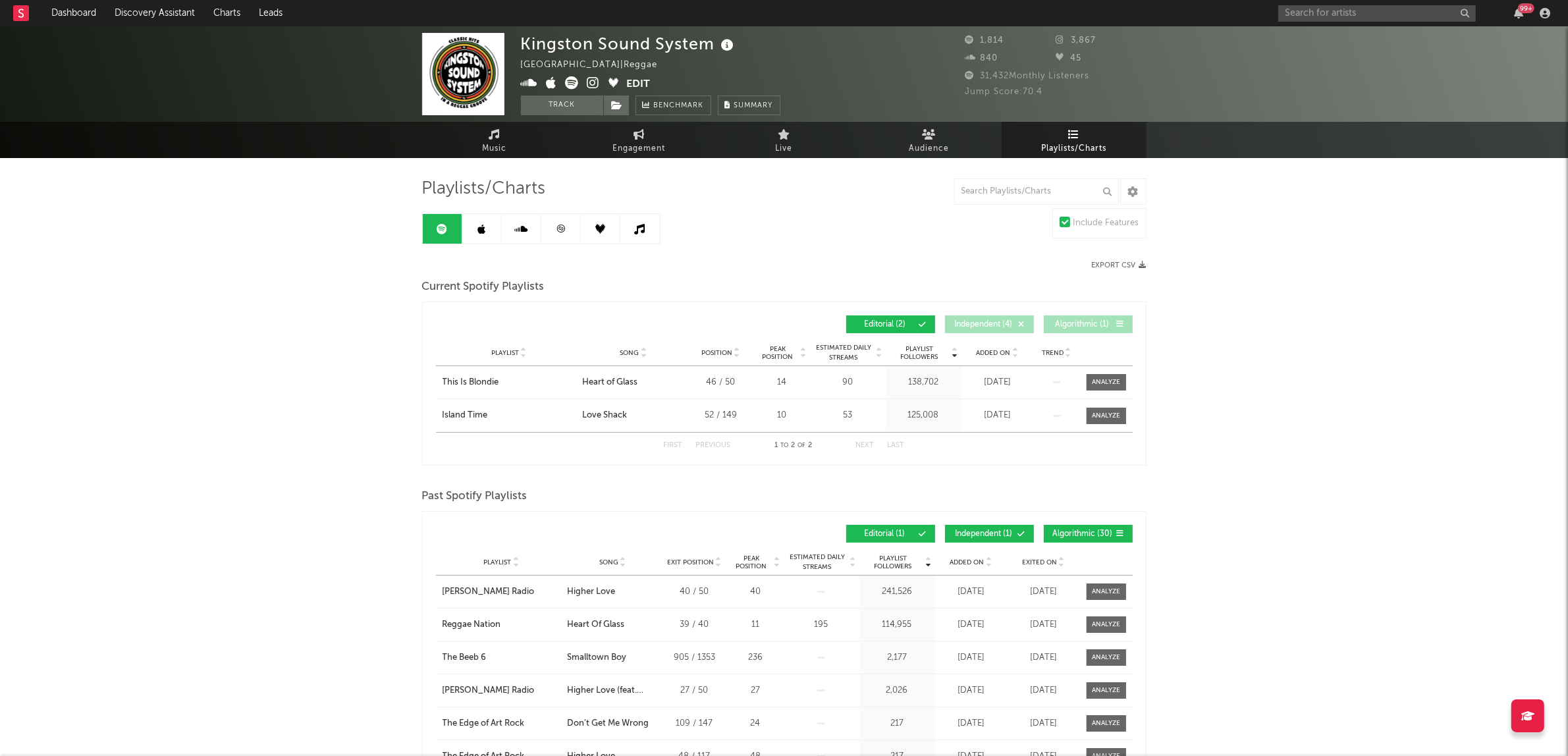
click at [1240, 385] on div "Kingston Sound System [GEOGRAPHIC_DATA] | Reggae Edit Track Benchmark Summary 1…" at bounding box center [784, 522] width 1568 height 991
click at [1371, 17] on input "text" at bounding box center [1377, 13] width 198 height 16
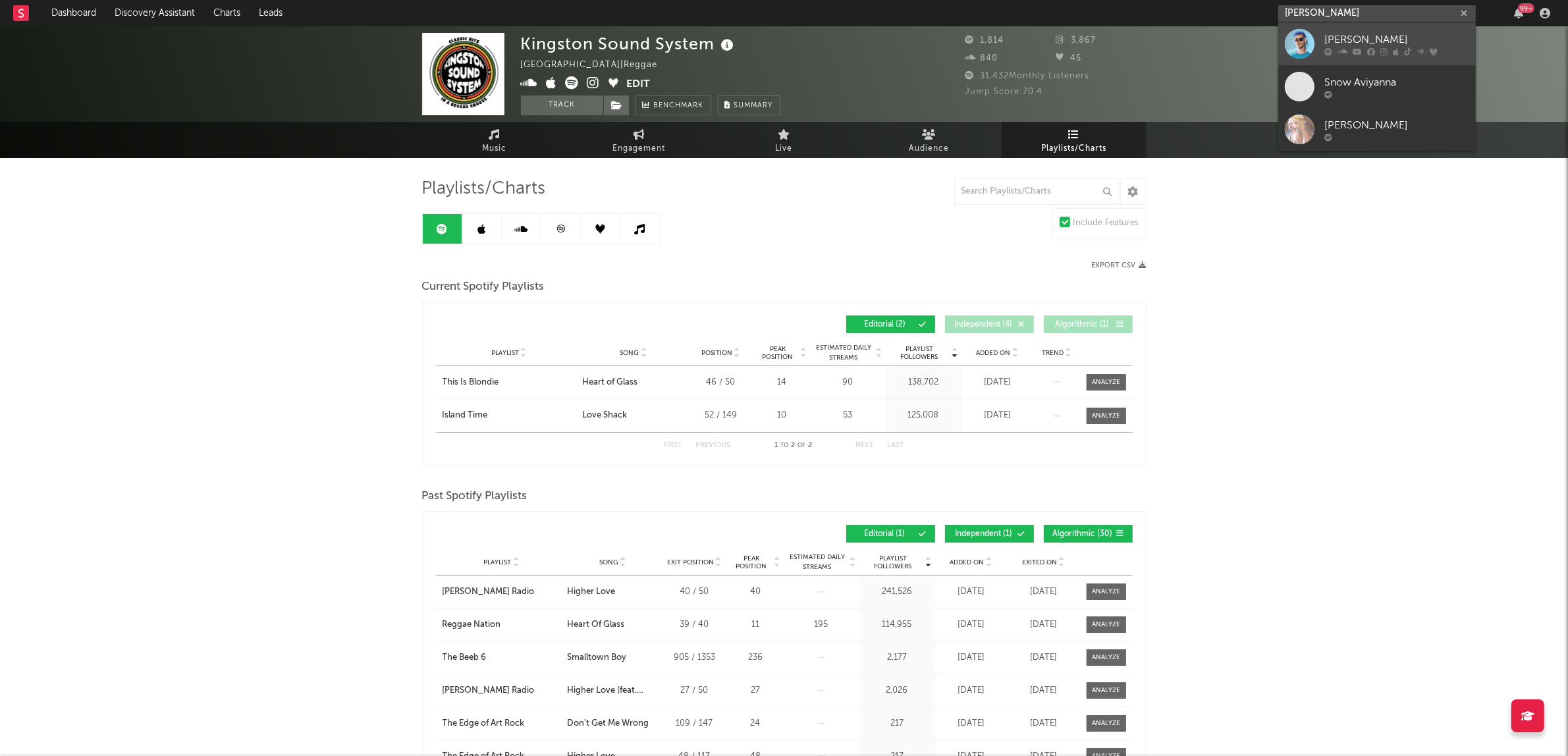
type input "[PERSON_NAME]"
click at [1401, 31] on link "[PERSON_NAME]" at bounding box center [1377, 43] width 198 height 43
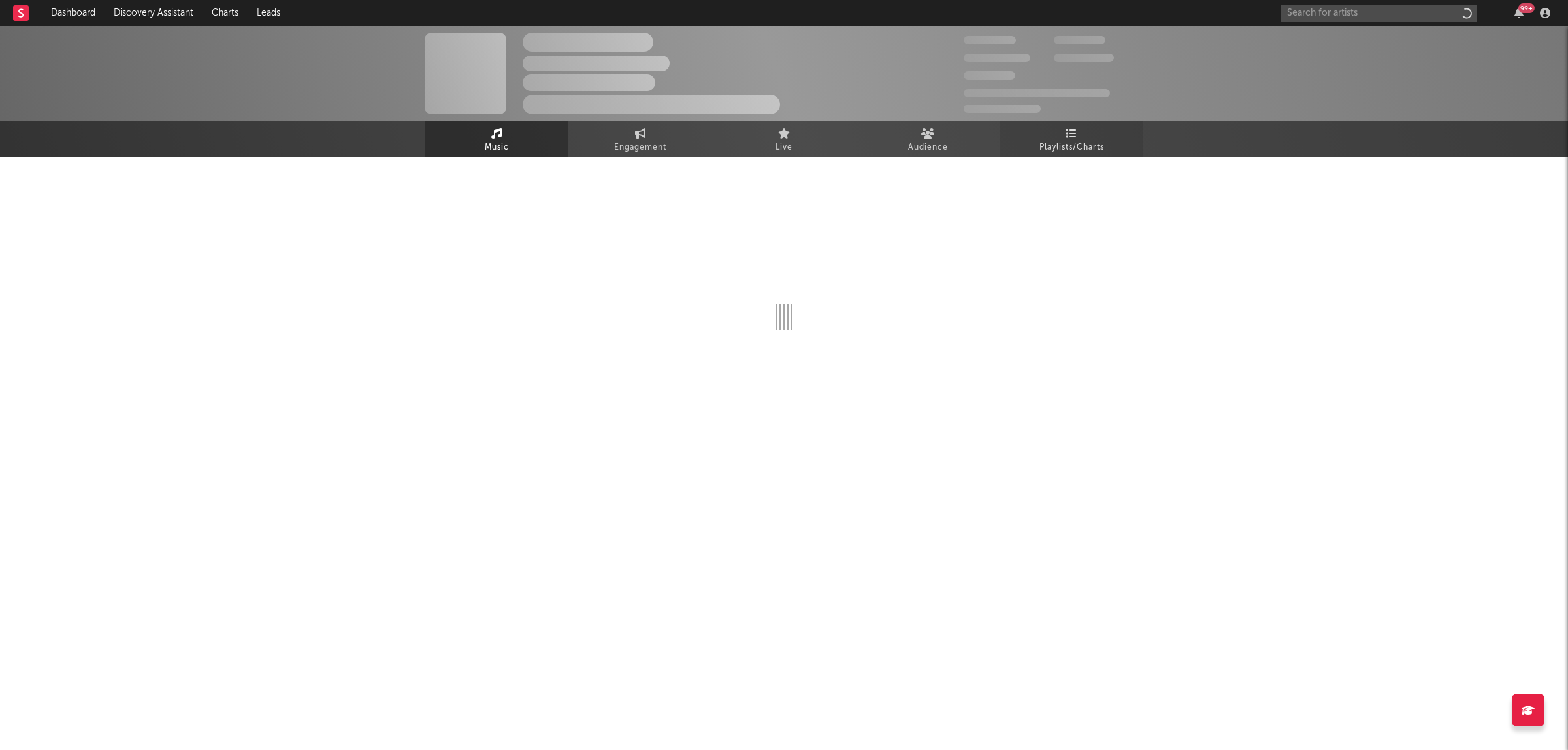
click at [1042, 136] on link "Playlists/Charts" at bounding box center [1072, 138] width 144 height 36
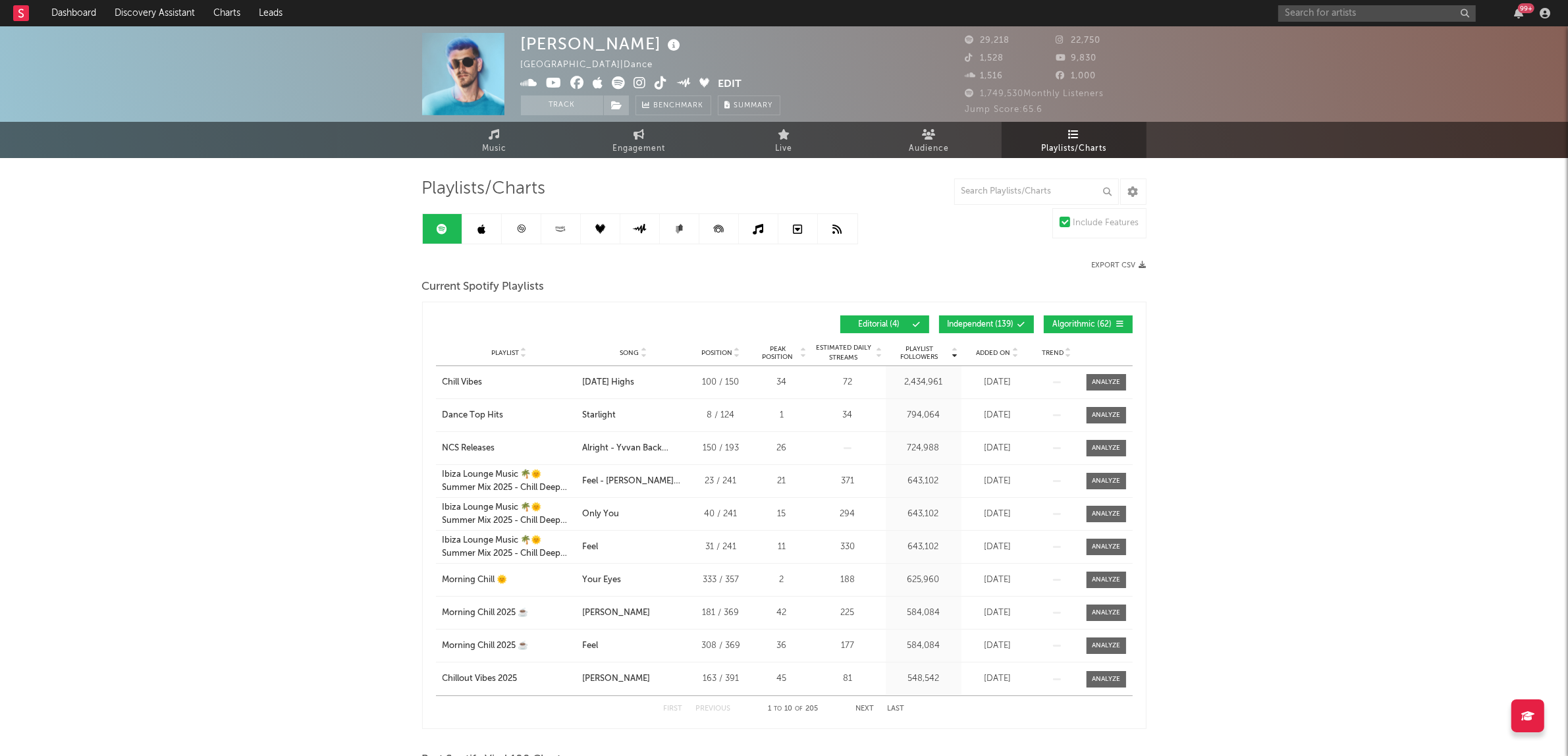
click at [1075, 320] on span "Algorithmic ( 62 )" at bounding box center [1082, 324] width 60 height 8
click at [1003, 325] on span "Independent ( 139 )" at bounding box center [981, 324] width 67 height 8
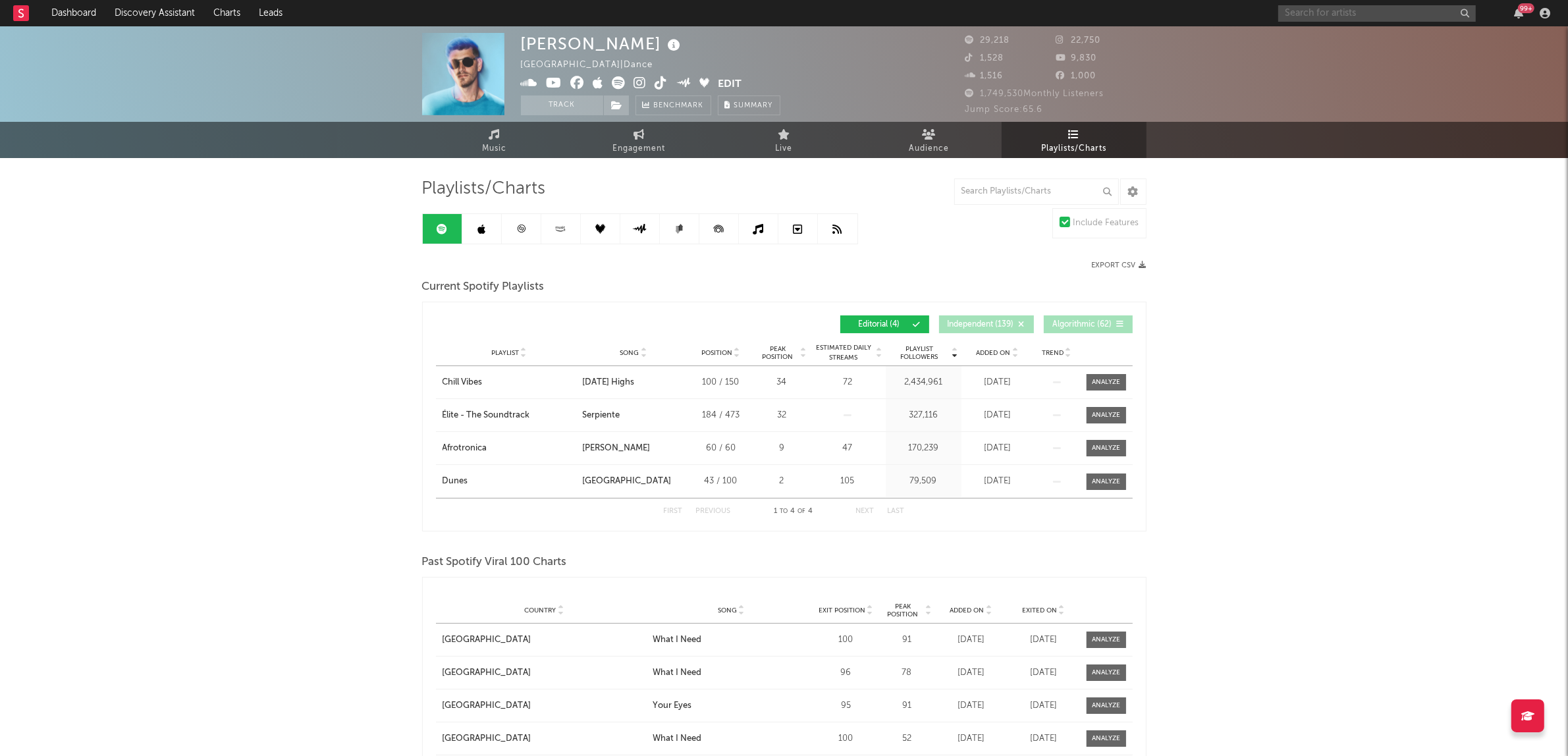
click at [1336, 13] on input "text" at bounding box center [1377, 13] width 198 height 16
type input "[MEDICAL_DATA][PERSON_NAME]"
click at [1365, 37] on div "[MEDICAL_DATA][PERSON_NAME]" at bounding box center [1397, 44] width 145 height 32
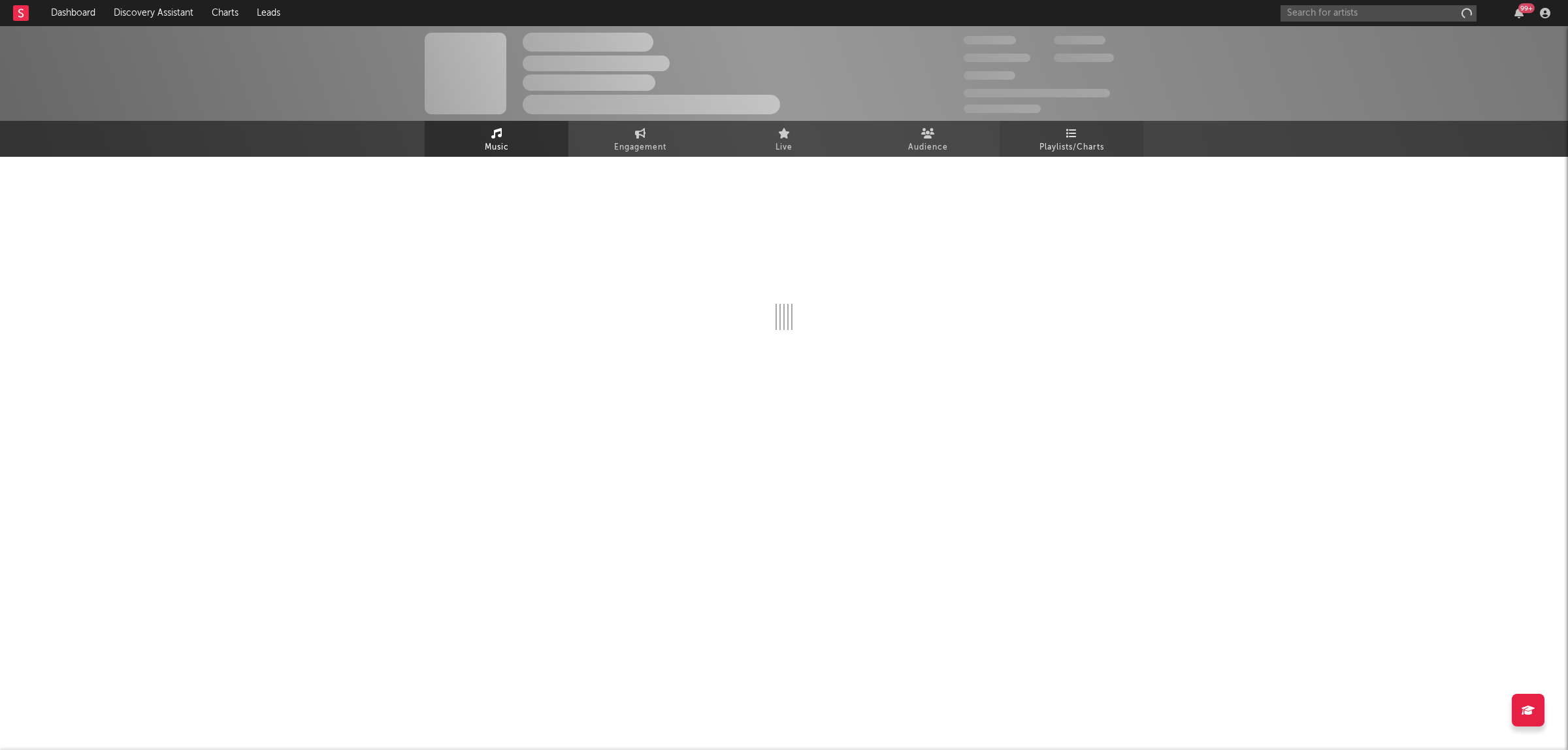
click at [1067, 139] on span "Playlists/Charts" at bounding box center [1072, 147] width 65 height 16
